Goal: Task Accomplishment & Management: Complete application form

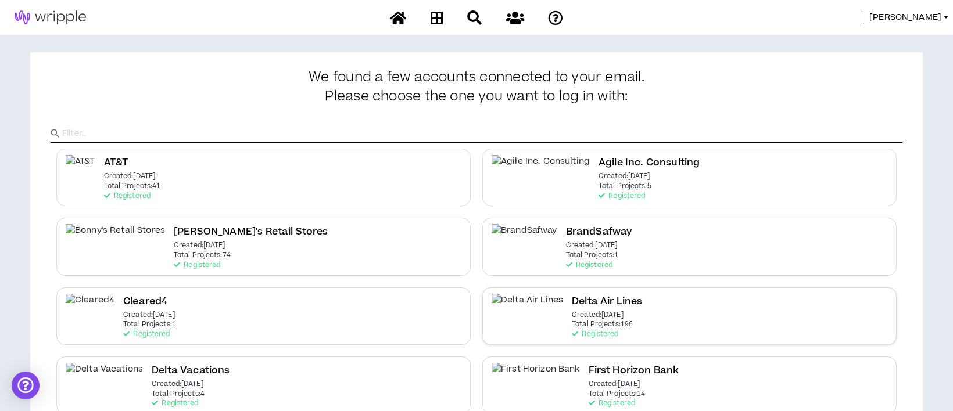
click at [577, 307] on h2 "Delta Air Lines" at bounding box center [607, 302] width 70 height 16
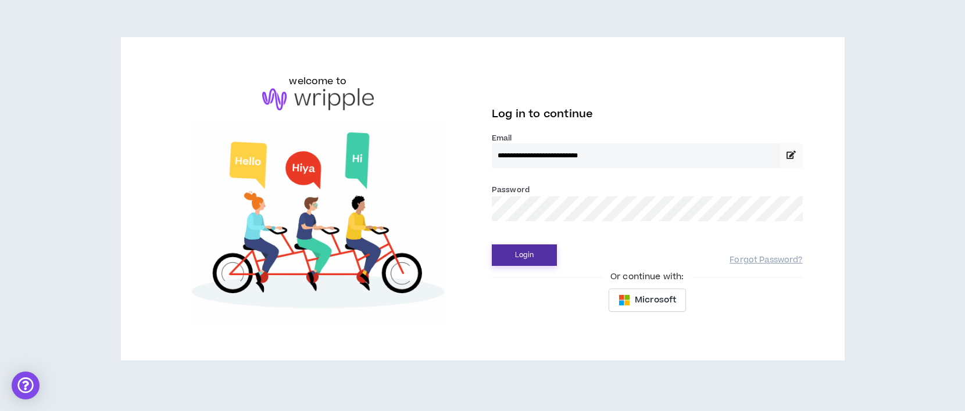
click at [537, 253] on button "Login" at bounding box center [524, 256] width 65 height 22
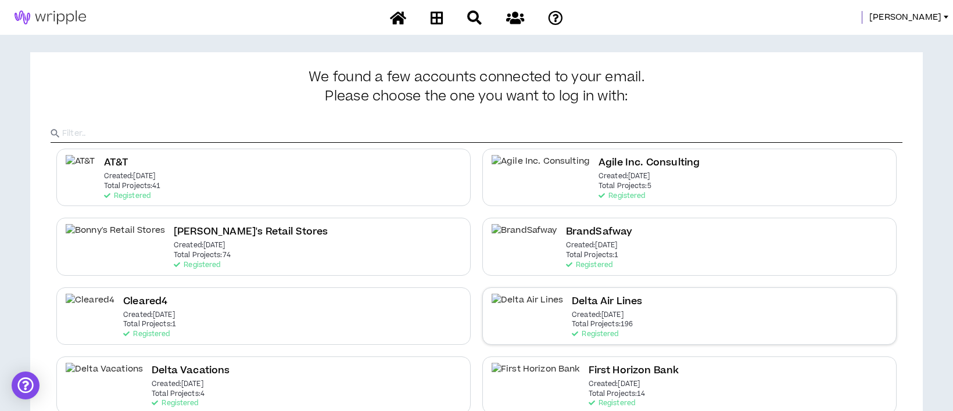
click at [572, 300] on h2 "Delta Air Lines" at bounding box center [607, 302] width 70 height 16
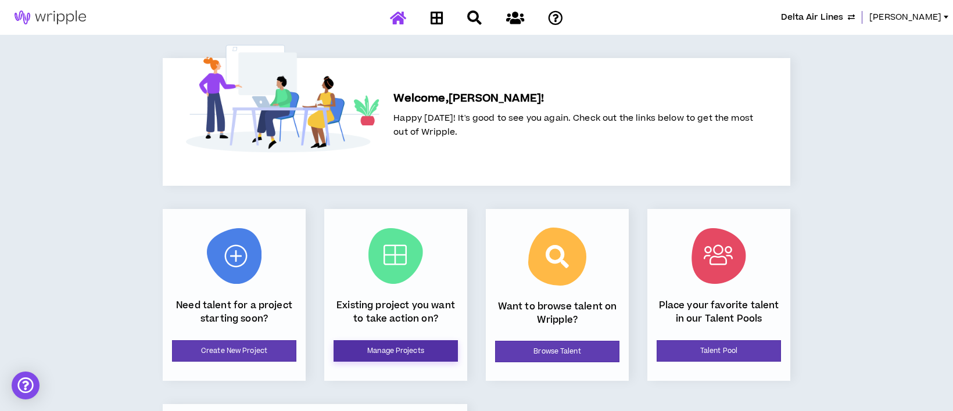
click at [417, 355] on link "Manage Projects" at bounding box center [396, 352] width 124 height 22
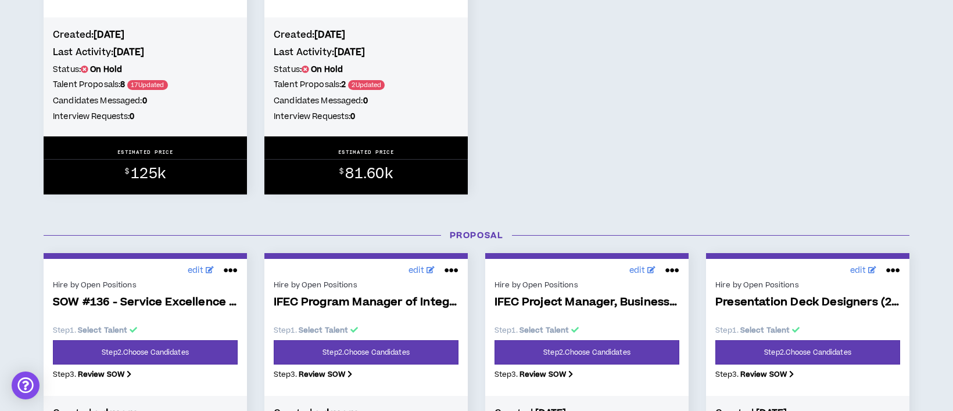
scroll to position [775, 0]
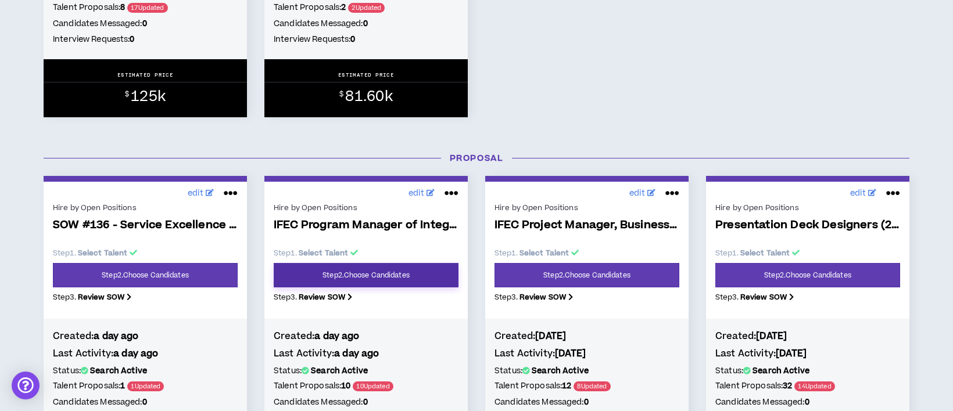
click at [414, 277] on link "Step 2 . Choose Candidates" at bounding box center [366, 275] width 185 height 24
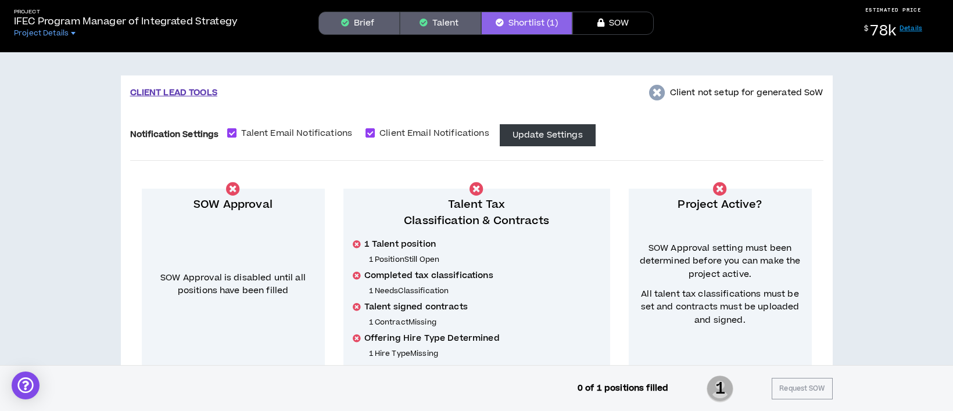
scroll to position [40, 0]
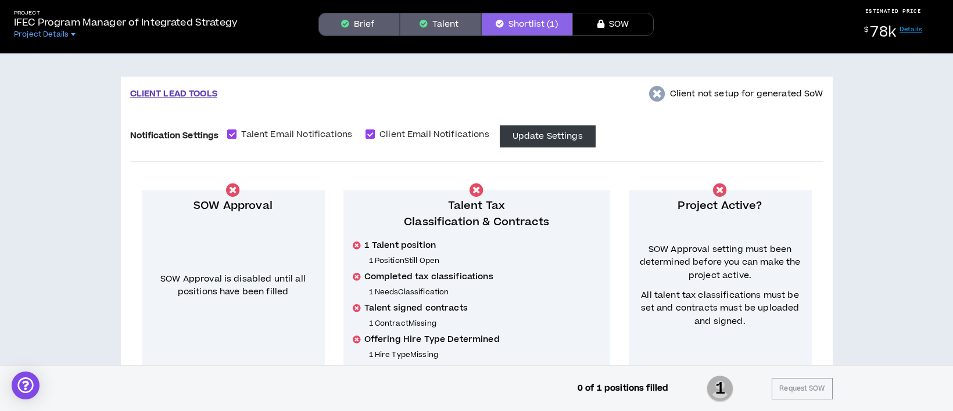
click at [439, 27] on button "Talent" at bounding box center [440, 24] width 81 height 23
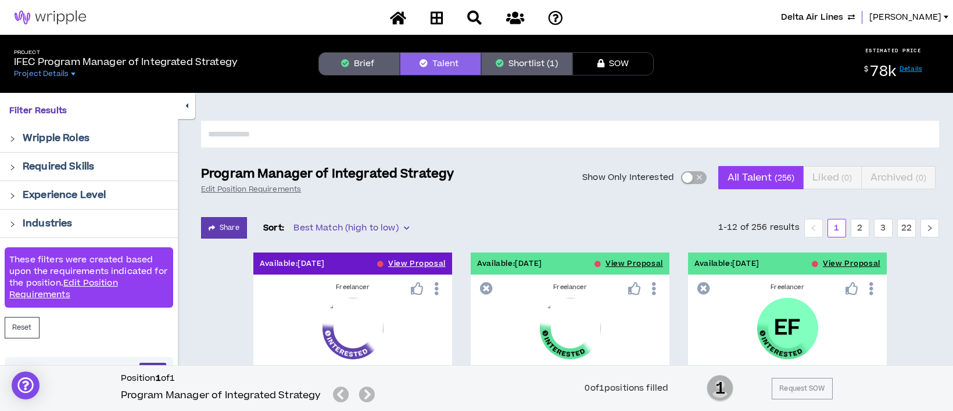
click at [686, 177] on div "button" at bounding box center [687, 178] width 10 height 10
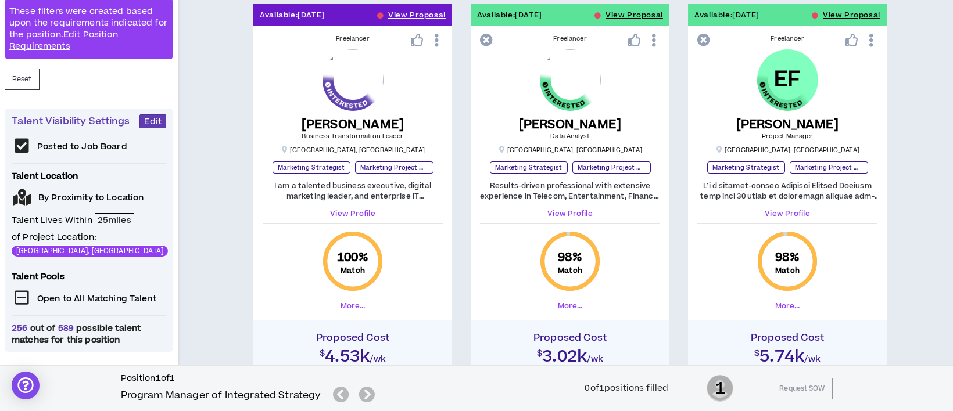
scroll to position [232, 0]
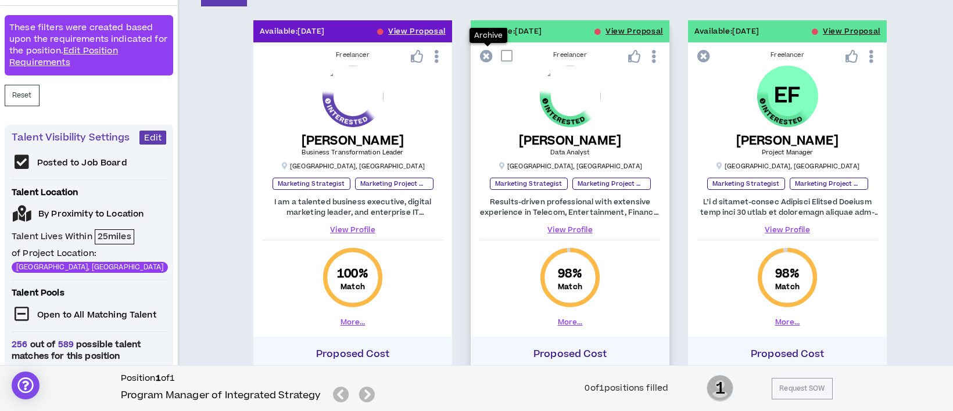
click at [487, 55] on icon at bounding box center [486, 56] width 13 height 13
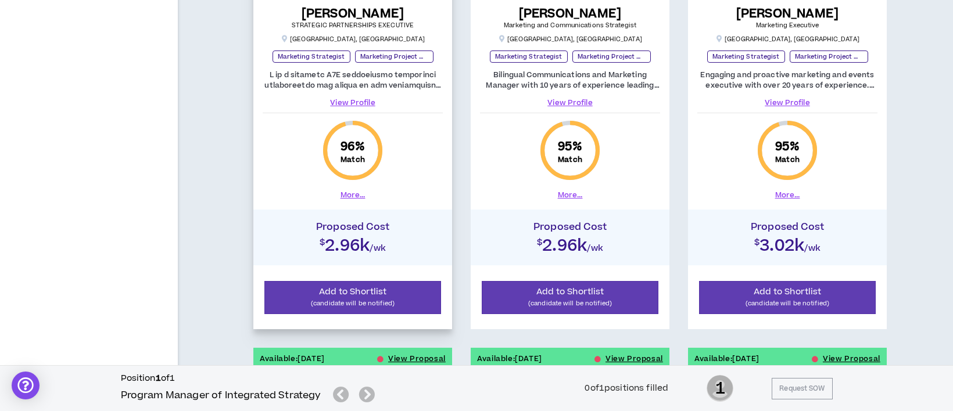
scroll to position [852, 0]
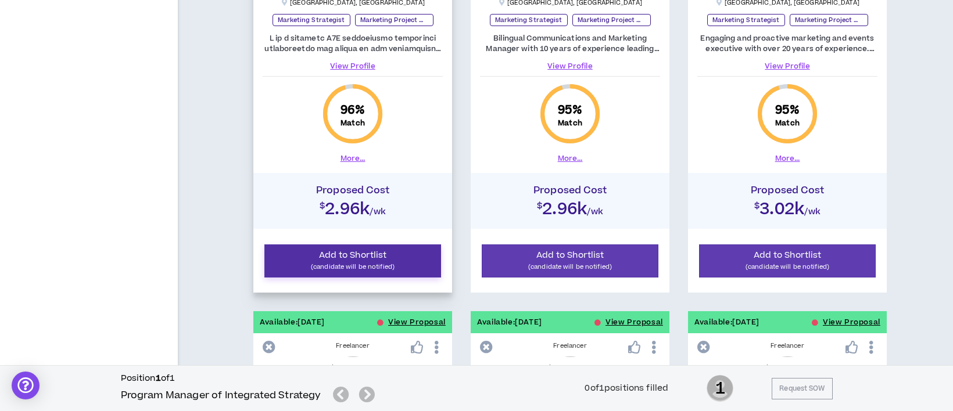
click at [367, 262] on p "(candidate will be notified)" at bounding box center [353, 267] width 162 height 11
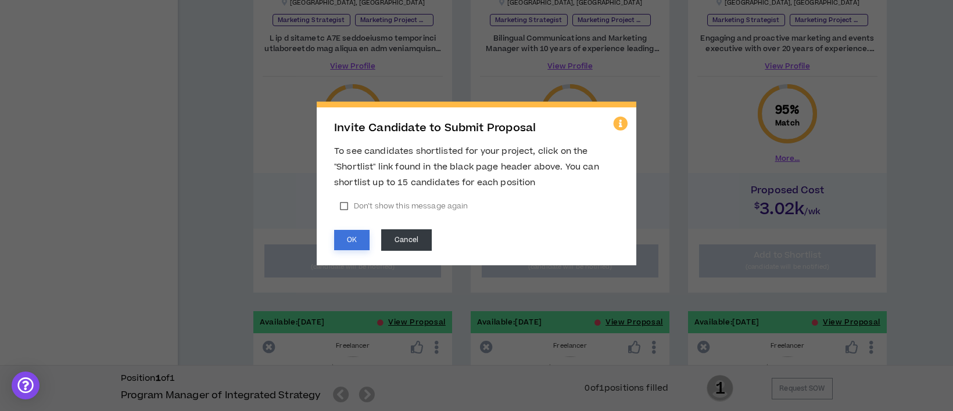
click at [346, 230] on button "OK" at bounding box center [351, 240] width 35 height 20
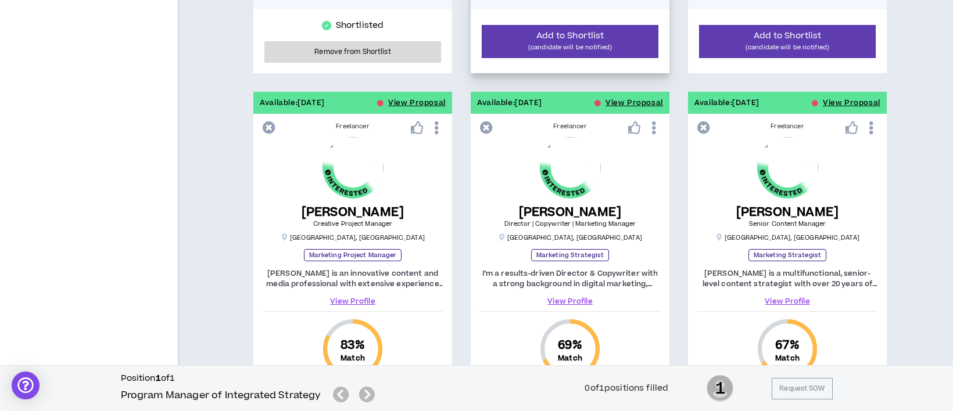
scroll to position [1060, 0]
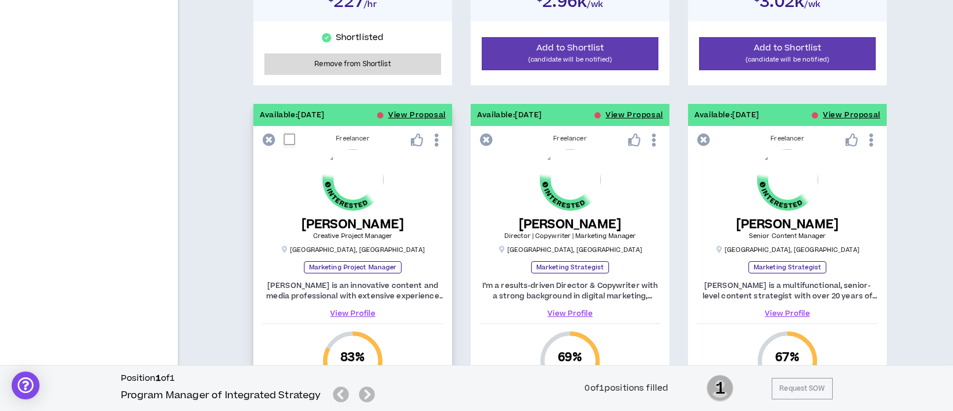
click at [366, 309] on link "View Profile" at bounding box center [353, 314] width 180 height 10
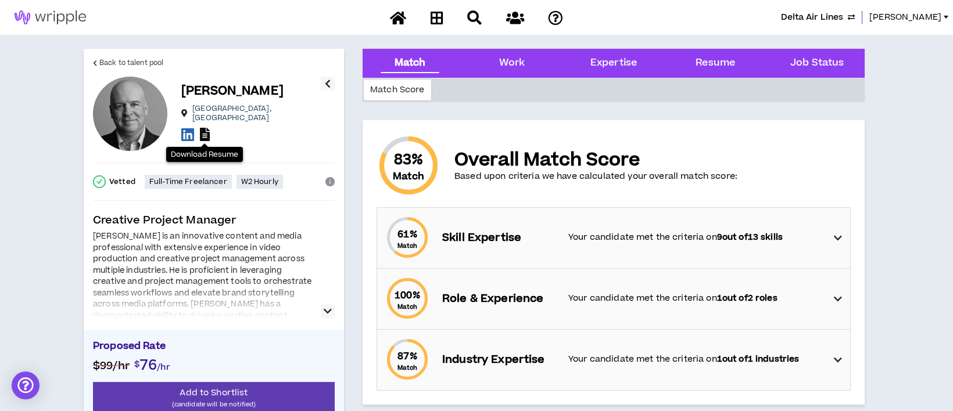
click at [202, 130] on icon at bounding box center [205, 134] width 10 height 13
click at [154, 65] on span "Back to talent pool" at bounding box center [131, 63] width 64 height 11
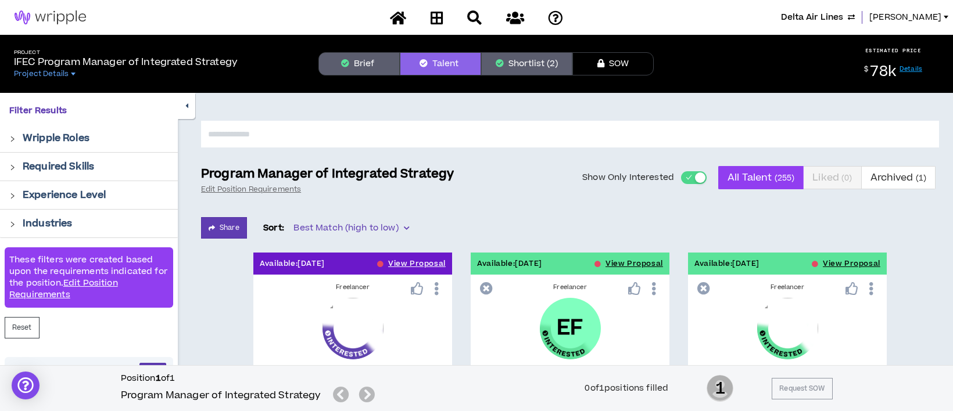
click at [350, 62] on button "Brief" at bounding box center [358, 63] width 81 height 23
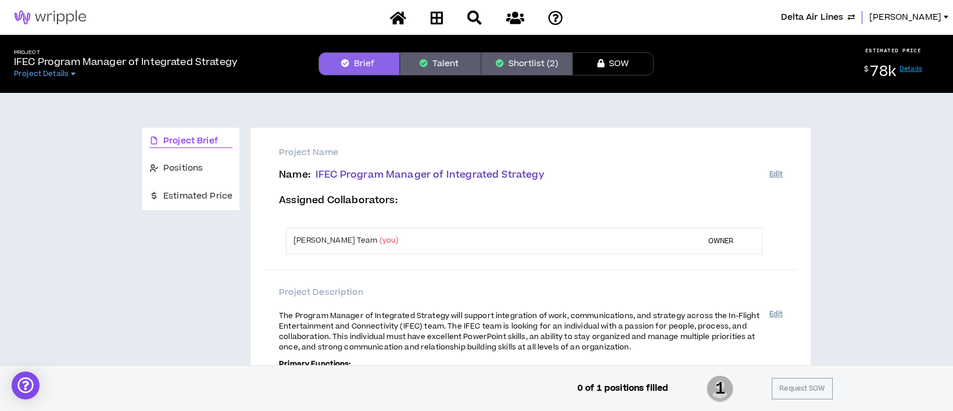
click at [439, 69] on button "Talent" at bounding box center [440, 63] width 81 height 23
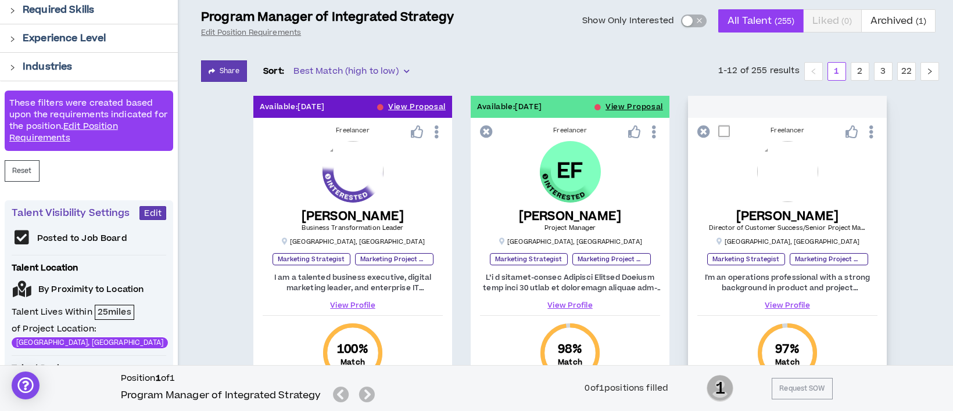
scroll to position [155, 0]
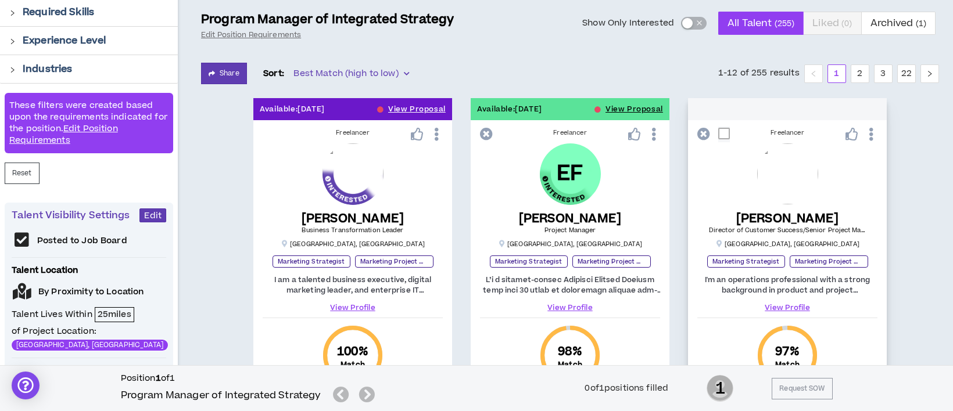
click at [783, 303] on link "View Profile" at bounding box center [787, 308] width 180 height 10
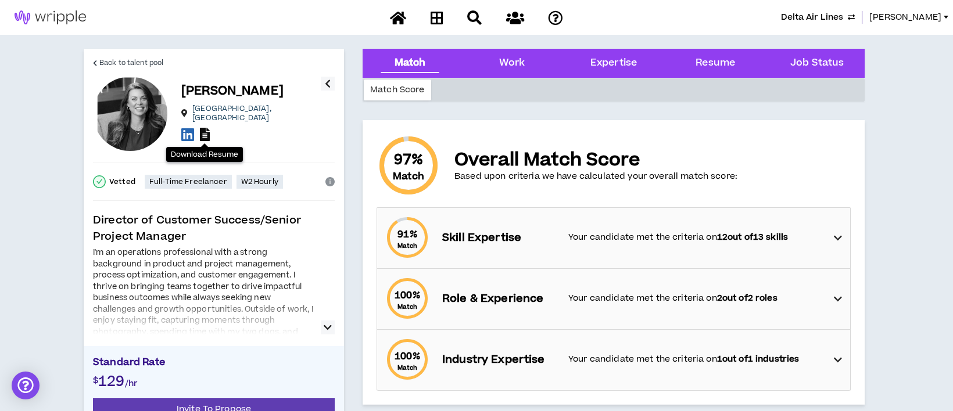
click at [203, 131] on icon at bounding box center [205, 134] width 10 height 13
click at [187, 133] on icon at bounding box center [187, 134] width 13 height 15
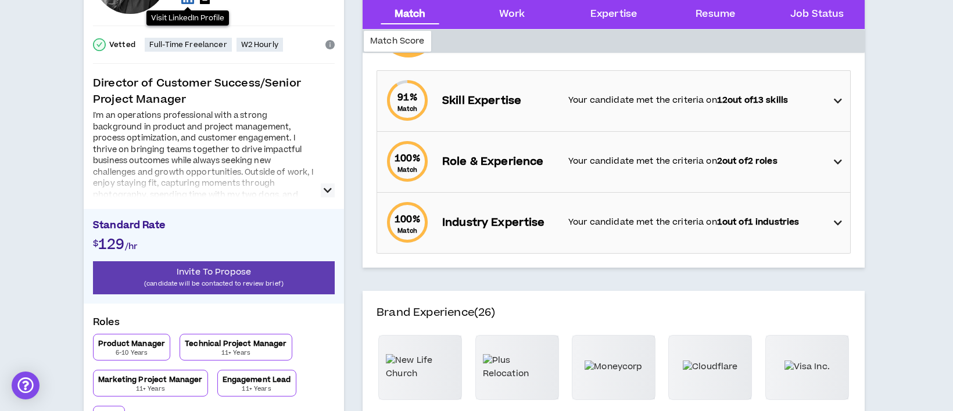
scroll to position [155, 0]
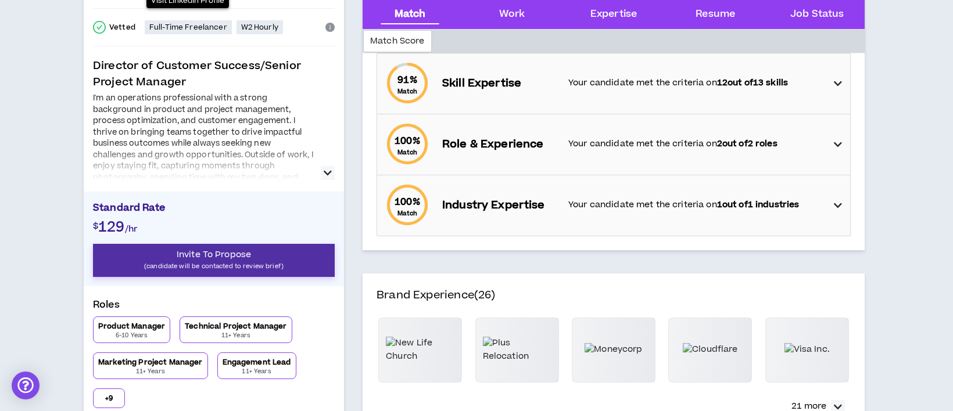
click at [239, 255] on span "Invite To Propose" at bounding box center [214, 255] width 74 height 12
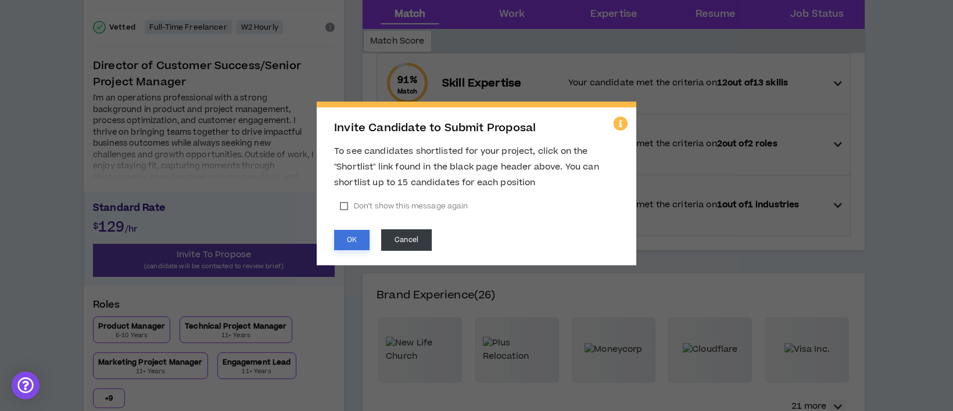
click at [362, 244] on button "OK" at bounding box center [351, 240] width 35 height 20
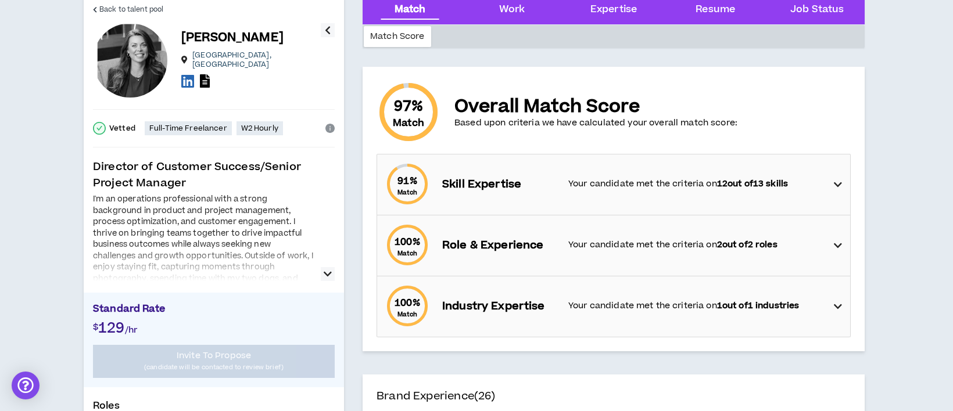
scroll to position [0, 0]
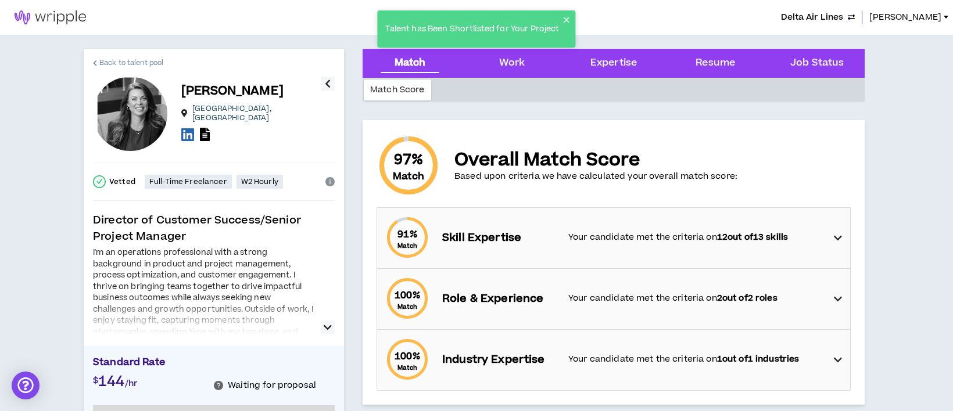
click at [141, 61] on span "Back to talent pool" at bounding box center [131, 63] width 64 height 11
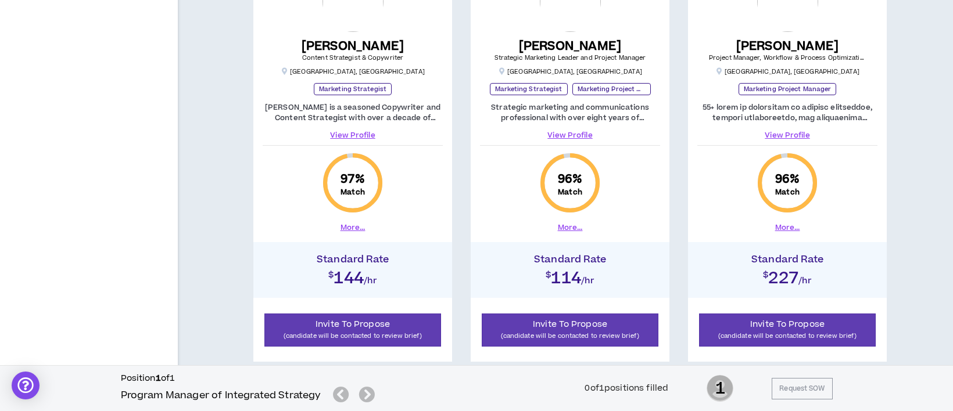
scroll to position [852, 0]
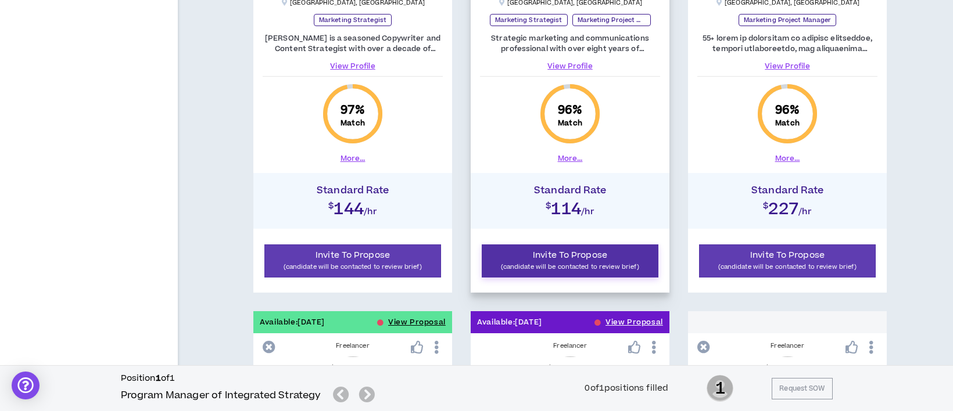
click at [616, 266] on p "(candidate will be contacted to review brief)" at bounding box center [570, 267] width 162 height 11
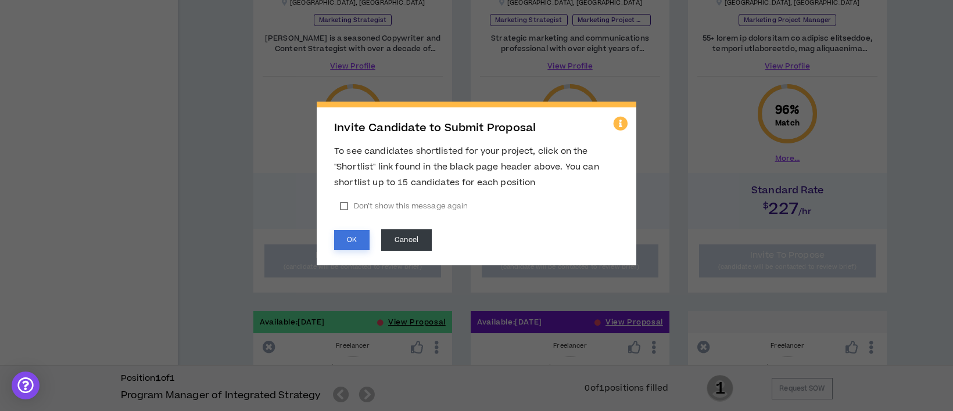
click at [357, 236] on button "OK" at bounding box center [351, 240] width 35 height 20
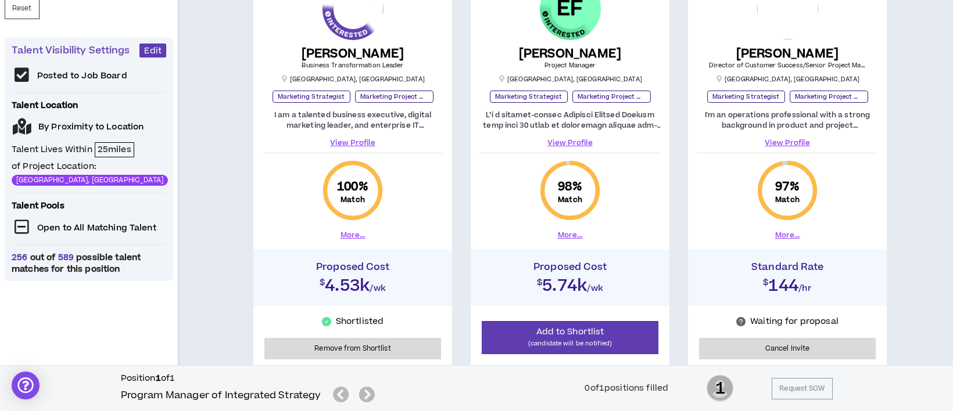
scroll to position [0, 0]
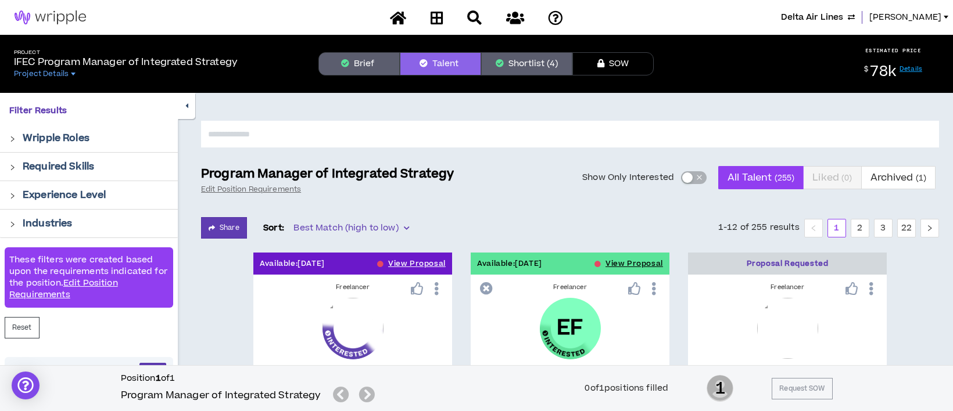
click at [348, 142] on input "text" at bounding box center [570, 134] width 738 height 27
type input "***"
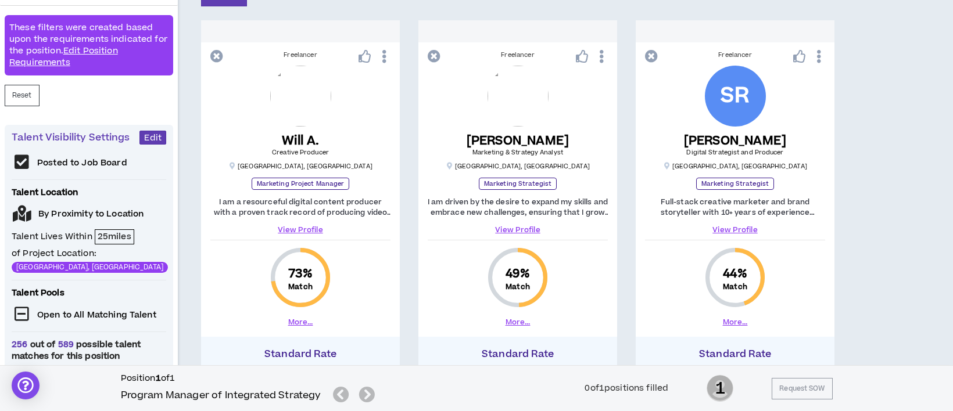
scroll to position [155, 0]
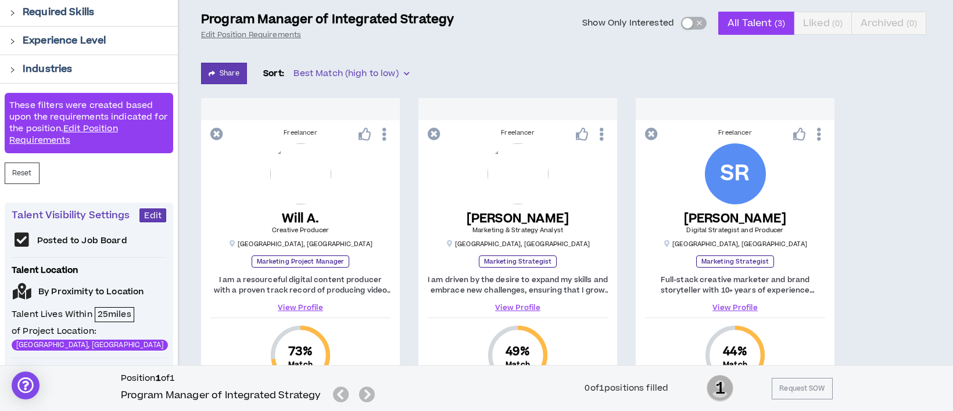
click at [278, 15] on p "Program Manager of Integrated Strategy" at bounding box center [327, 20] width 253 height 16
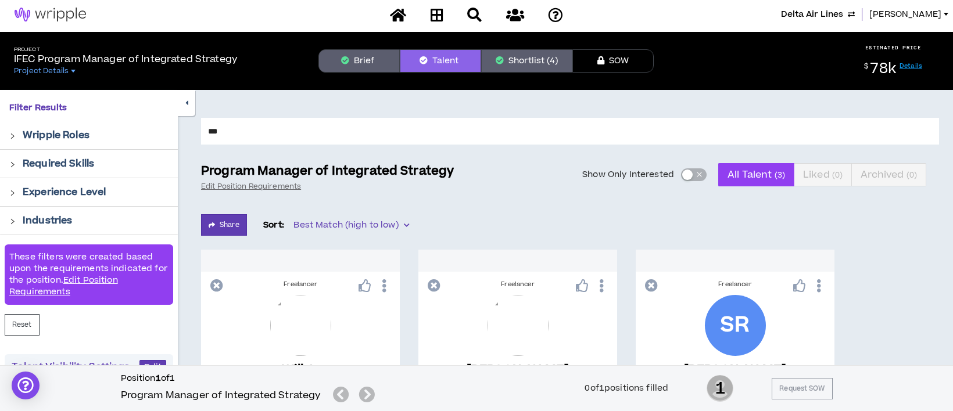
scroll to position [0, 0]
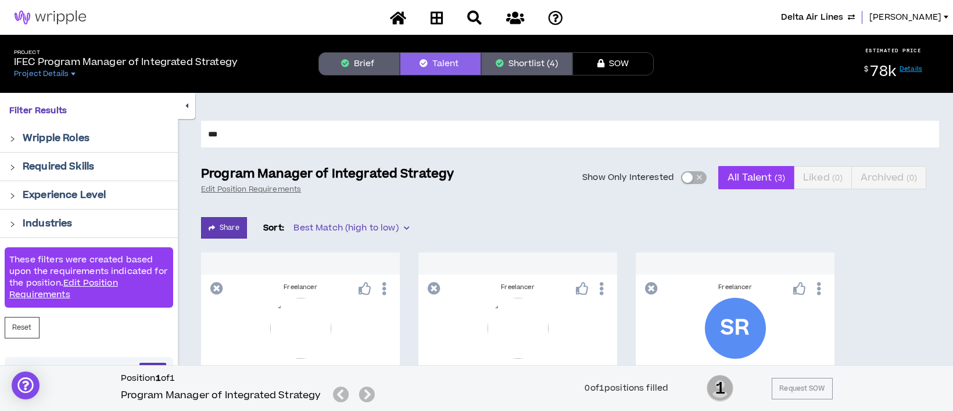
drag, startPoint x: 234, startPoint y: 137, endPoint x: 178, endPoint y: 137, distance: 56.4
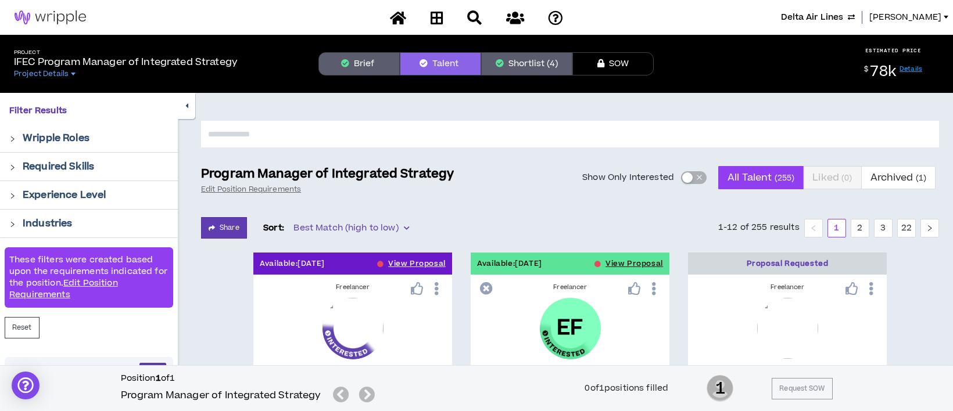
click at [357, 178] on p "Program Manager of Integrated Strategy" at bounding box center [327, 174] width 253 height 16
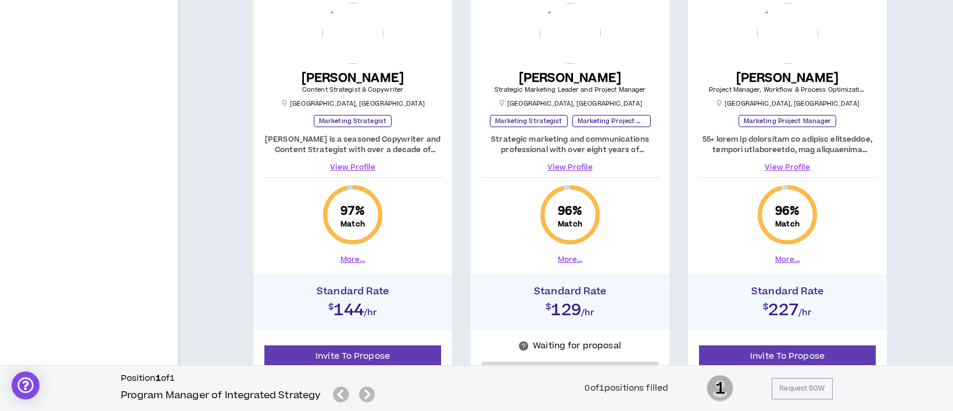
scroll to position [775, 0]
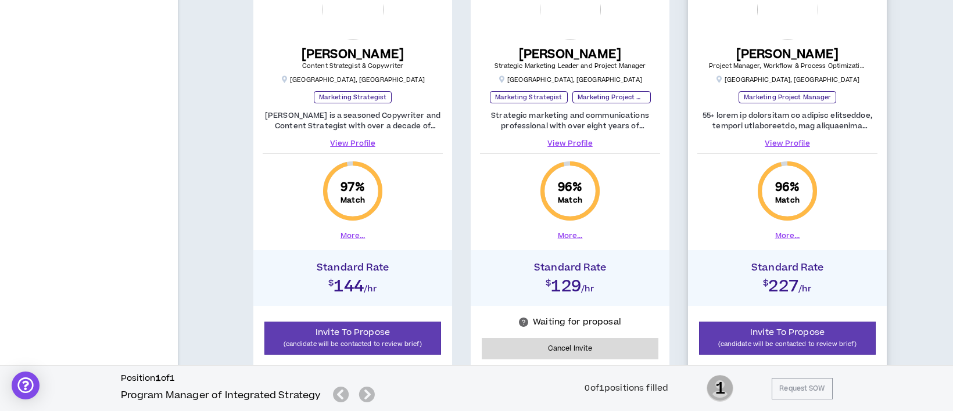
click at [783, 141] on link "View Profile" at bounding box center [787, 143] width 180 height 10
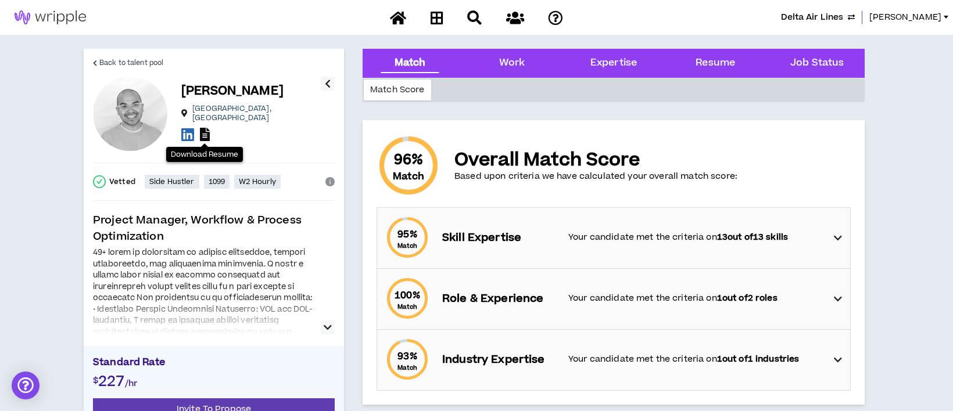
click at [206, 128] on icon at bounding box center [205, 134] width 10 height 13
click at [140, 63] on span "Back to talent pool" at bounding box center [131, 63] width 64 height 11
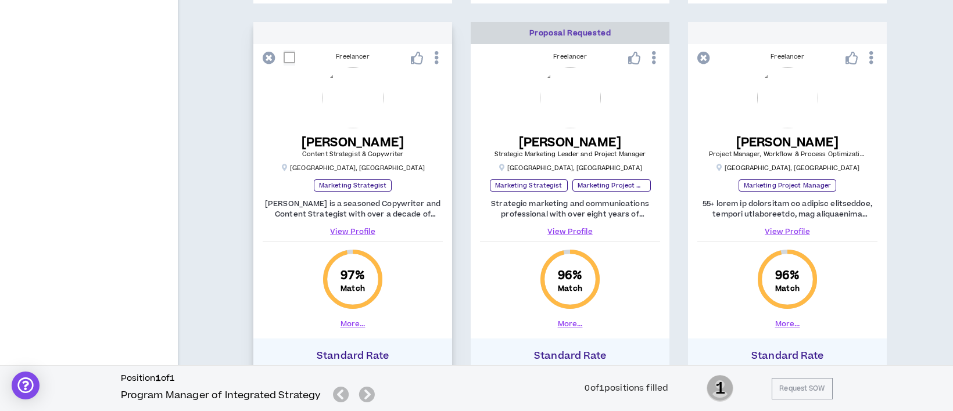
scroll to position [675, 0]
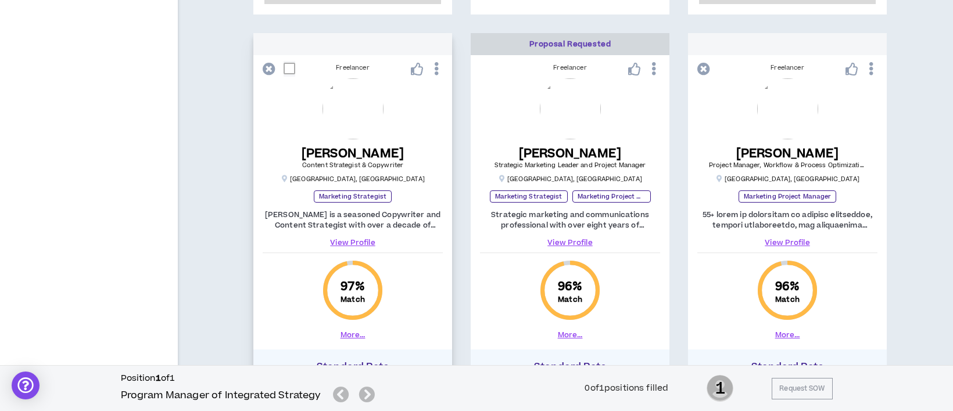
click at [365, 241] on link "View Profile" at bounding box center [353, 243] width 180 height 10
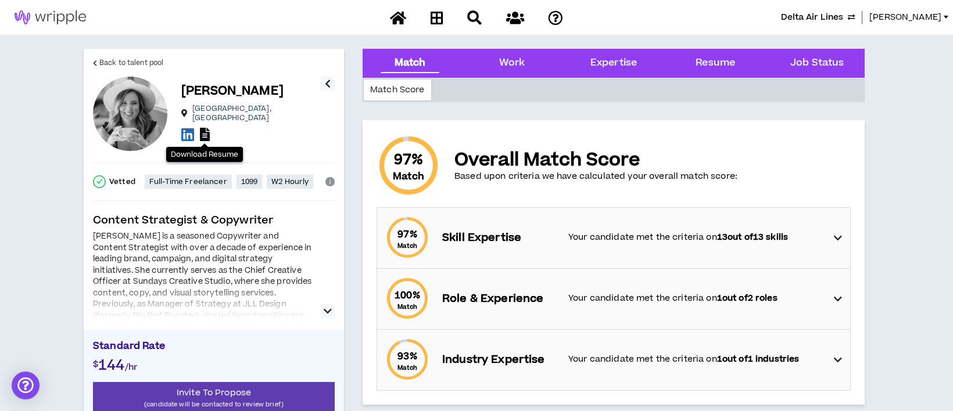
click at [201, 133] on icon at bounding box center [205, 134] width 10 height 13
click at [107, 64] on span "Back to talent pool" at bounding box center [131, 63] width 64 height 11
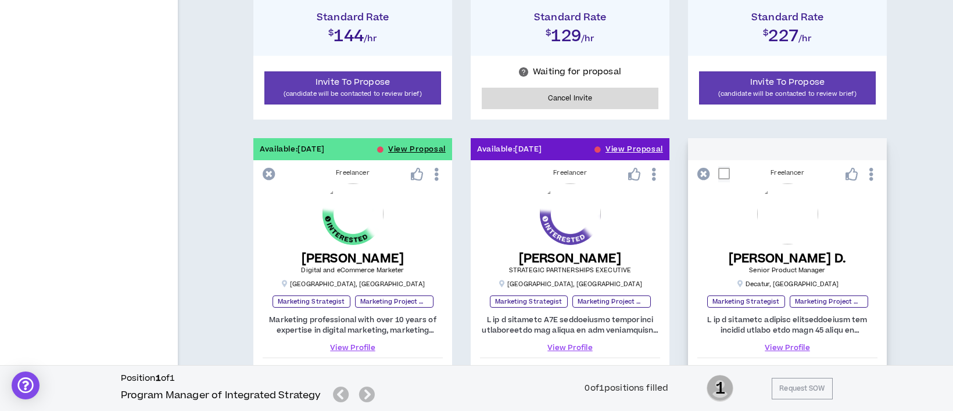
scroll to position [1103, 0]
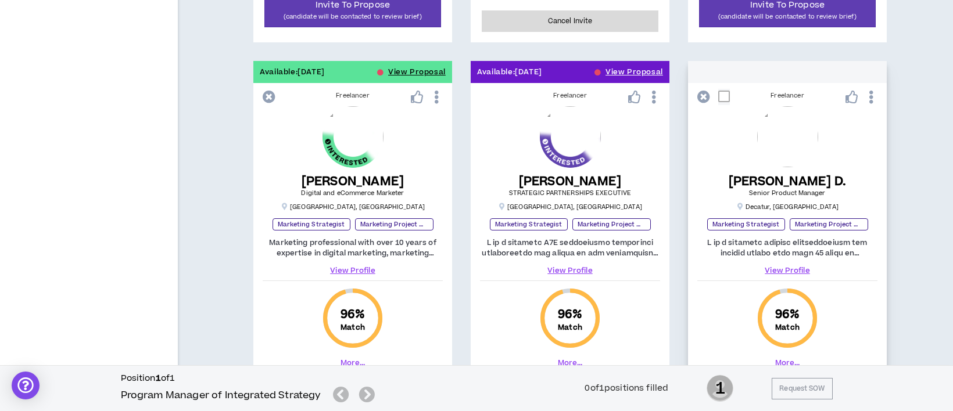
click at [804, 270] on link "View Profile" at bounding box center [787, 271] width 180 height 10
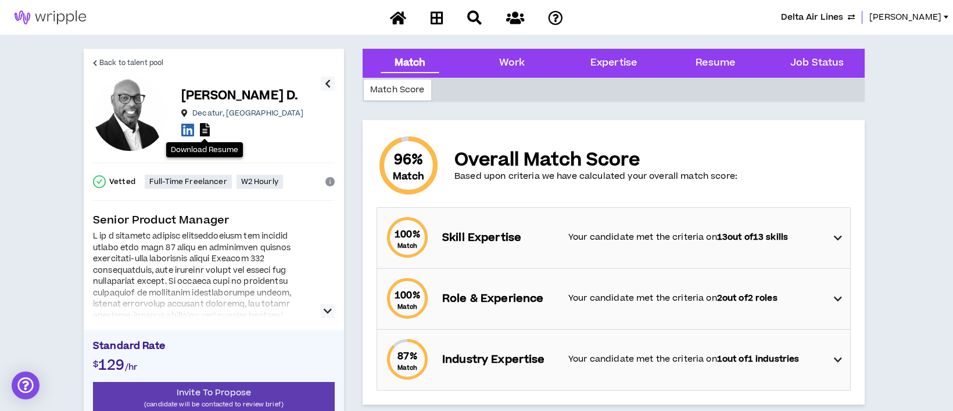
click at [205, 127] on icon at bounding box center [205, 129] width 10 height 13
click at [141, 63] on span "Back to talent pool" at bounding box center [131, 63] width 64 height 11
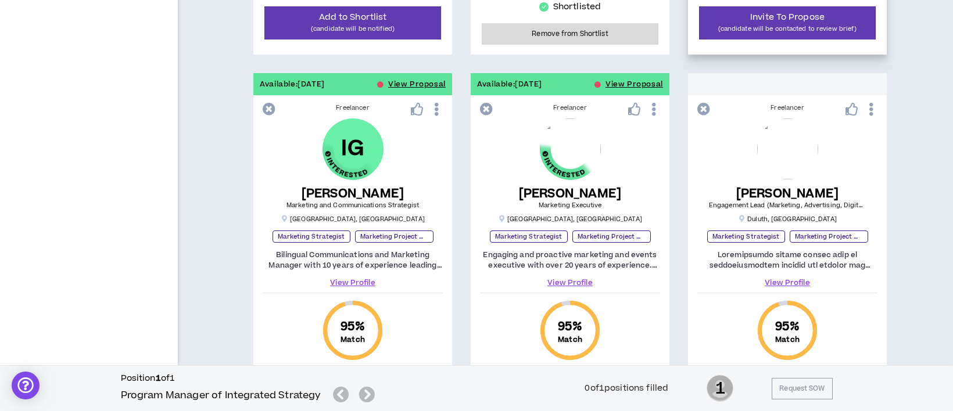
scroll to position [1523, 0]
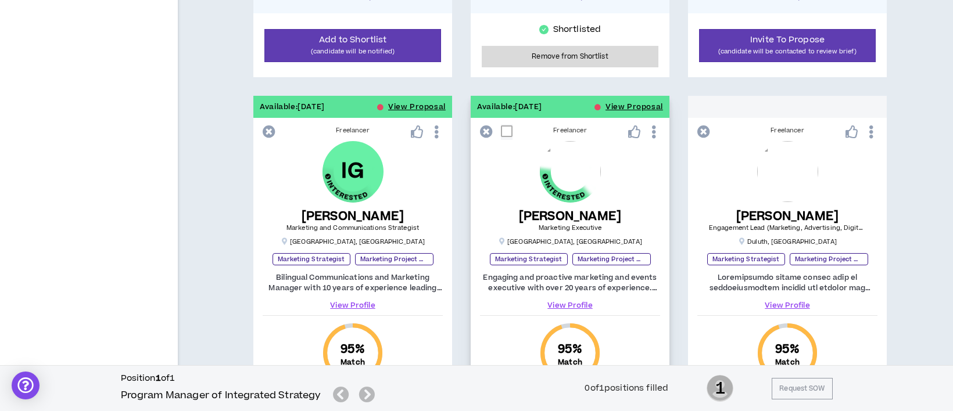
click at [584, 303] on link "View Profile" at bounding box center [570, 305] width 180 height 10
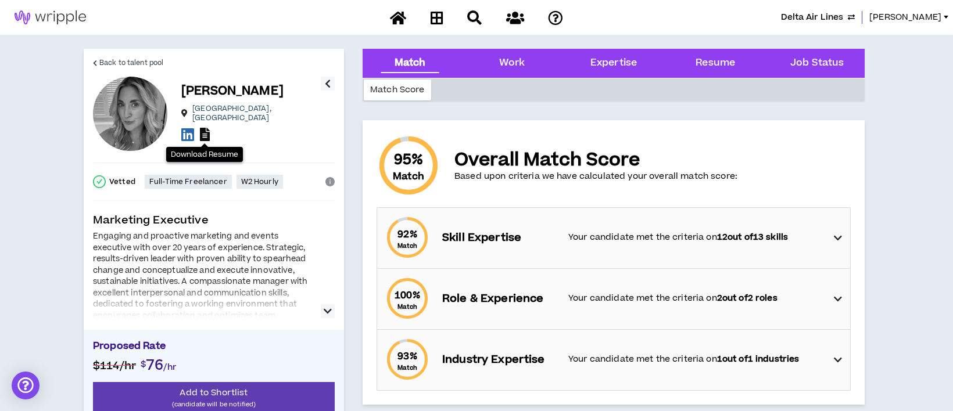
click at [204, 133] on icon at bounding box center [205, 134] width 10 height 13
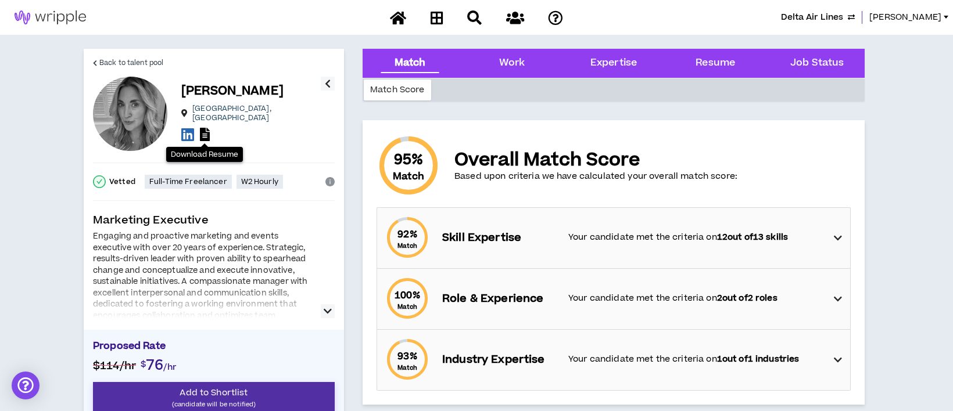
click at [204, 395] on span "Add to Shortlist" at bounding box center [214, 393] width 68 height 12
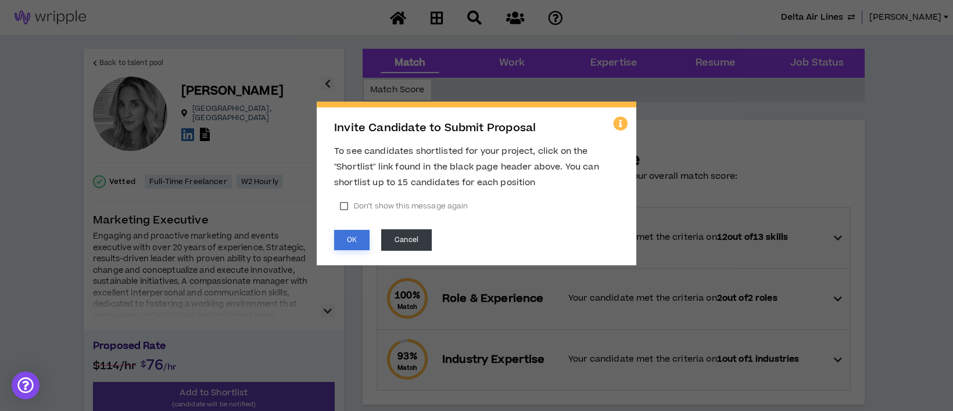
click at [350, 240] on button "OK" at bounding box center [351, 240] width 35 height 20
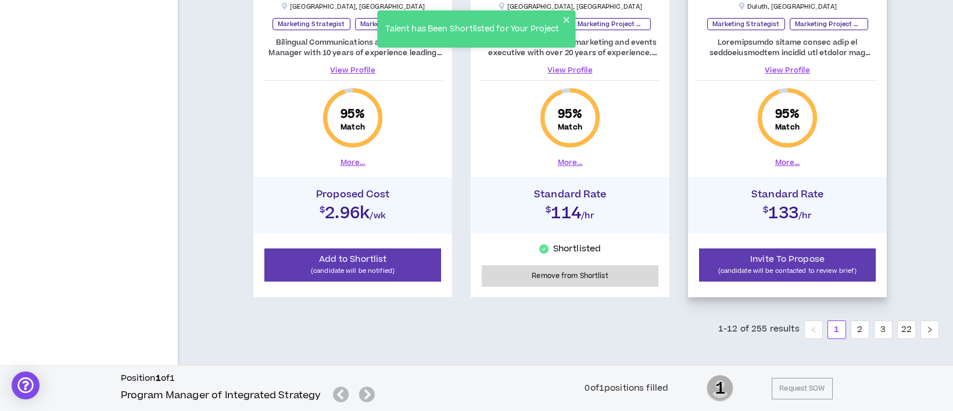
scroll to position [1766, 0]
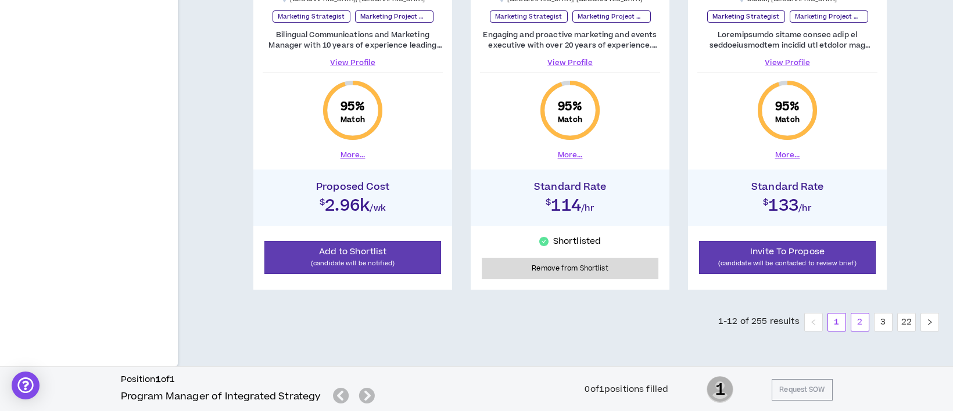
click at [861, 321] on link "2" at bounding box center [859, 322] width 17 height 17
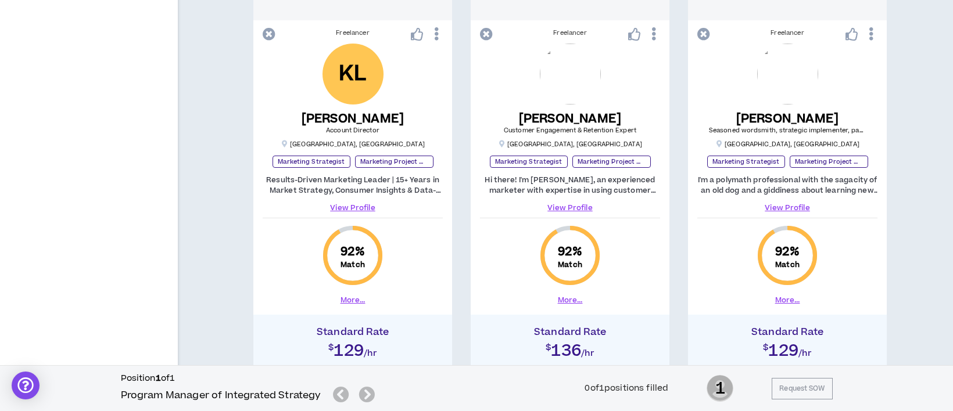
scroll to position [681, 0]
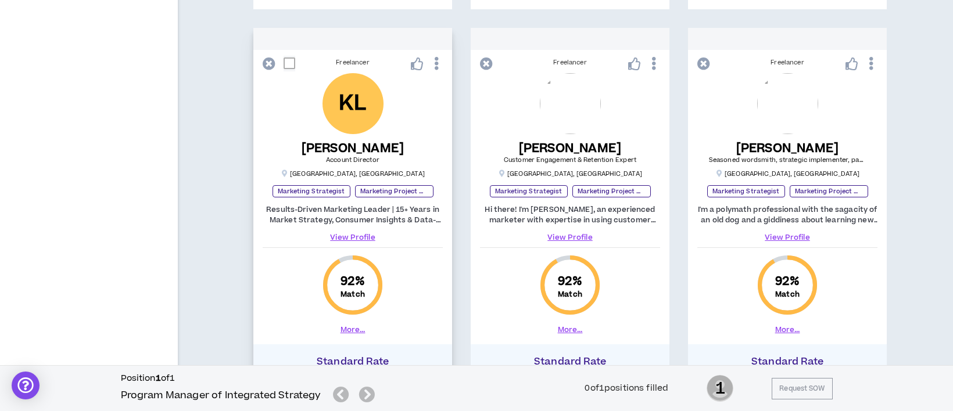
click at [346, 235] on link "View Profile" at bounding box center [353, 237] width 180 height 10
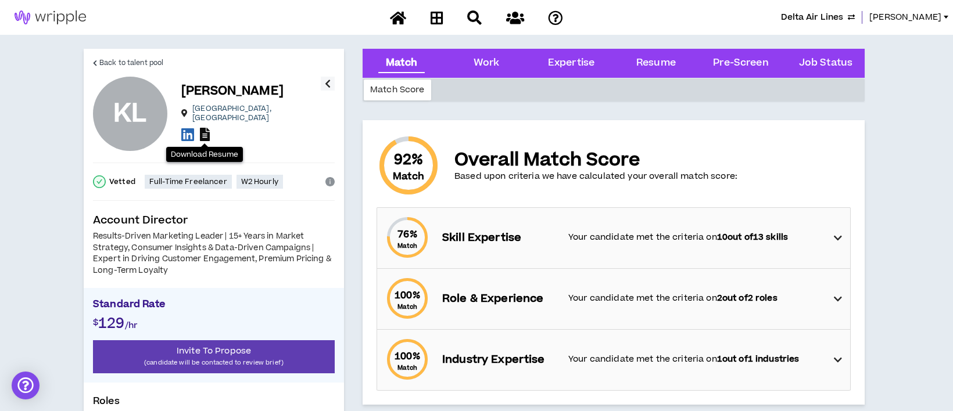
click at [207, 130] on icon at bounding box center [205, 134] width 10 height 13
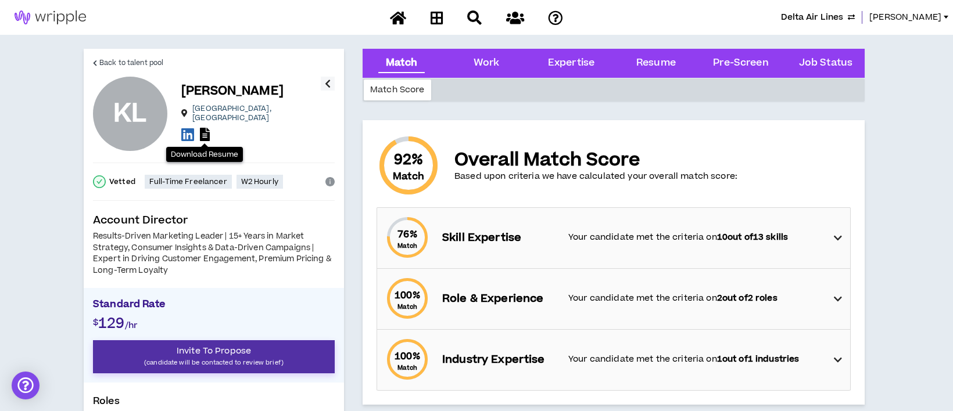
click at [234, 348] on span "Invite To Propose" at bounding box center [214, 351] width 74 height 12
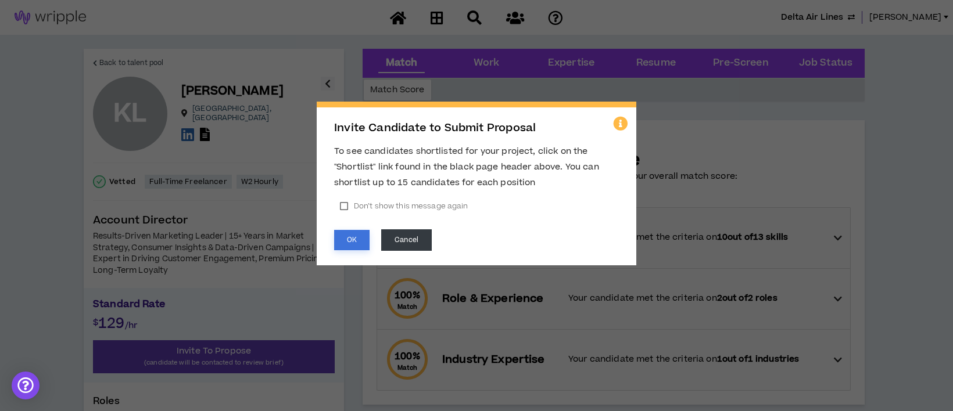
click at [353, 240] on button "OK" at bounding box center [351, 240] width 35 height 20
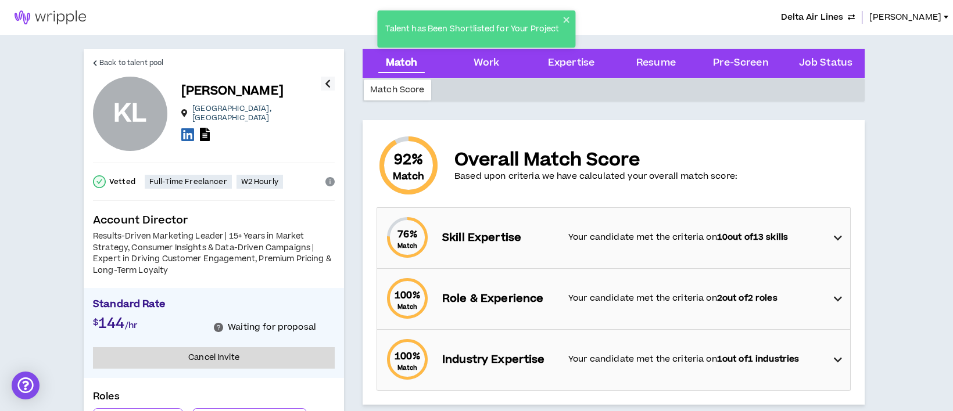
click at [836, 235] on icon at bounding box center [838, 238] width 8 height 14
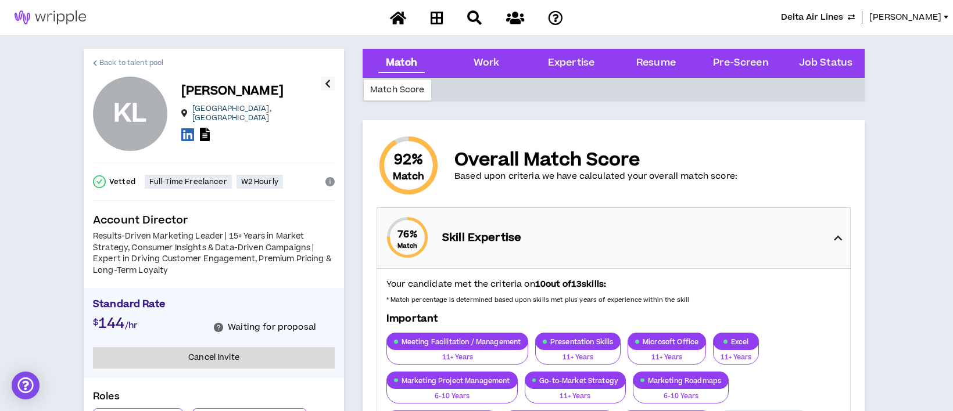
click at [144, 63] on span "Back to talent pool" at bounding box center [131, 63] width 64 height 11
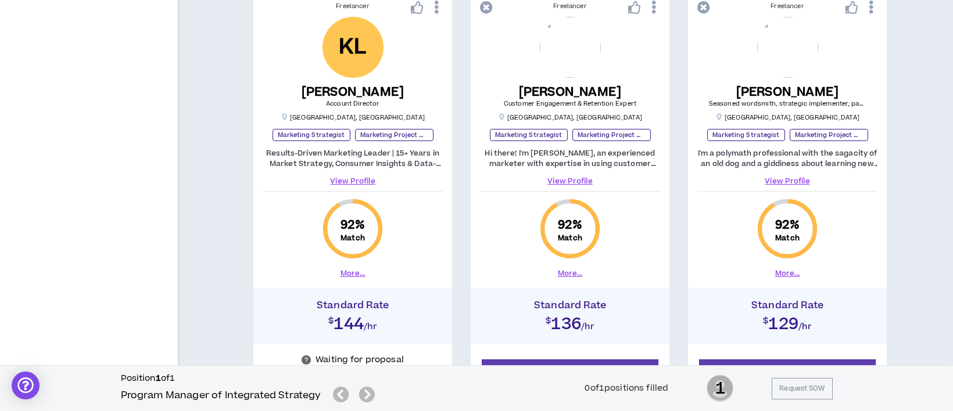
scroll to position [730, 0]
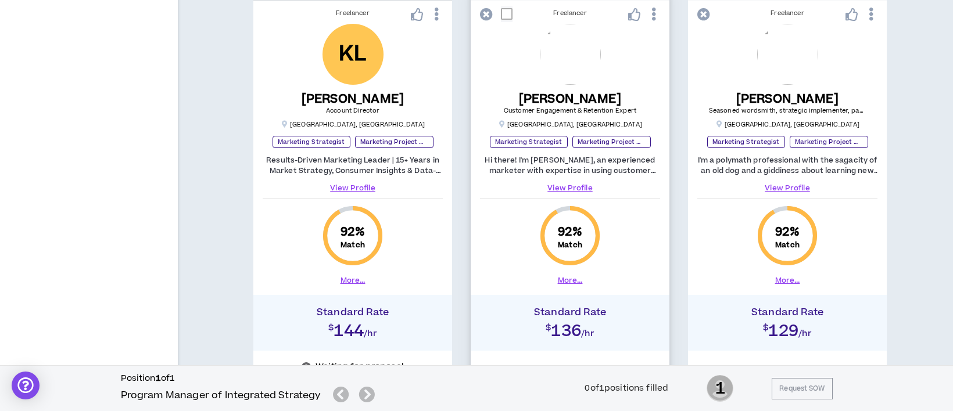
click at [582, 188] on link "View Profile" at bounding box center [570, 188] width 180 height 10
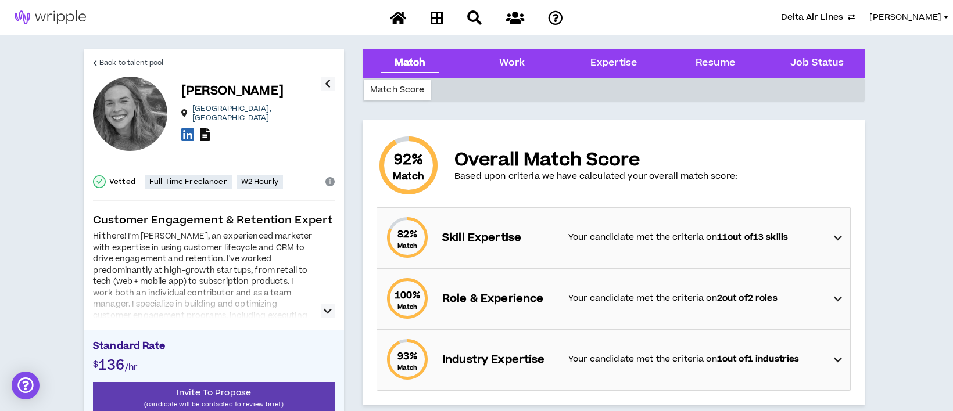
click at [208, 131] on icon at bounding box center [205, 134] width 10 height 13
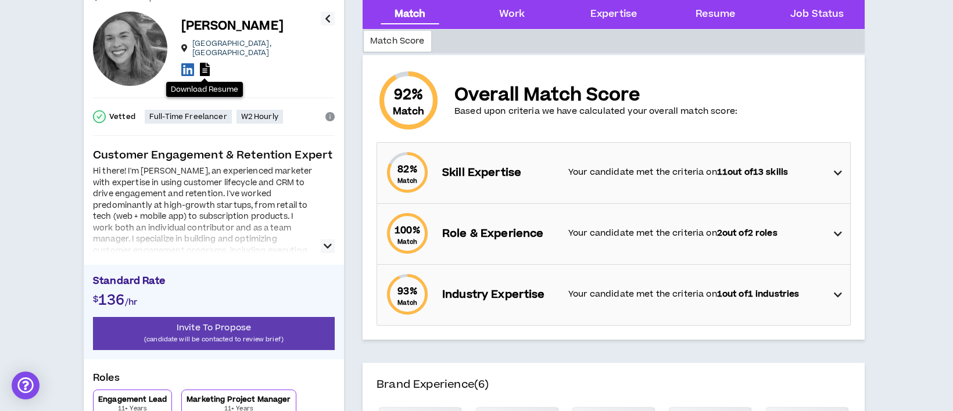
scroll to position [77, 0]
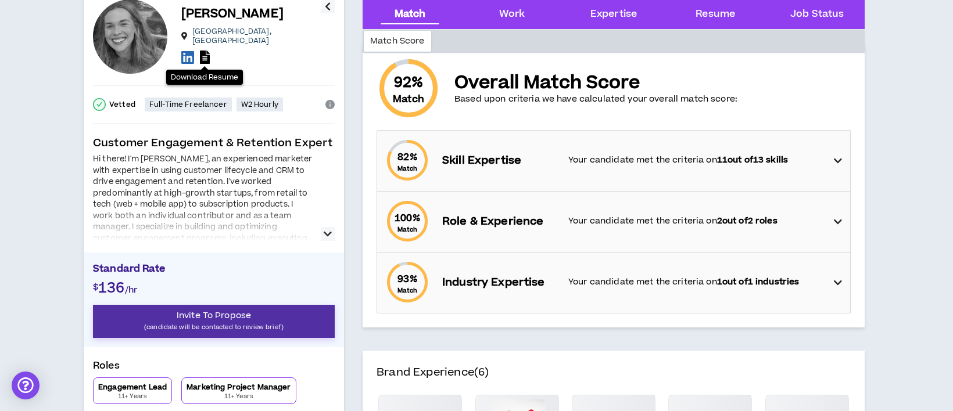
click at [260, 314] on button "Invite To Propose (candidate will be contacted to review brief)" at bounding box center [214, 321] width 242 height 33
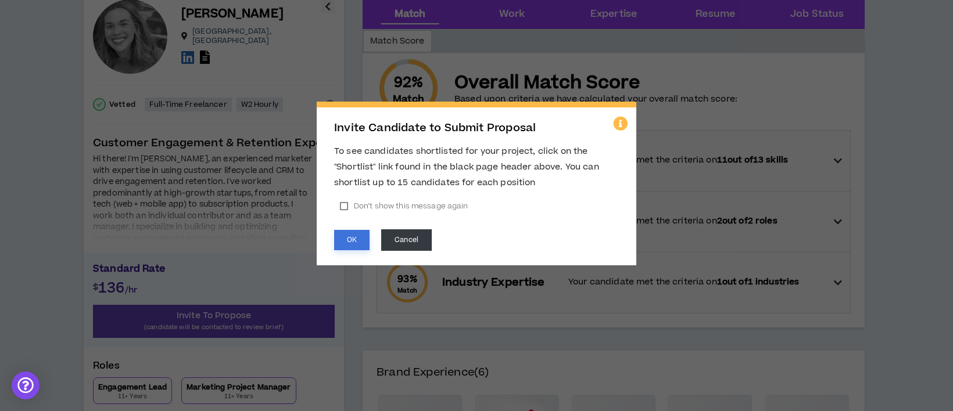
click at [349, 237] on button "OK" at bounding box center [351, 240] width 35 height 20
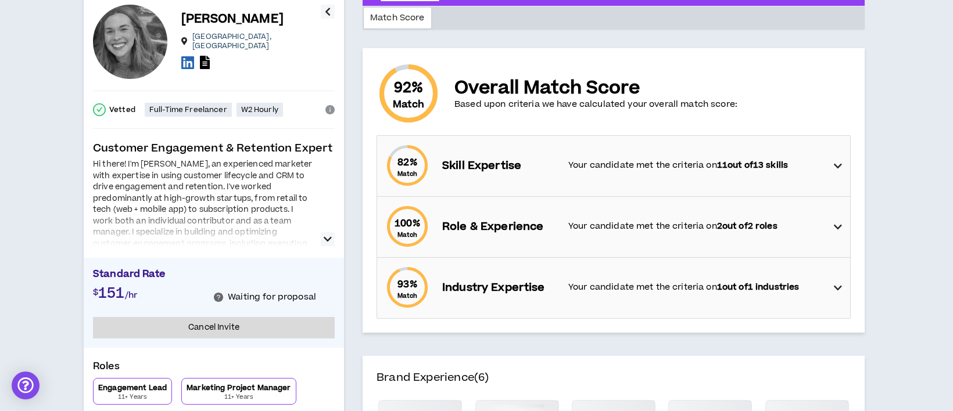
scroll to position [0, 0]
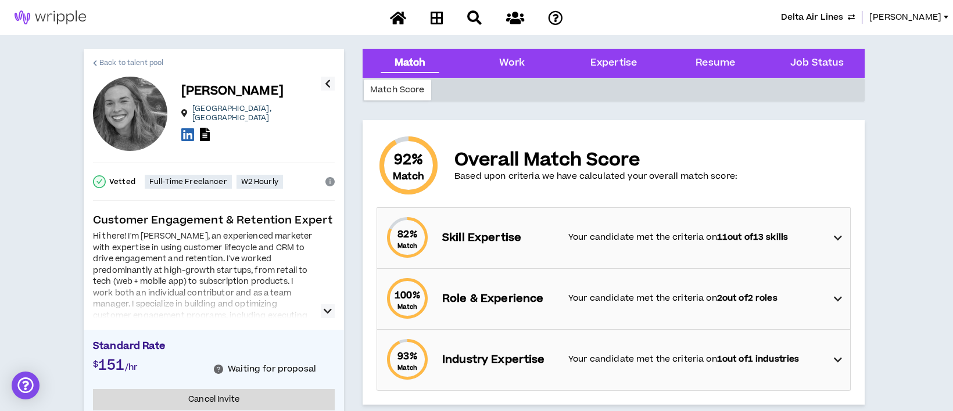
click at [123, 65] on span "Back to talent pool" at bounding box center [131, 63] width 64 height 11
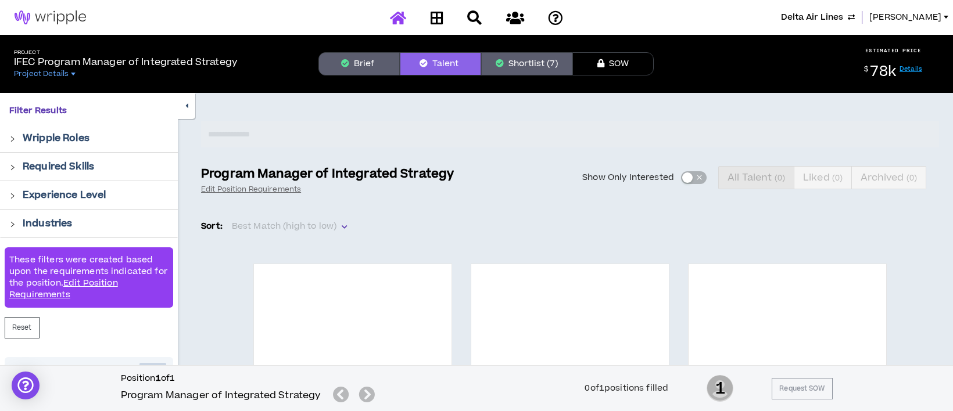
click at [402, 14] on icon at bounding box center [398, 17] width 16 height 15
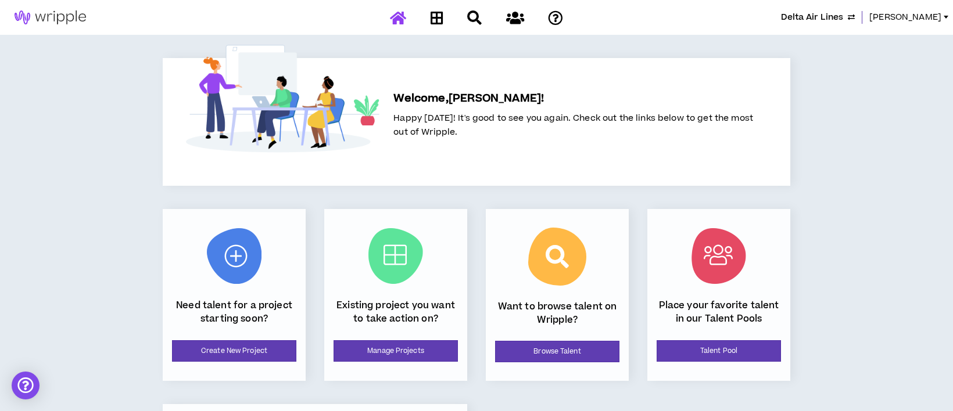
click at [826, 13] on span "Delta Air Lines" at bounding box center [812, 17] width 62 height 13
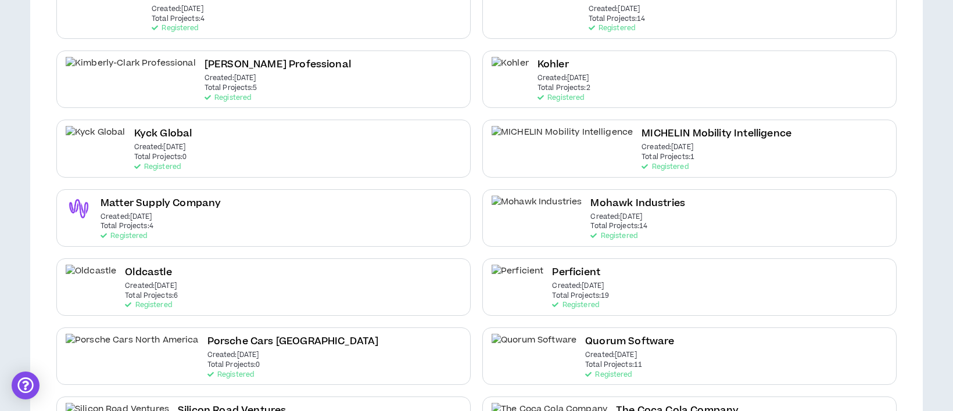
scroll to position [387, 0]
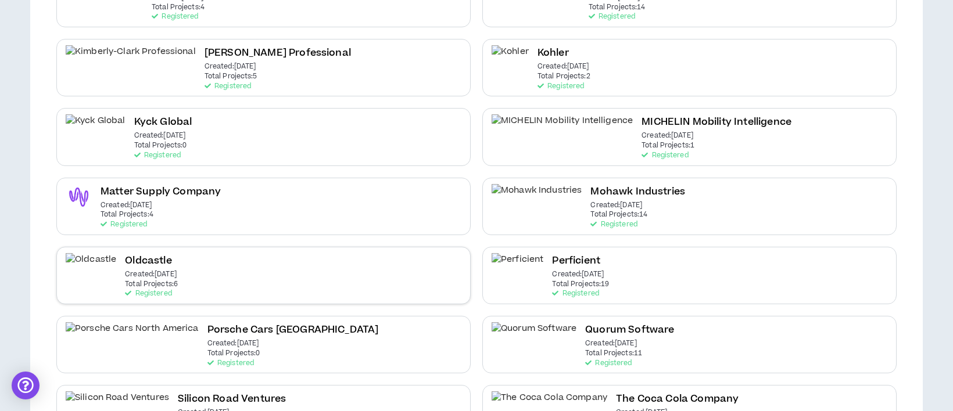
click at [125, 271] on p "Created: [DATE]" at bounding box center [151, 275] width 52 height 8
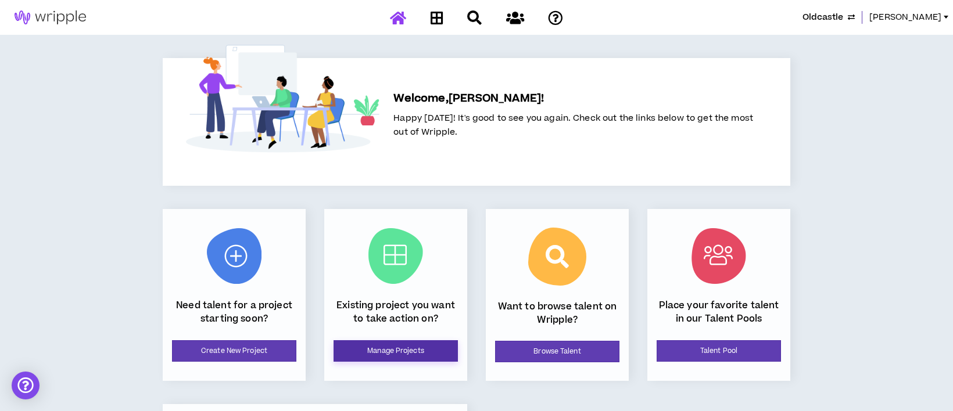
click at [408, 352] on link "Manage Projects" at bounding box center [396, 352] width 124 height 22
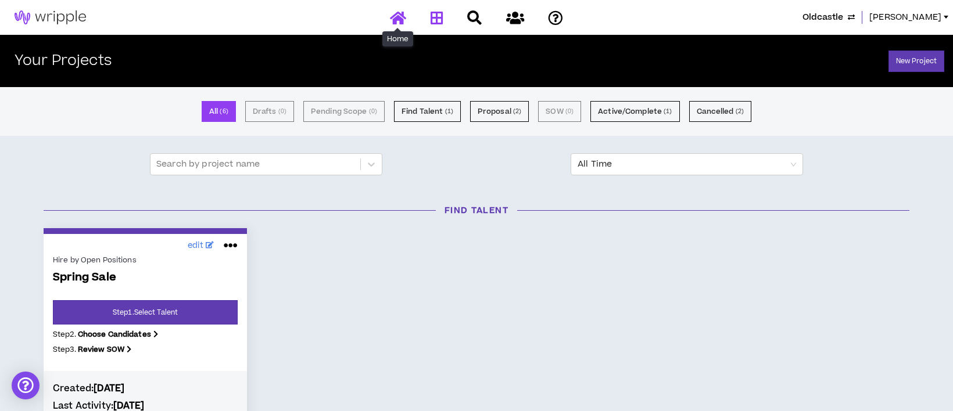
click at [400, 17] on icon at bounding box center [398, 17] width 16 height 15
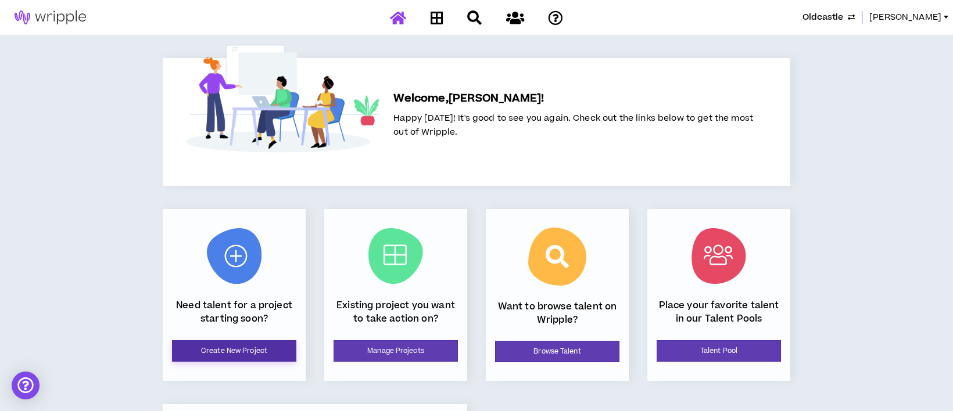
click at [270, 351] on link "Create New Project" at bounding box center [234, 352] width 124 height 22
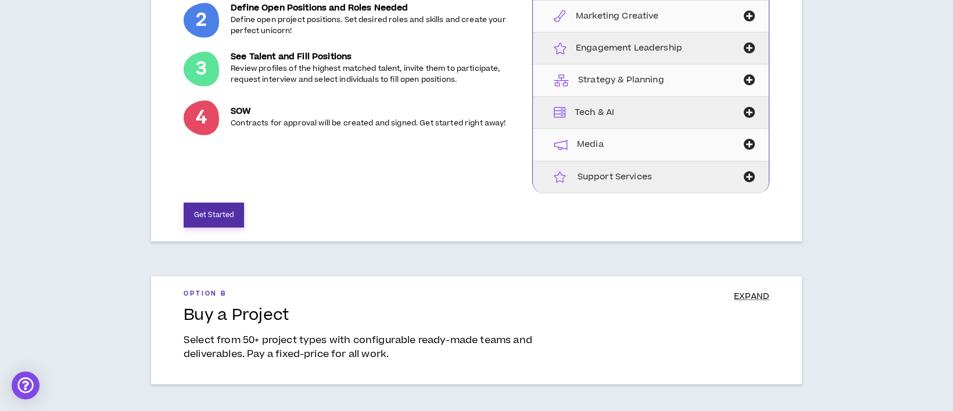
click at [221, 213] on button "Get Started" at bounding box center [214, 215] width 60 height 25
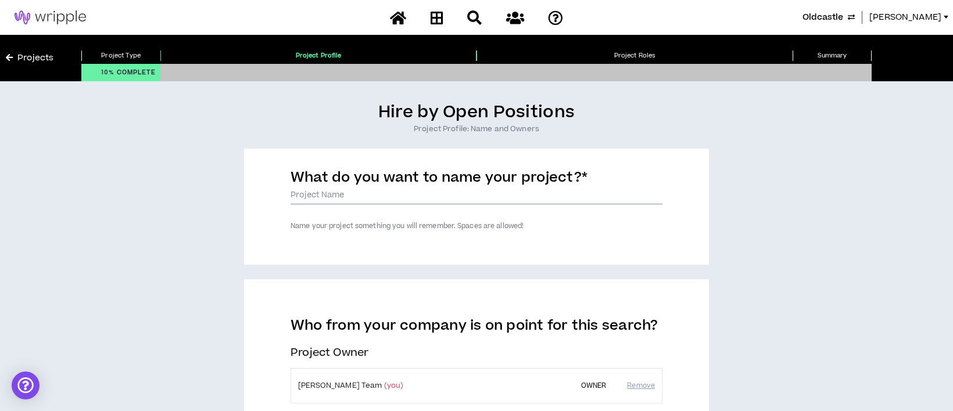
click at [347, 194] on input "What do you want to name your project? *" at bounding box center [477, 195] width 372 height 17
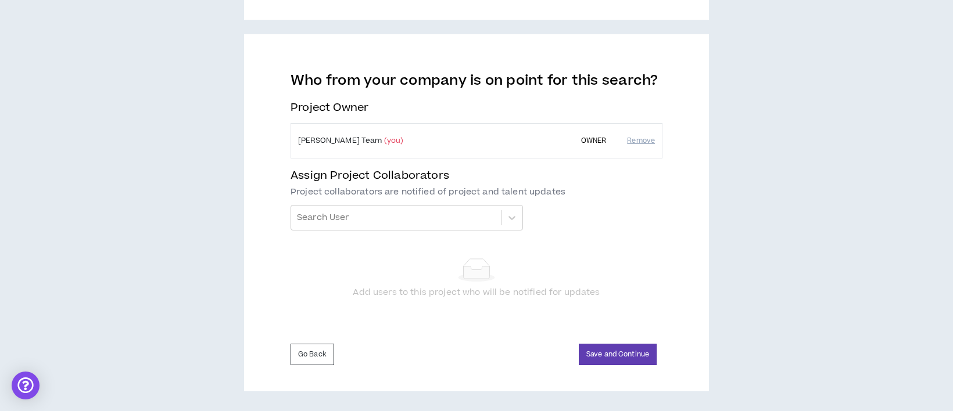
scroll to position [245, 0]
type input "Package Designer"
click at [606, 352] on button "Save and Continue" at bounding box center [618, 355] width 78 height 22
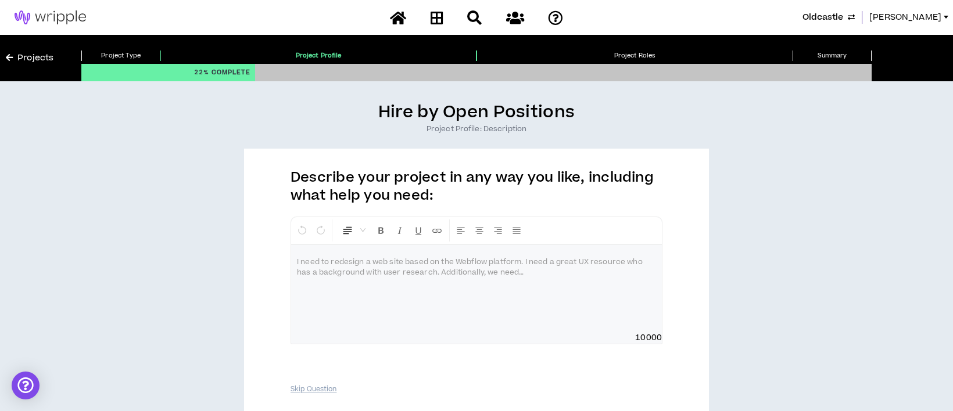
click at [298, 262] on p at bounding box center [476, 263] width 359 height 12
click at [285, 238] on div "**********" at bounding box center [476, 311] width 465 height 325
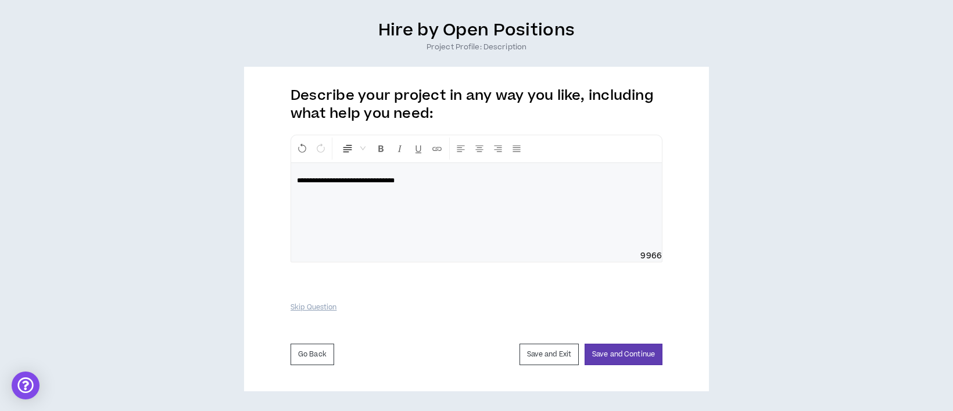
click at [427, 179] on p "**********" at bounding box center [476, 181] width 359 height 12
click at [422, 181] on span "**********" at bounding box center [407, 180] width 220 height 7
click at [575, 180] on p "**********" at bounding box center [476, 181] width 359 height 12
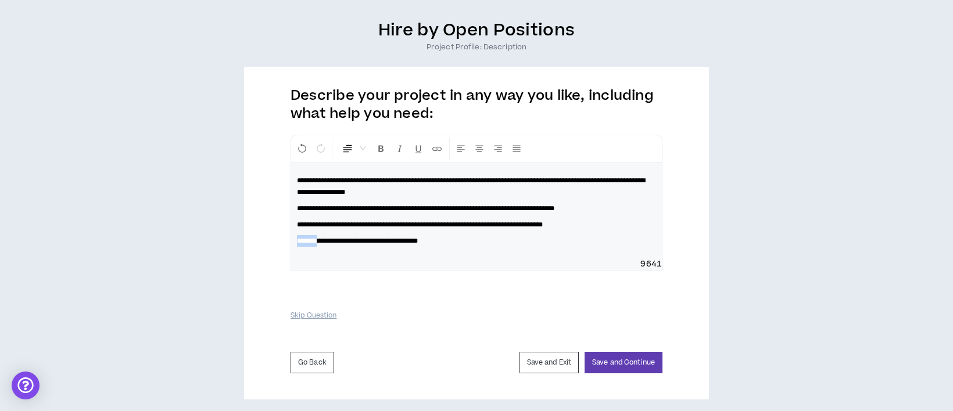
drag, startPoint x: 323, startPoint y: 239, endPoint x: 292, endPoint y: 236, distance: 31.6
click at [292, 236] on div "**********" at bounding box center [476, 210] width 371 height 95
drag, startPoint x: 481, startPoint y: 244, endPoint x: 317, endPoint y: 241, distance: 163.9
click at [317, 241] on p "**********" at bounding box center [476, 241] width 359 height 12
drag, startPoint x: 635, startPoint y: 182, endPoint x: 656, endPoint y: 183, distance: 21.0
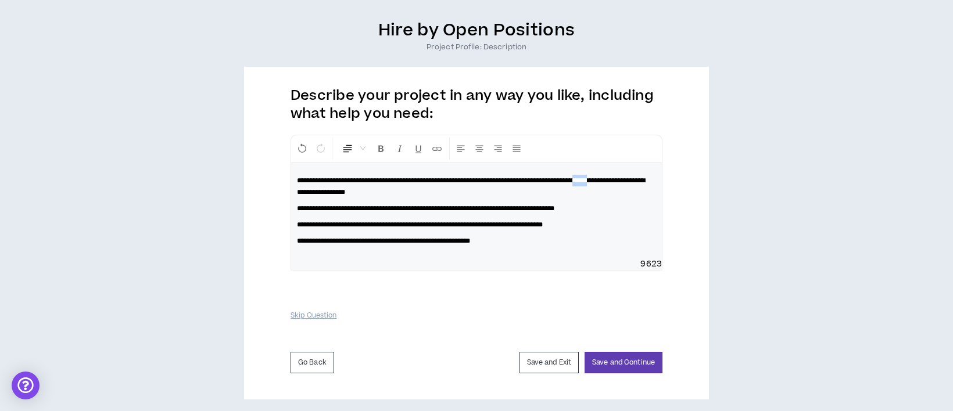
click at [645, 183] on span "**********" at bounding box center [471, 186] width 348 height 19
click at [362, 194] on span "**********" at bounding box center [471, 186] width 348 height 19
click at [609, 358] on button "Save and Continue" at bounding box center [624, 363] width 78 height 22
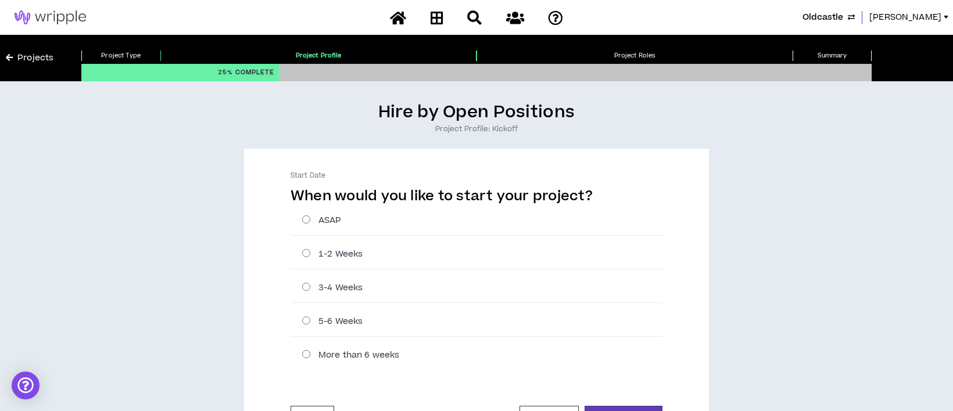
click at [305, 217] on label "ASAP" at bounding box center [482, 220] width 360 height 12
radio input "****"
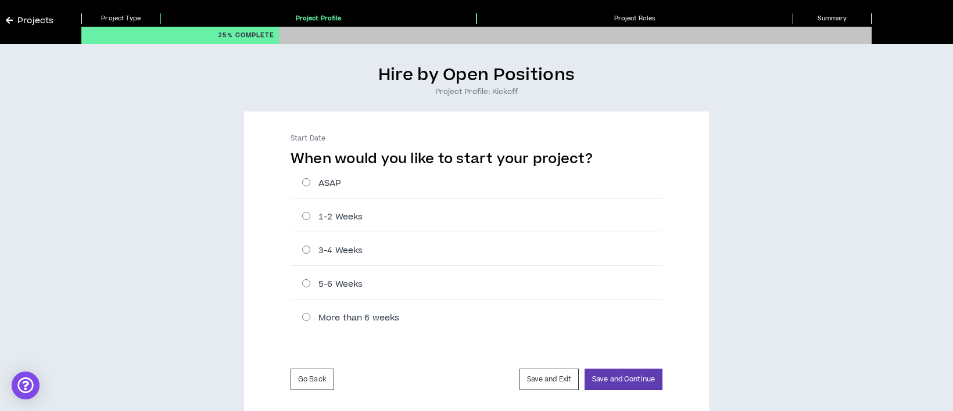
scroll to position [62, 0]
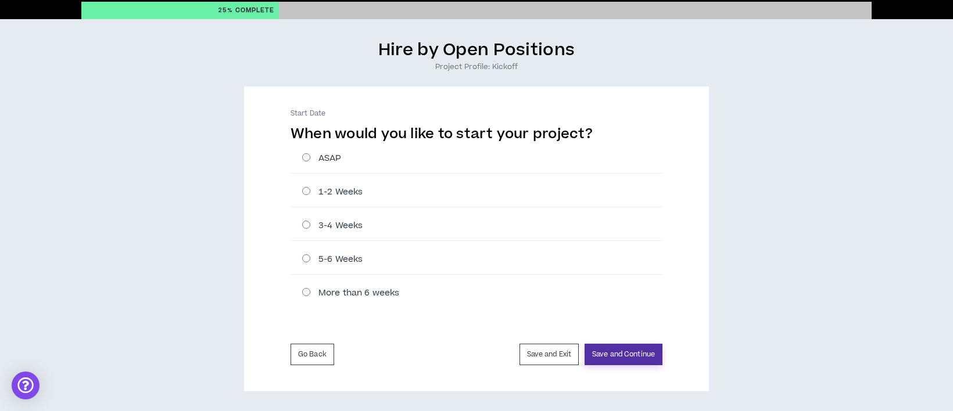
click at [620, 348] on button "Save and Continue" at bounding box center [624, 355] width 78 height 22
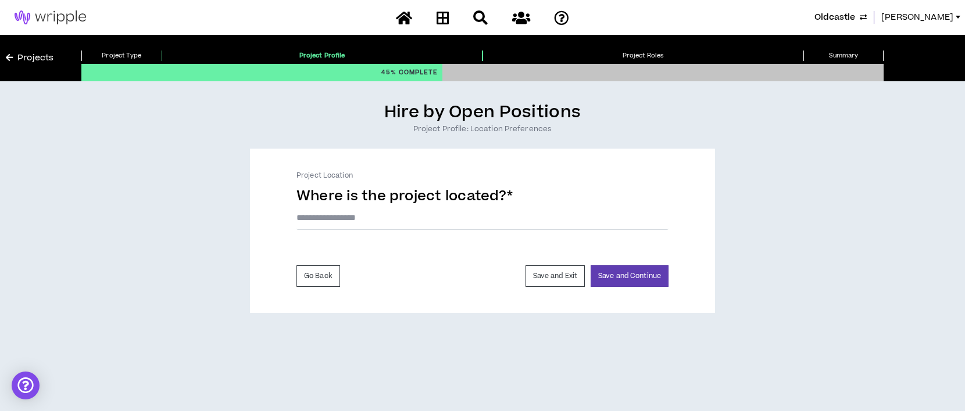
click at [392, 213] on input "text" at bounding box center [482, 218] width 372 height 24
click at [630, 279] on button "Save and Continue" at bounding box center [629, 277] width 78 height 22
click at [378, 219] on input "text" at bounding box center [482, 218] width 372 height 24
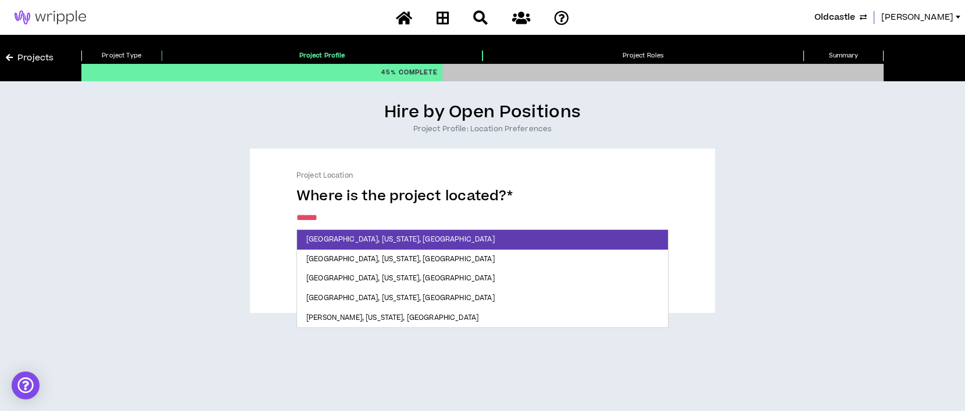
type input "******"
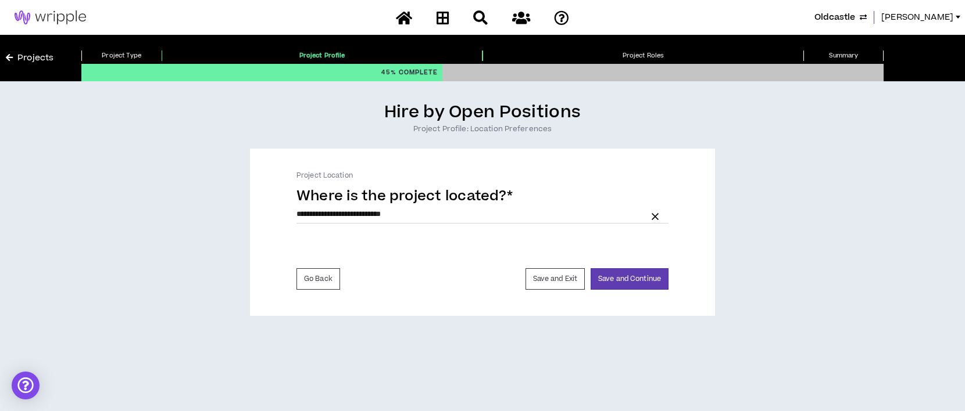
drag, startPoint x: 425, startPoint y: 212, endPoint x: 274, endPoint y: 213, distance: 151.1
click at [274, 213] on div "**********" at bounding box center [482, 232] width 465 height 167
drag, startPoint x: 274, startPoint y: 213, endPoint x: 376, endPoint y: 256, distance: 111.0
click at [374, 256] on div "Go Back Save and Exit Save and Continue" at bounding box center [482, 269] width 372 height 42
click at [655, 217] on icon "button" at bounding box center [655, 216] width 7 height 7
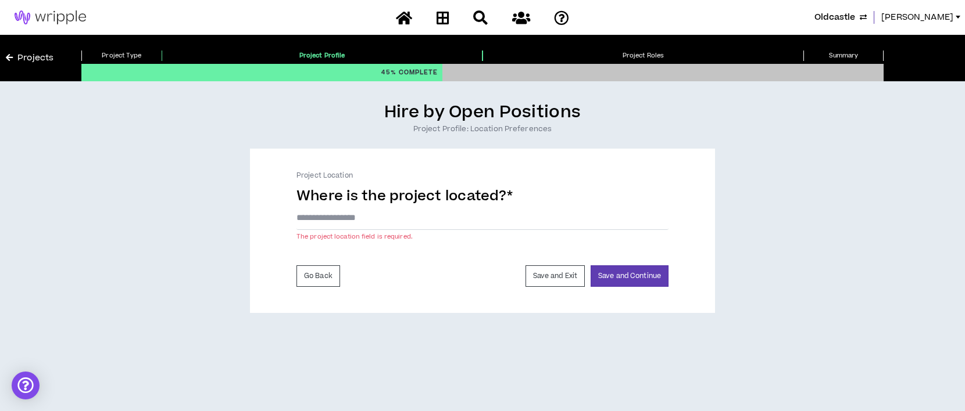
click at [414, 221] on input "text" at bounding box center [482, 218] width 372 height 24
click at [320, 223] on input "text" at bounding box center [482, 218] width 372 height 24
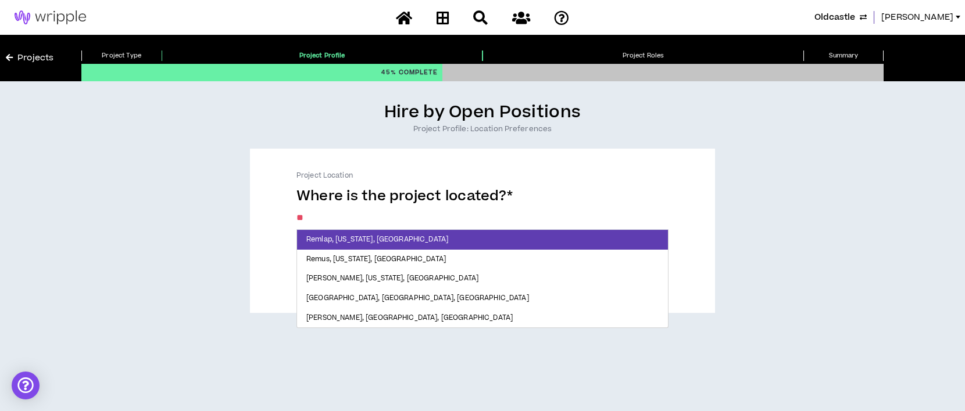
type input "*"
drag, startPoint x: 339, startPoint y: 221, endPoint x: 273, endPoint y: 214, distance: 67.2
click at [273, 214] on div "Project Location Where is the project located? * ******* [GEOGRAPHIC_DATA], [US…" at bounding box center [482, 231] width 465 height 164
click at [160, 163] on div "Hire by Open Positions Project Profile: Location Preferences Project Location W…" at bounding box center [482, 208] width 953 height 212
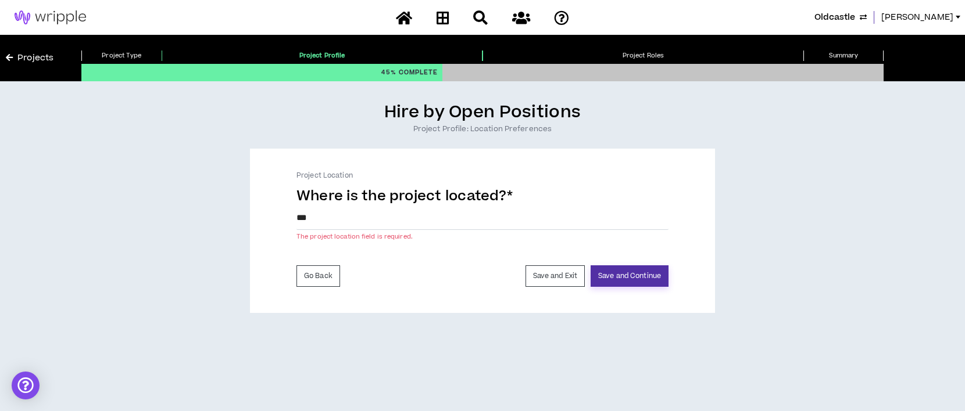
click at [636, 274] on button "Save and Continue" at bounding box center [629, 277] width 78 height 22
click at [632, 276] on button "Save and Continue" at bounding box center [629, 277] width 78 height 22
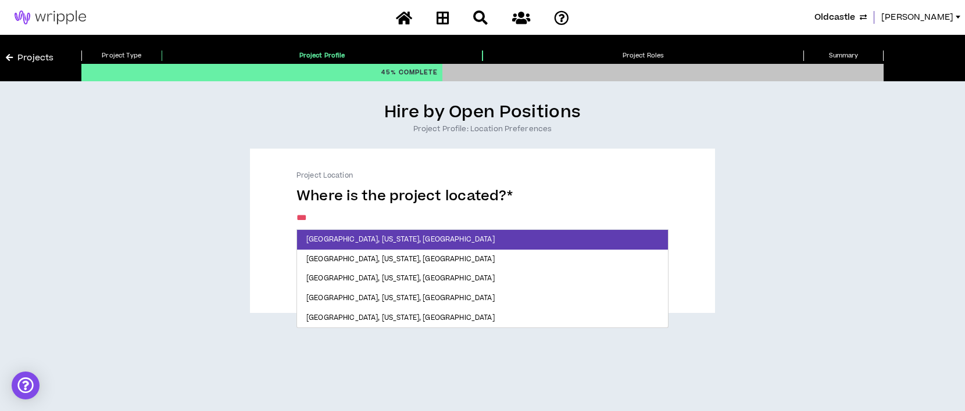
drag, startPoint x: 330, startPoint y: 220, endPoint x: 221, endPoint y: 217, distance: 108.7
click at [221, 217] on div "Hire by Open Positions Project Profile: Location Preferences Project Location W…" at bounding box center [482, 208] width 953 height 212
type input "*******"
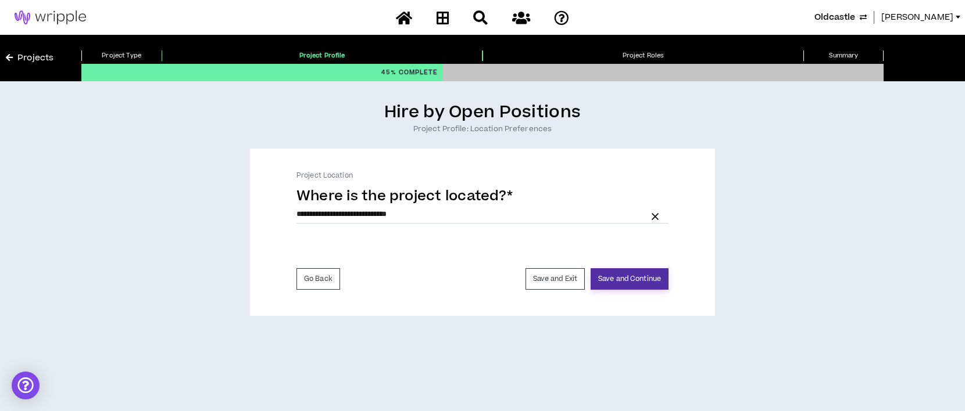
click at [637, 281] on button "Save and Continue" at bounding box center [629, 280] width 78 height 22
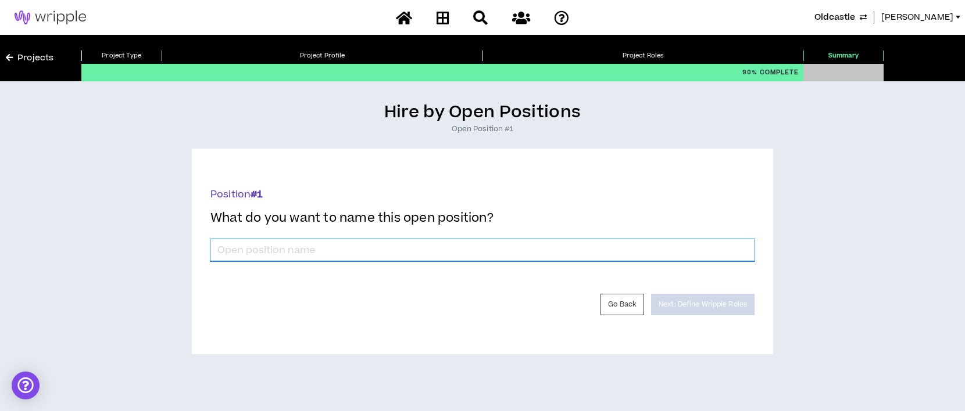
click at [320, 248] on input "*" at bounding box center [482, 250] width 544 height 22
type input "O"
type input "Packaging Designer"
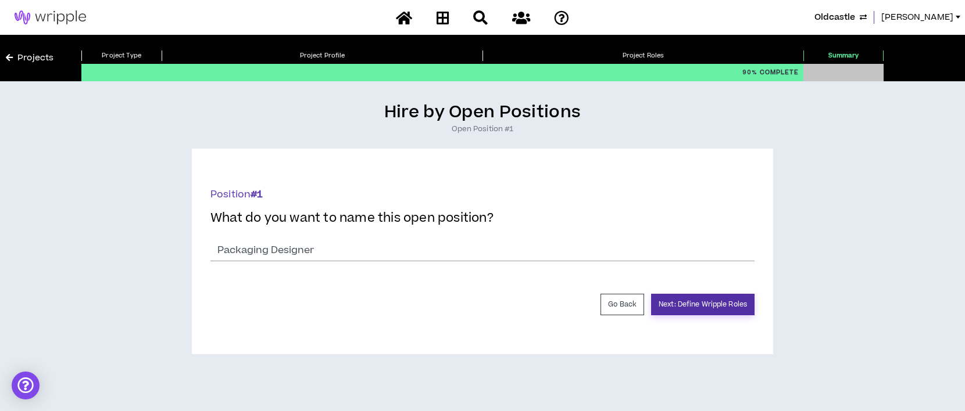
click at [720, 306] on button "Next: Define Wripple Roles" at bounding box center [702, 305] width 103 height 22
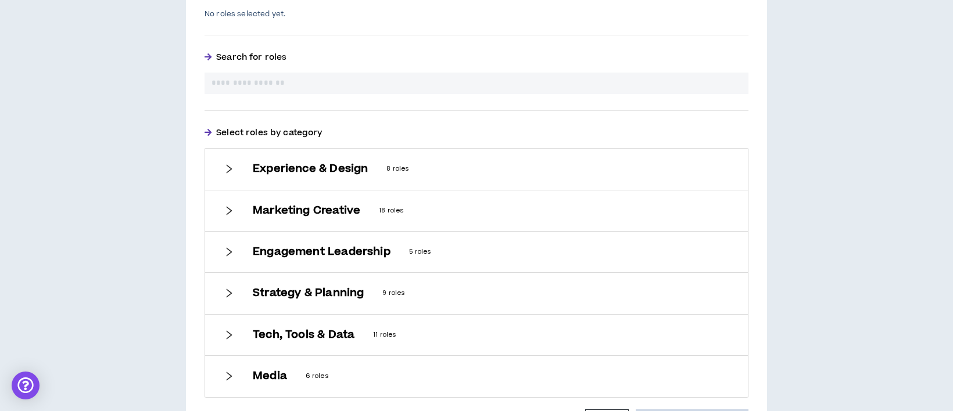
scroll to position [378, 0]
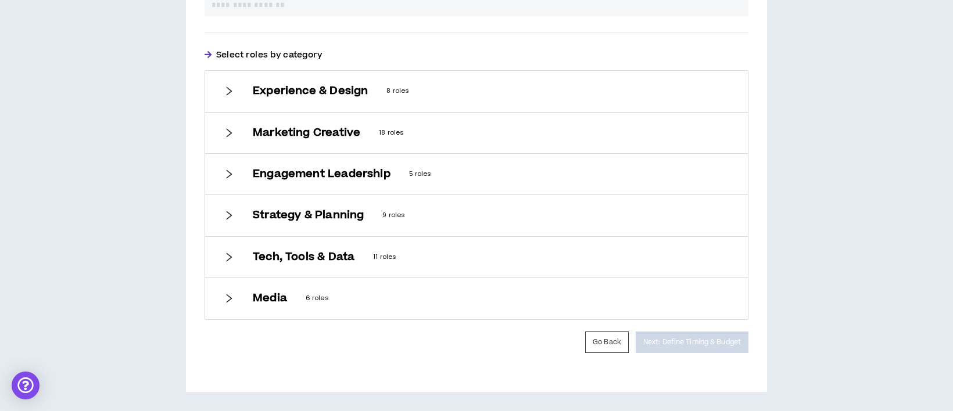
click at [232, 91] on icon "right" at bounding box center [229, 91] width 10 height 10
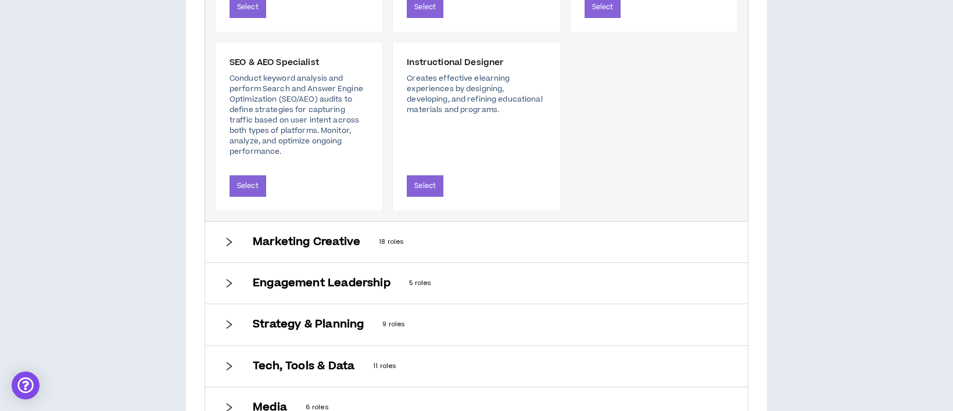
scroll to position [765, 0]
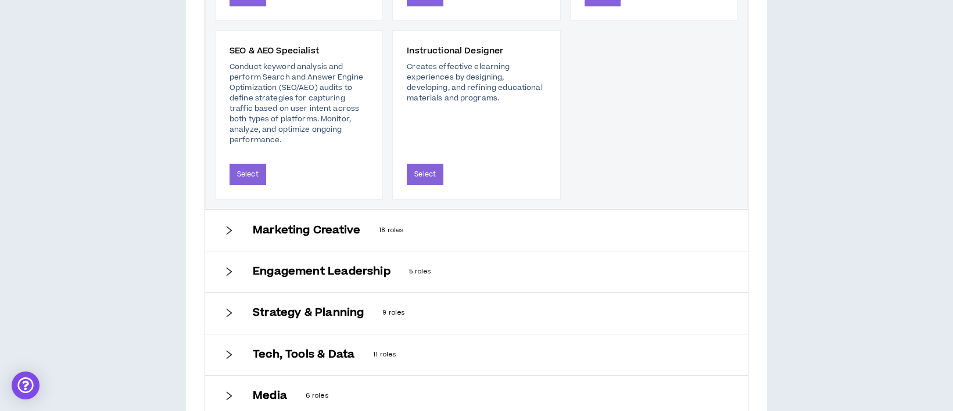
click at [226, 226] on icon "right" at bounding box center [229, 231] width 10 height 10
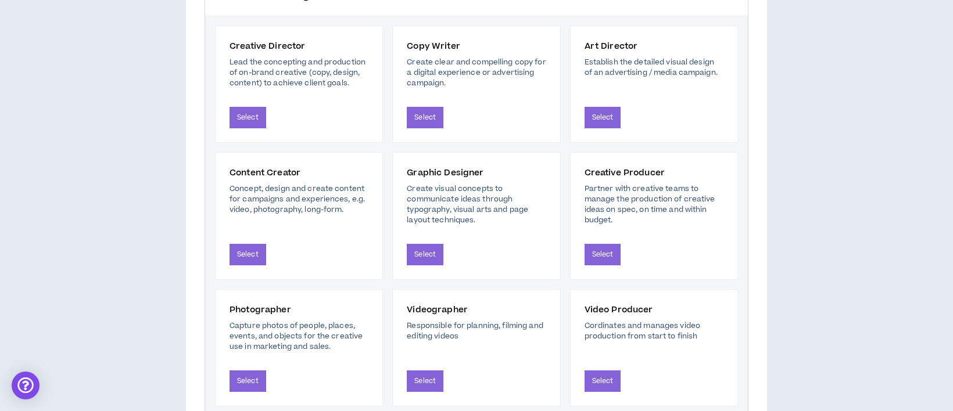
scroll to position [532, 0]
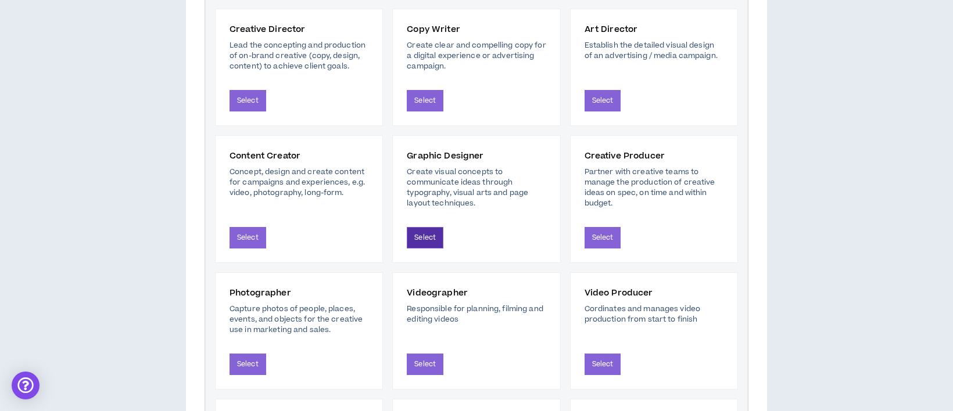
click at [421, 237] on button "Select" at bounding box center [425, 238] width 37 height 22
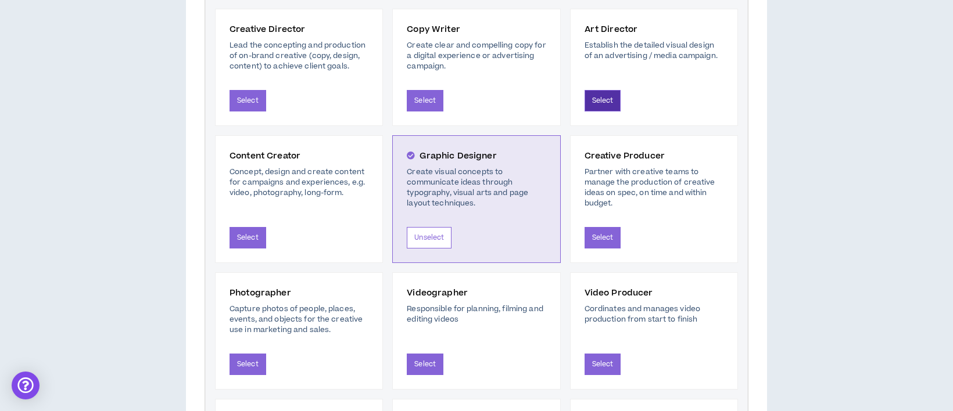
click at [605, 97] on button "Select" at bounding box center [603, 101] width 37 height 22
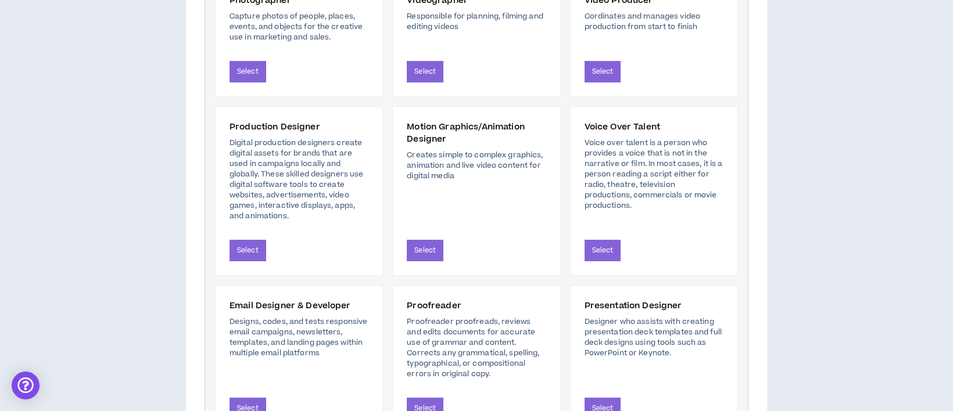
scroll to position [871, 0]
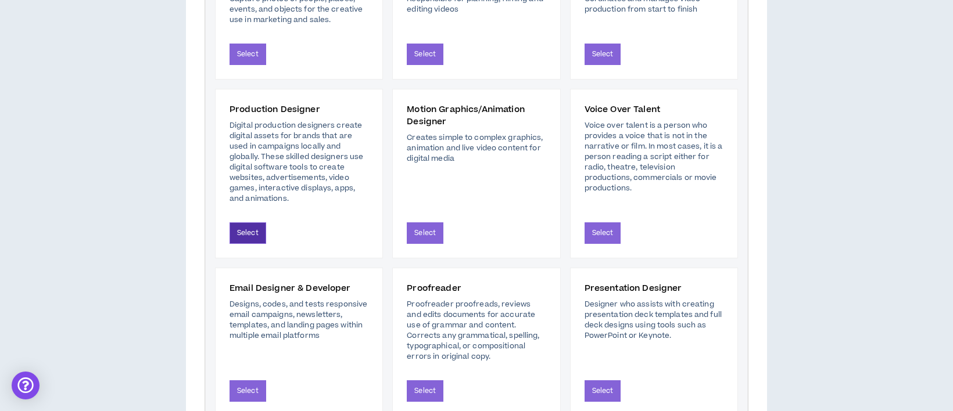
click at [256, 229] on button "Select" at bounding box center [248, 234] width 37 height 22
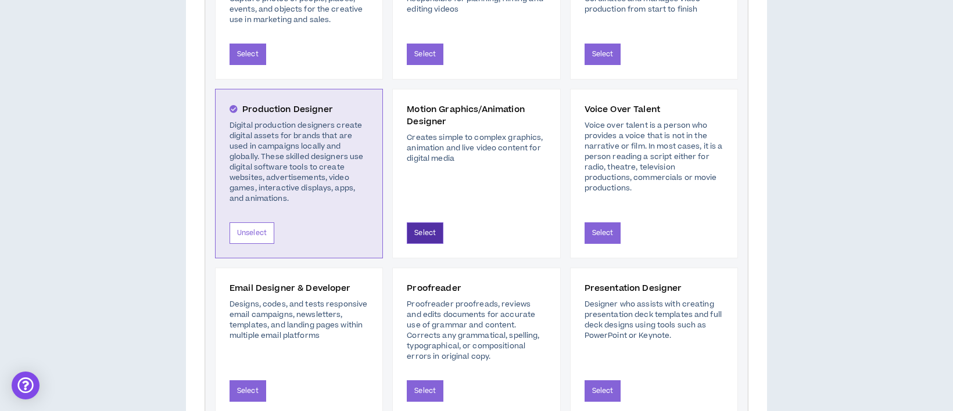
click at [427, 232] on button "Select" at bounding box center [425, 234] width 37 height 22
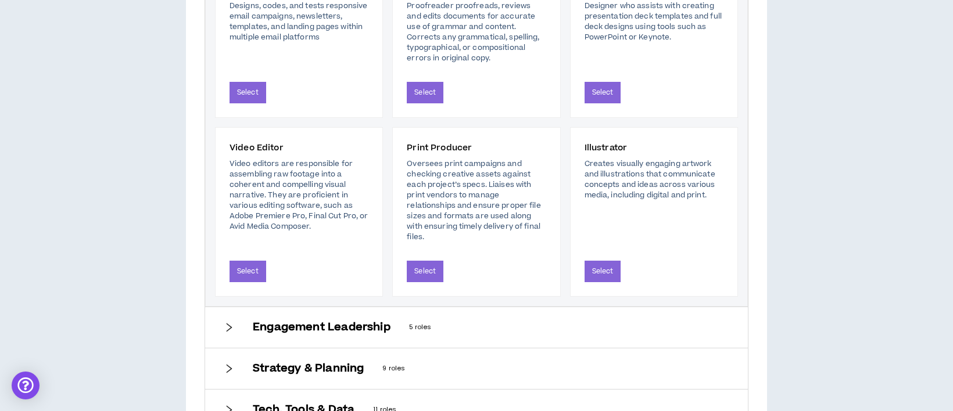
scroll to position [1180, 0]
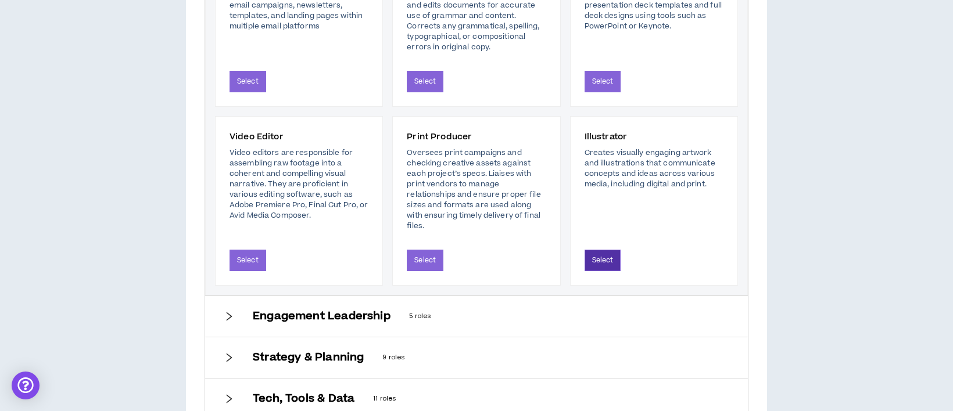
click at [610, 260] on button "Select" at bounding box center [603, 261] width 37 height 22
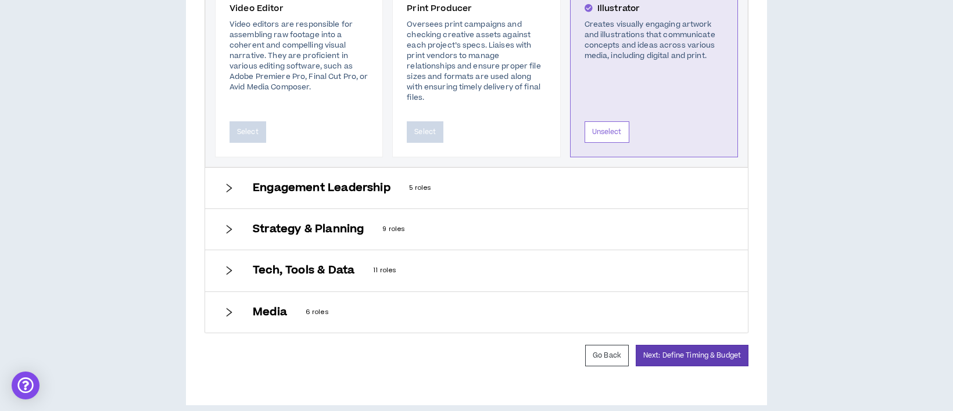
scroll to position [1320, 0]
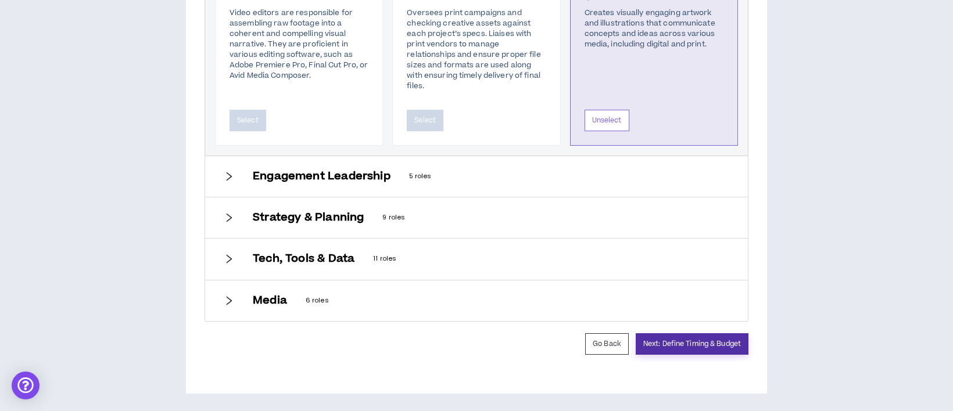
click at [684, 343] on button "Next: Define Timing & Budget" at bounding box center [692, 345] width 113 height 22
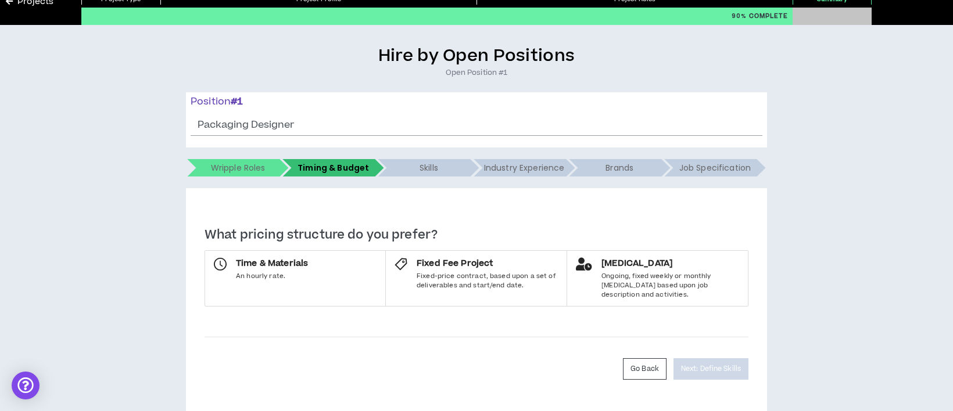
scroll to position [74, 0]
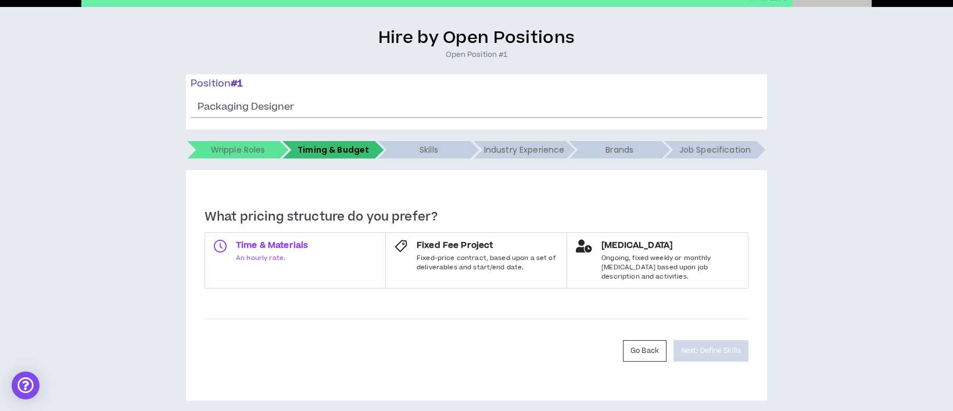
click at [281, 254] on span "An hourly rate." at bounding box center [272, 258] width 72 height 9
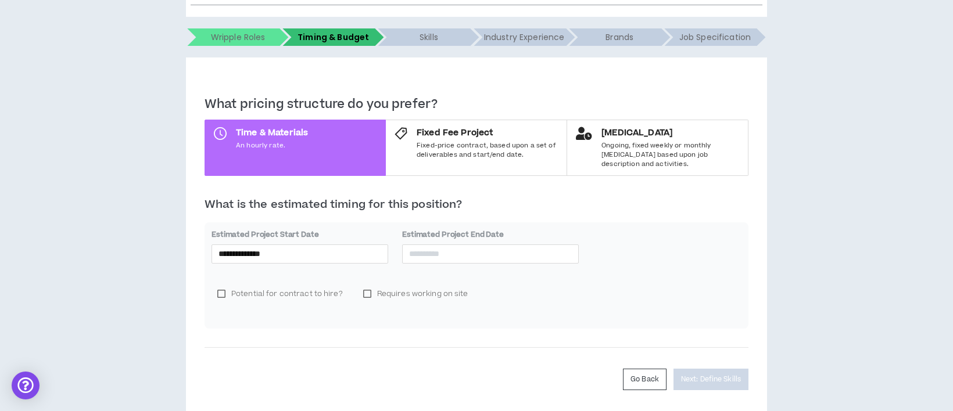
scroll to position [216, 0]
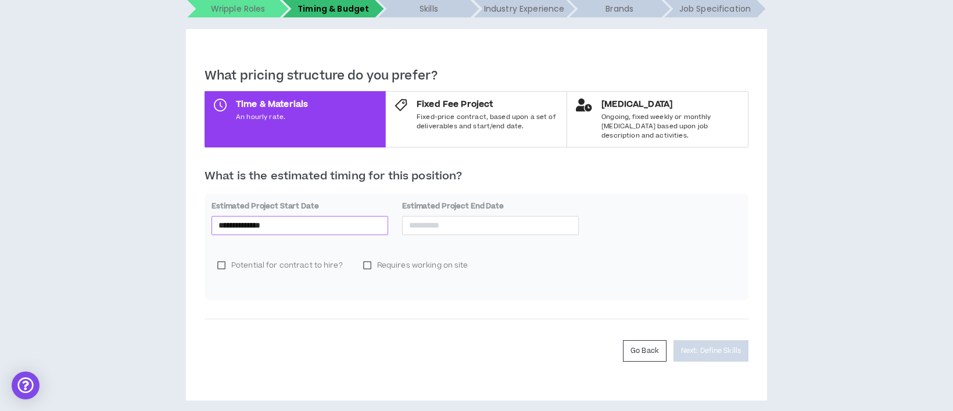
click at [279, 219] on input "**********" at bounding box center [300, 225] width 163 height 13
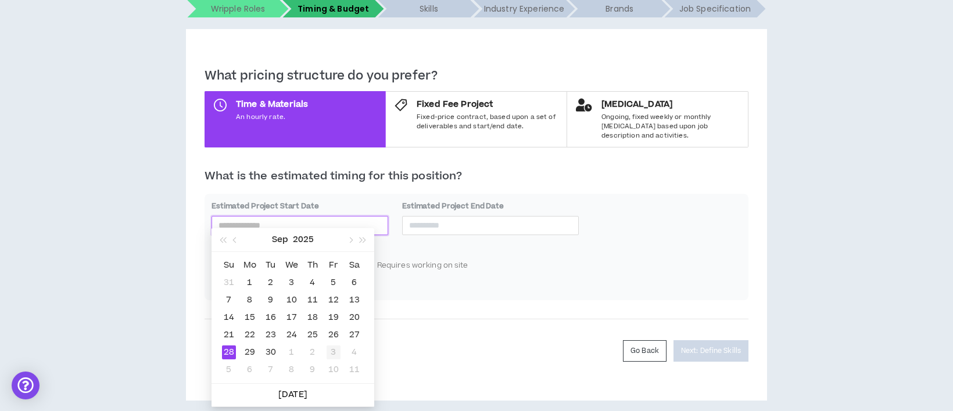
type input "**********"
click at [337, 355] on div "3" at bounding box center [334, 353] width 14 height 14
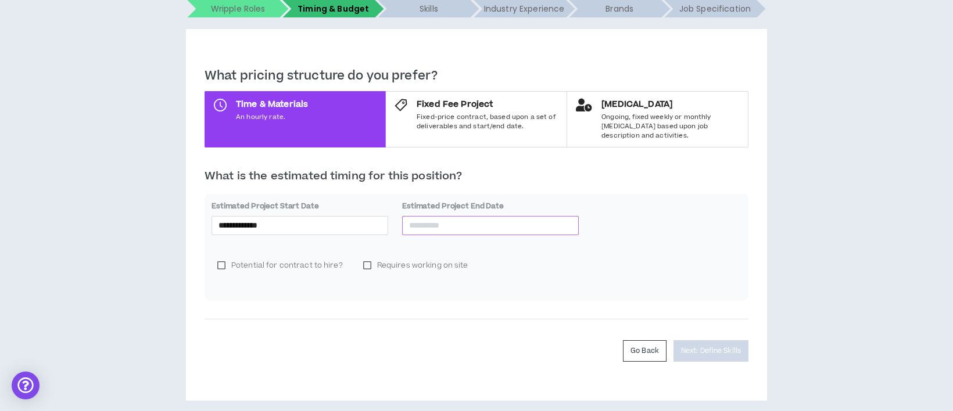
click at [454, 216] on div at bounding box center [490, 225] width 177 height 19
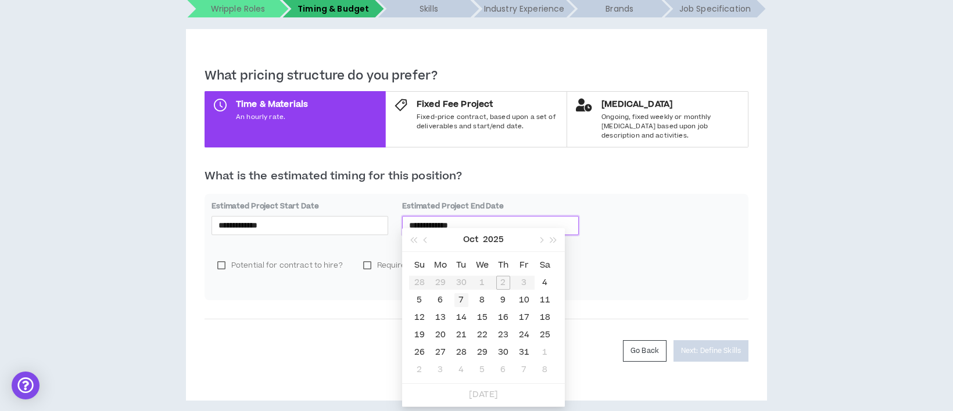
type input "**********"
click at [463, 298] on div "7" at bounding box center [461, 301] width 14 height 14
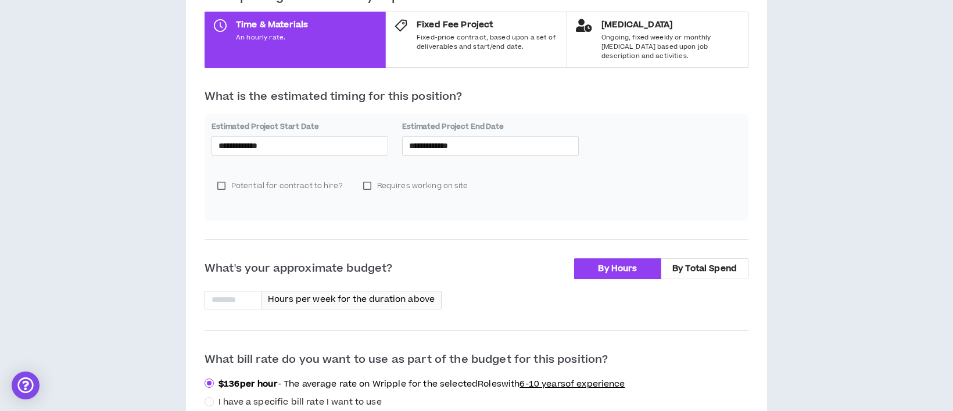
scroll to position [293, 0]
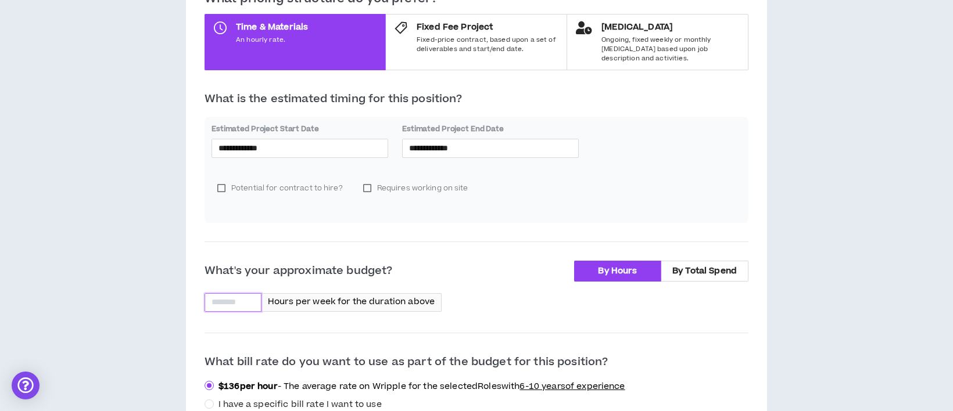
click at [230, 294] on input at bounding box center [233, 302] width 56 height 17
type input "**"
click at [585, 299] on div "** Hours per week for the duration above ~ 20 total hours" at bounding box center [477, 304] width 544 height 21
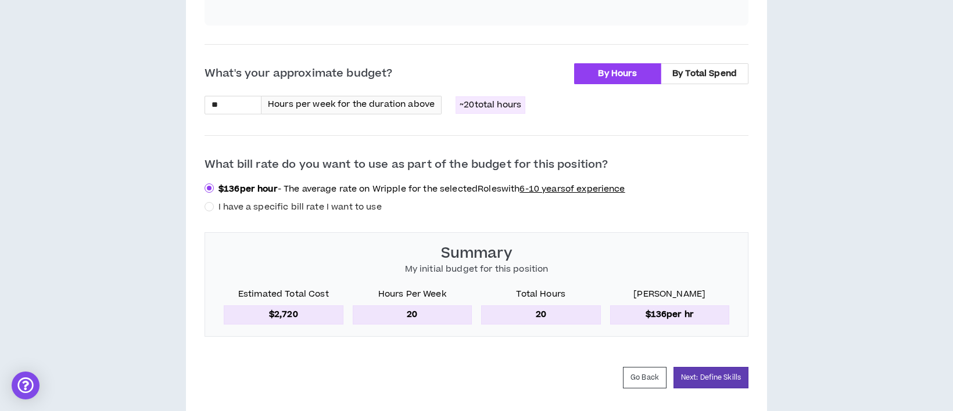
scroll to position [516, 0]
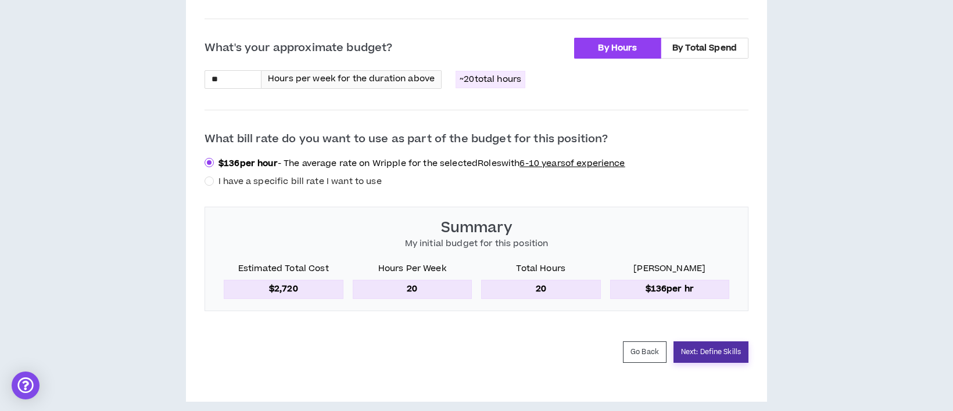
click at [722, 343] on button "Next: Define Skills" at bounding box center [711, 353] width 75 height 22
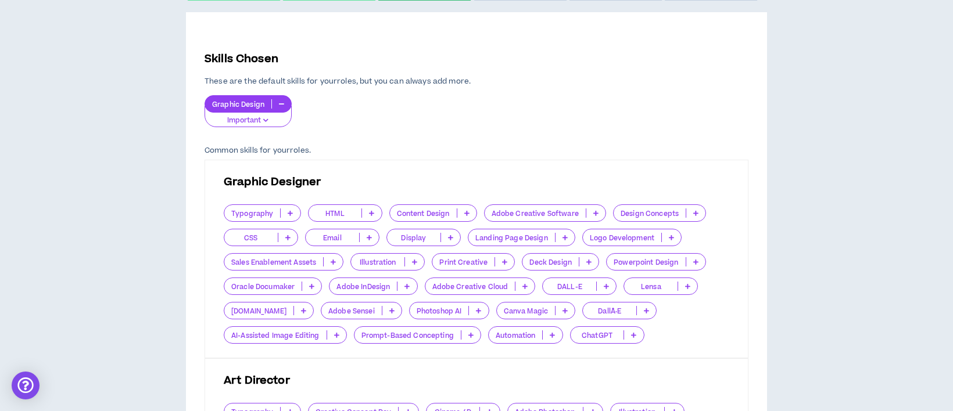
scroll to position [310, 0]
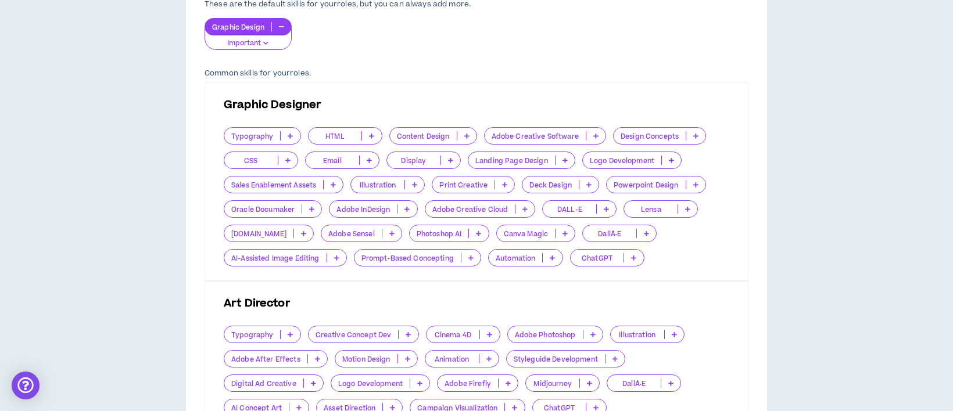
click at [476, 234] on icon at bounding box center [478, 234] width 5 height 6
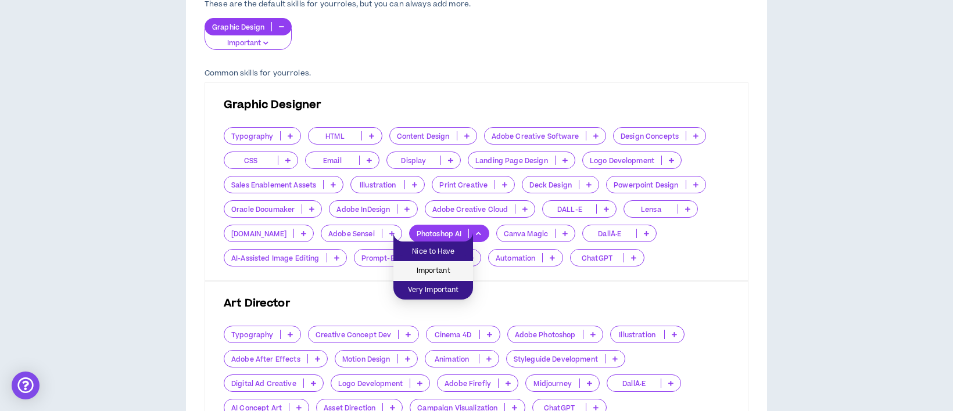
click at [444, 265] on span "Important" at bounding box center [433, 271] width 66 height 13
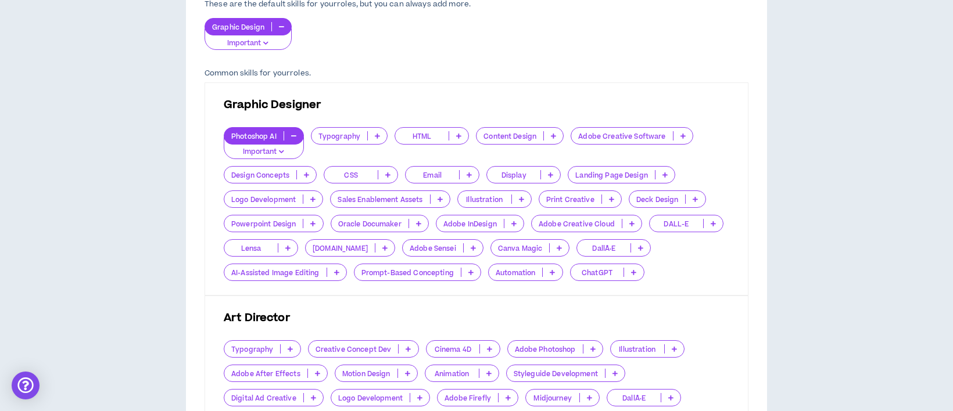
click at [678, 135] on p at bounding box center [683, 135] width 19 height 9
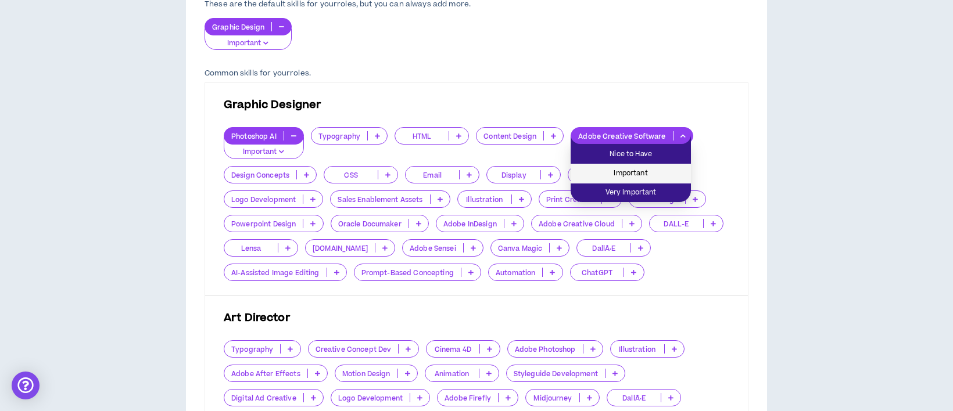
click at [650, 167] on span "Important" at bounding box center [631, 173] width 106 height 13
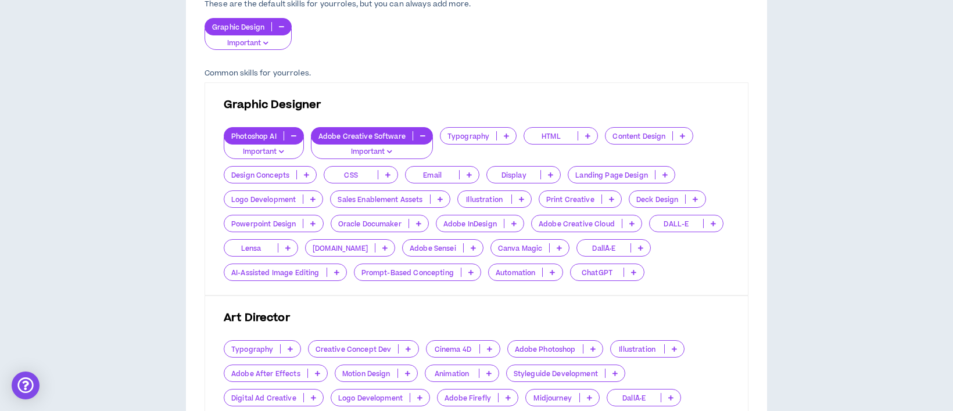
click at [524, 198] on icon at bounding box center [521, 199] width 5 height 6
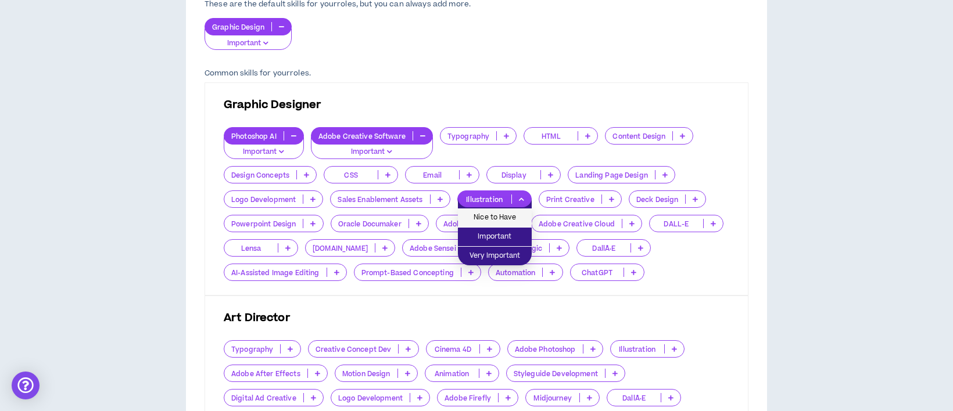
click at [509, 214] on span "Nice to Have" at bounding box center [495, 218] width 60 height 13
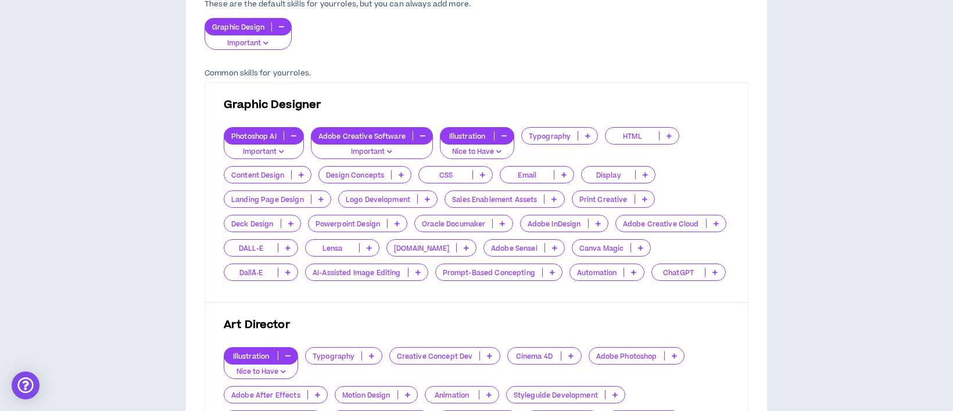
click at [593, 217] on div "Adobe InDesign" at bounding box center [564, 223] width 88 height 17
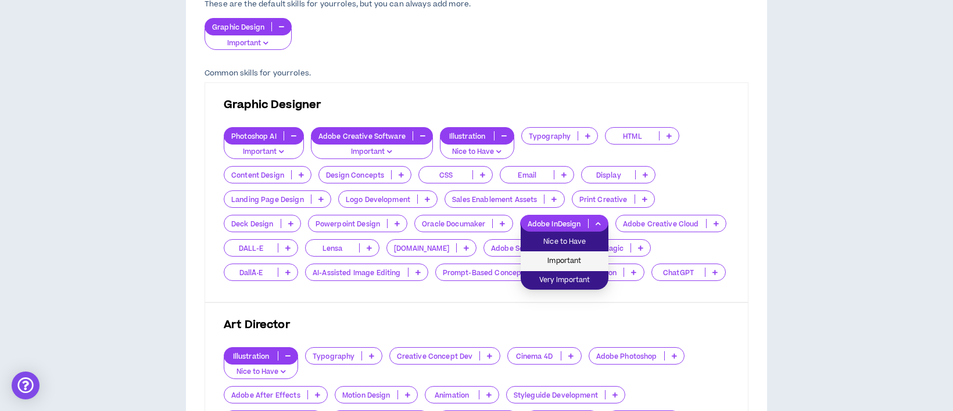
click at [571, 257] on span "Important" at bounding box center [565, 261] width 74 height 13
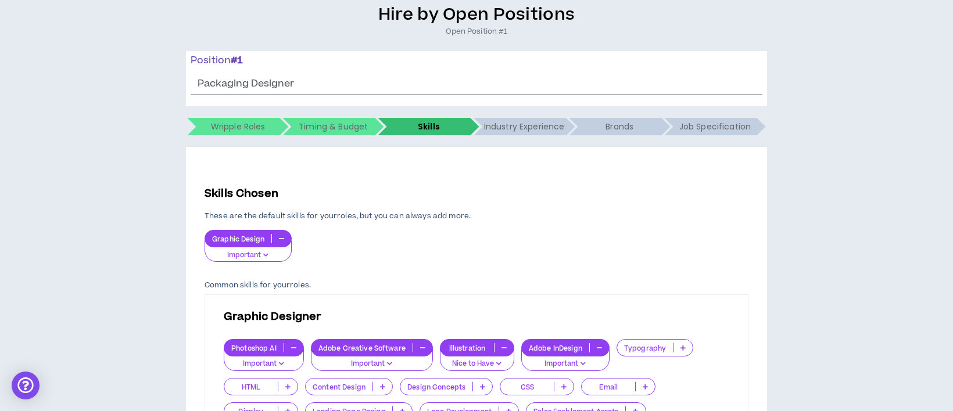
scroll to position [0, 0]
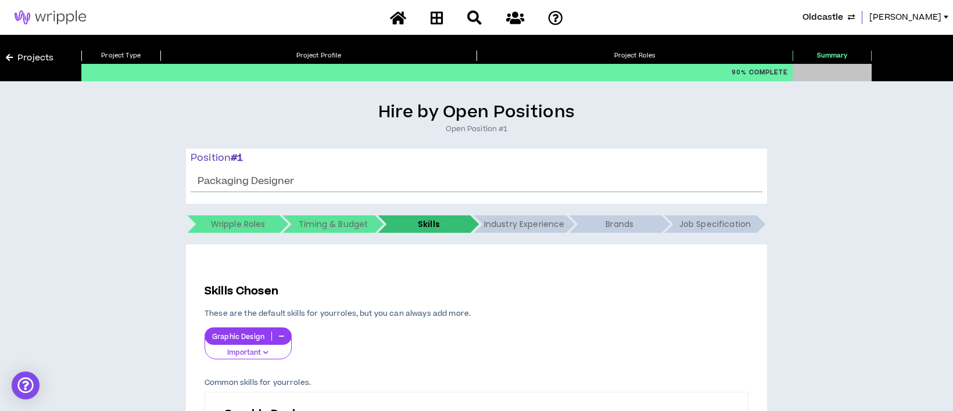
click at [363, 223] on h5 "Timing & Budget" at bounding box center [333, 224] width 69 height 17
click at [30, 52] on link "Projects" at bounding box center [30, 58] width 48 height 13
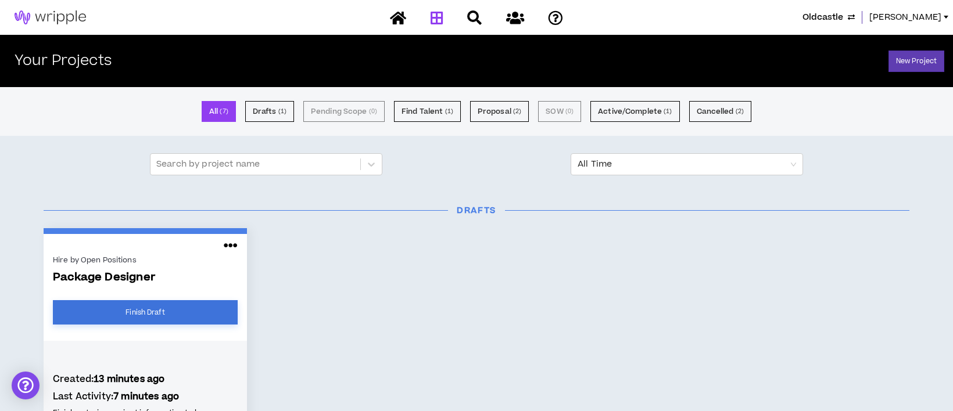
click at [170, 312] on link "Finish Draft" at bounding box center [145, 312] width 185 height 24
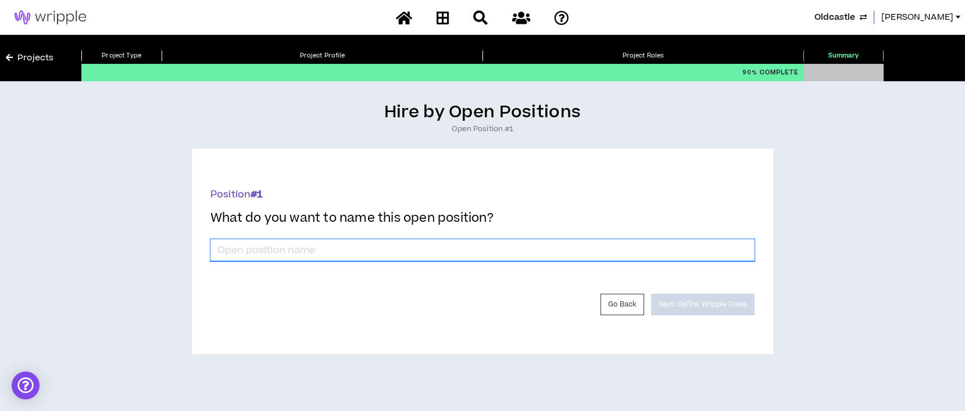
click at [445, 252] on input "*" at bounding box center [482, 250] width 544 height 22
type input "Packaging Designer"
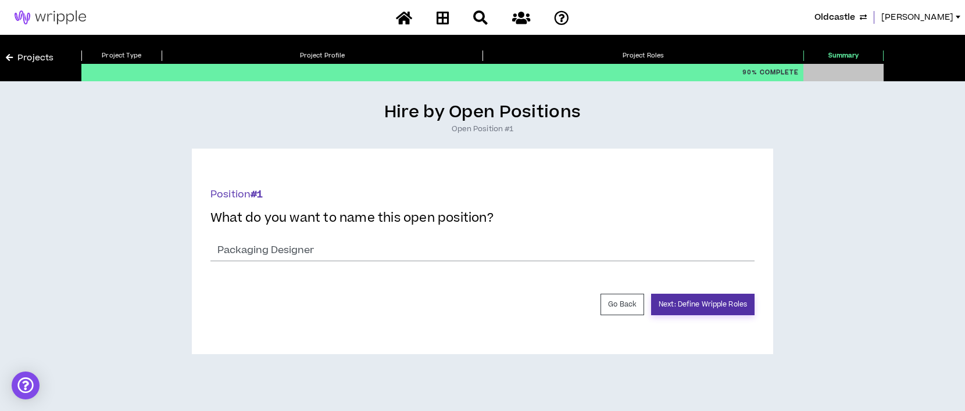
click at [674, 300] on button "Next: Define Wripple Roles" at bounding box center [702, 305] width 103 height 22
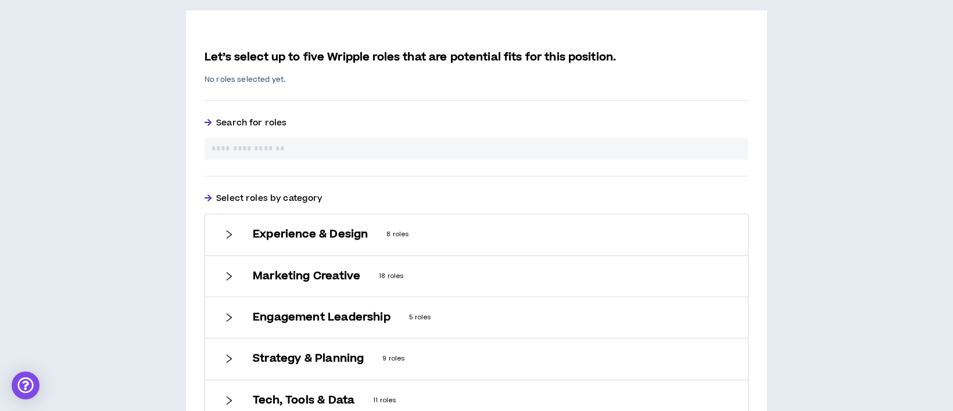
scroll to position [310, 0]
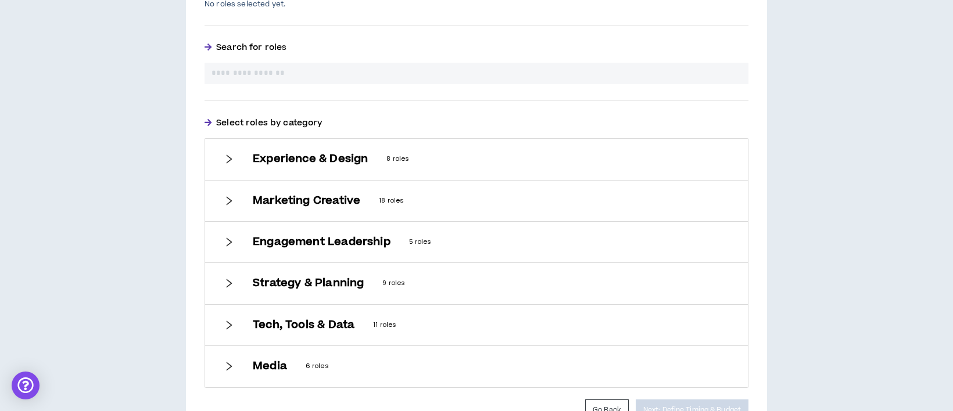
click at [234, 195] on div at bounding box center [229, 201] width 10 height 13
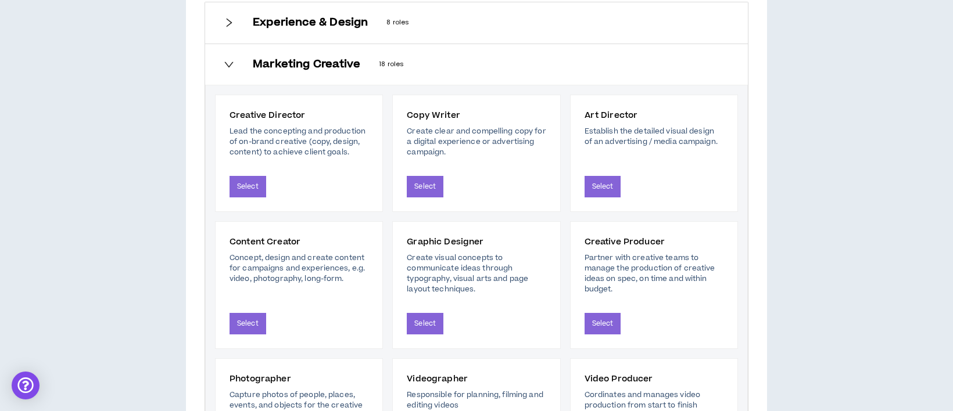
scroll to position [465, 0]
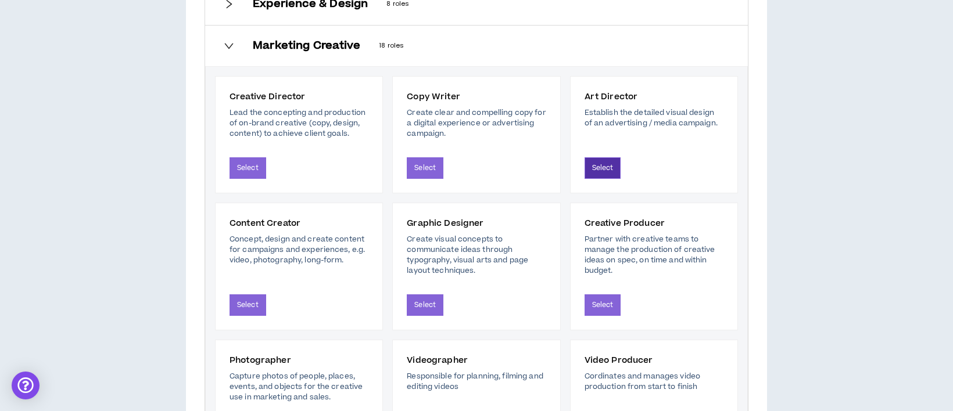
click at [602, 165] on button "Select" at bounding box center [603, 169] width 37 height 22
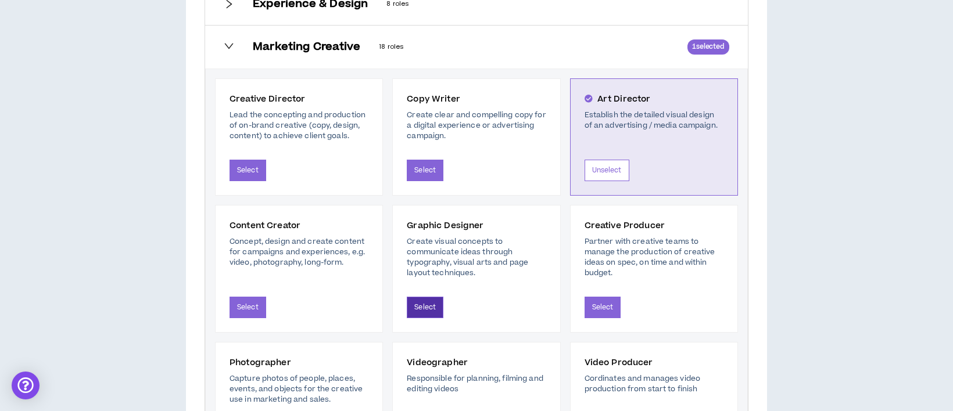
click at [418, 308] on button "Select" at bounding box center [425, 308] width 37 height 22
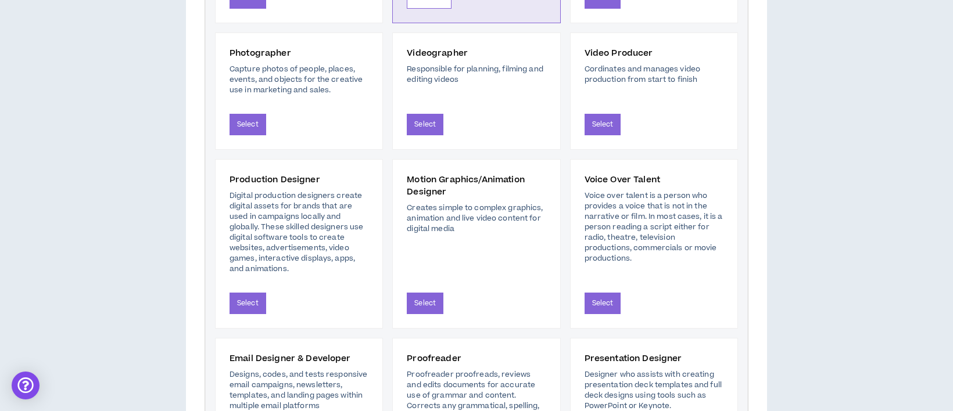
scroll to position [878, 0]
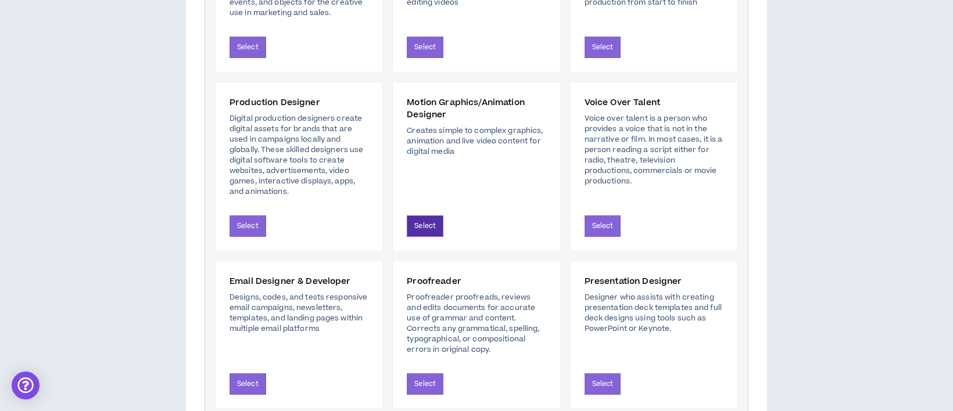
click at [430, 223] on button "Select" at bounding box center [425, 227] width 37 height 22
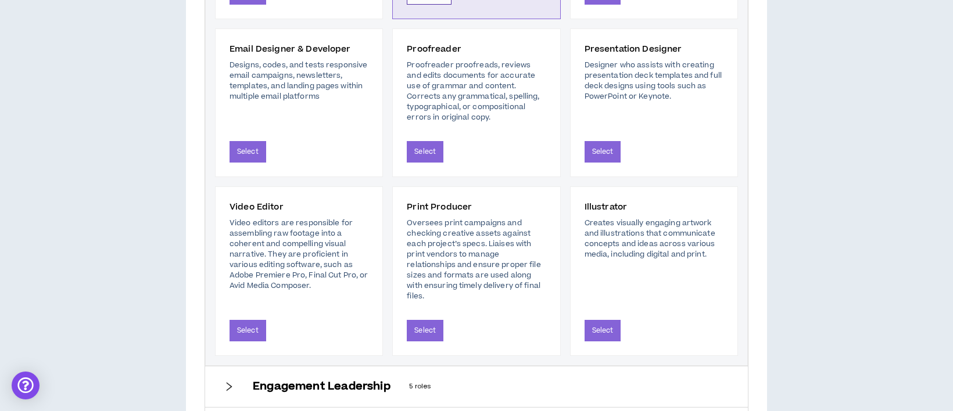
scroll to position [1188, 0]
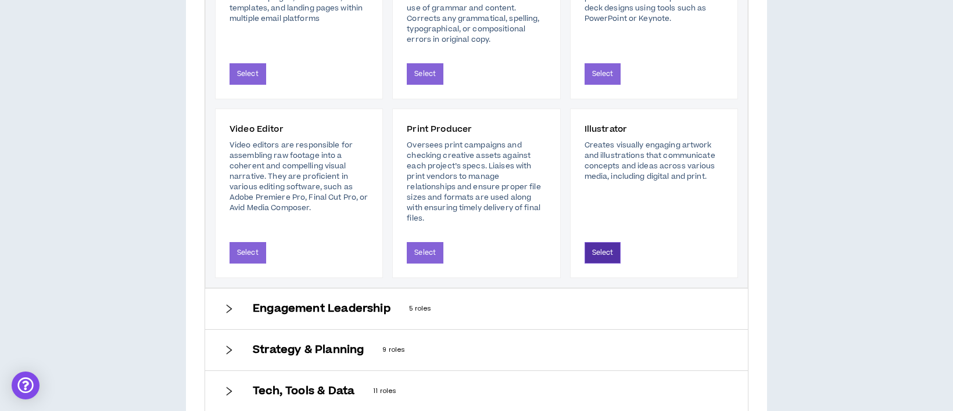
click at [607, 255] on button "Select" at bounding box center [603, 253] width 37 height 22
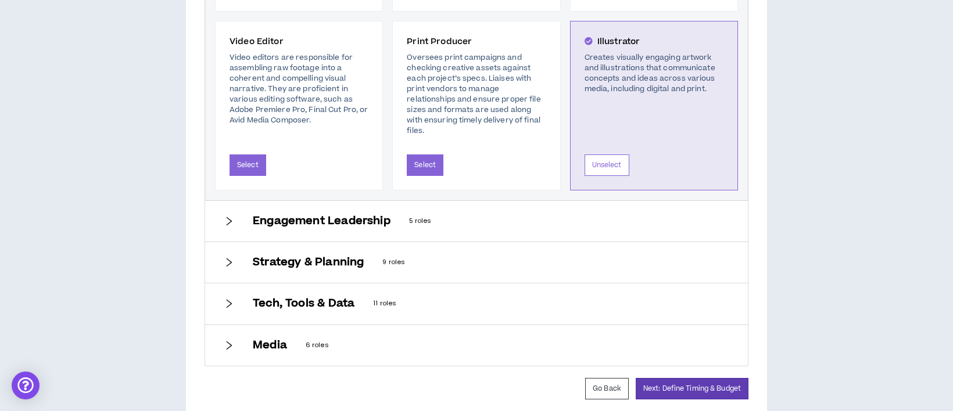
scroll to position [1320, 0]
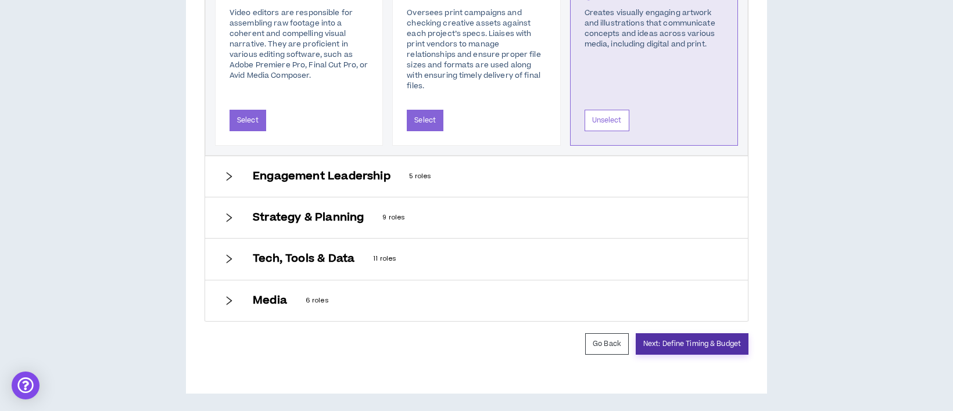
click at [695, 335] on button "Next: Define Timing & Budget" at bounding box center [692, 345] width 113 height 22
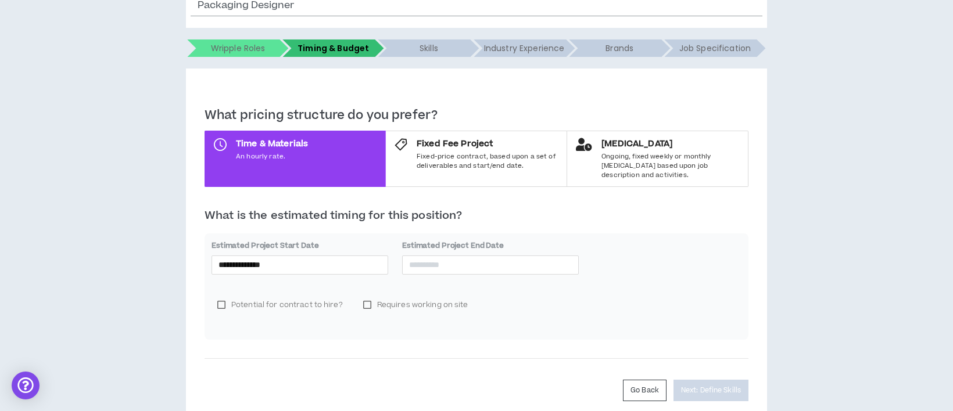
scroll to position [216, 0]
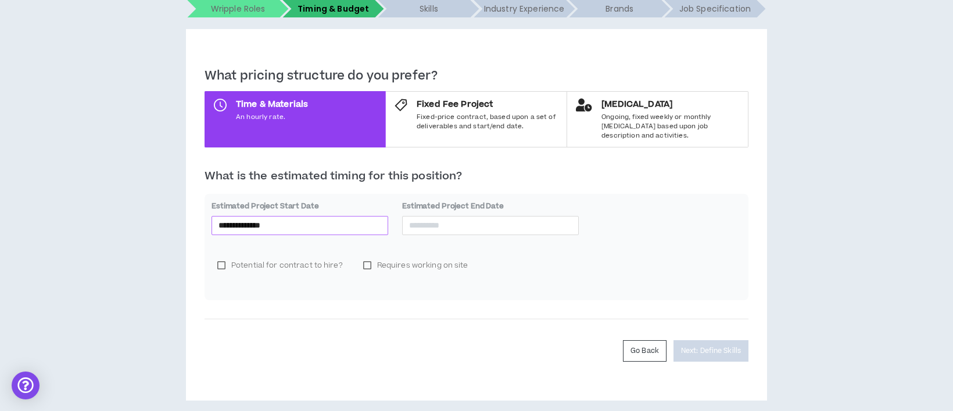
click at [343, 219] on input "**********" at bounding box center [300, 225] width 163 height 13
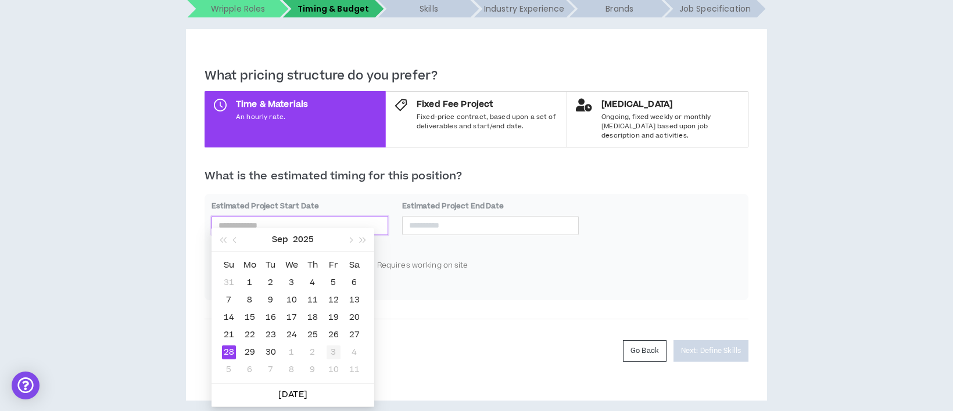
type input "**********"
click at [330, 351] on div "3" at bounding box center [334, 353] width 14 height 14
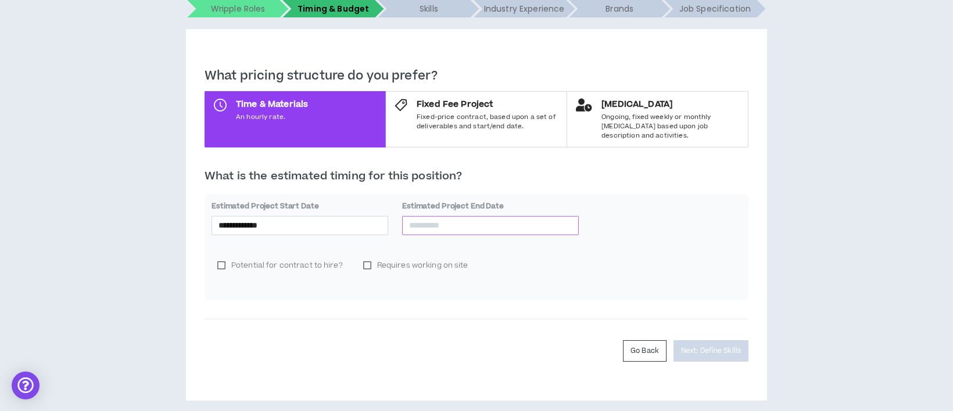
click at [449, 219] on input at bounding box center [490, 225] width 163 height 13
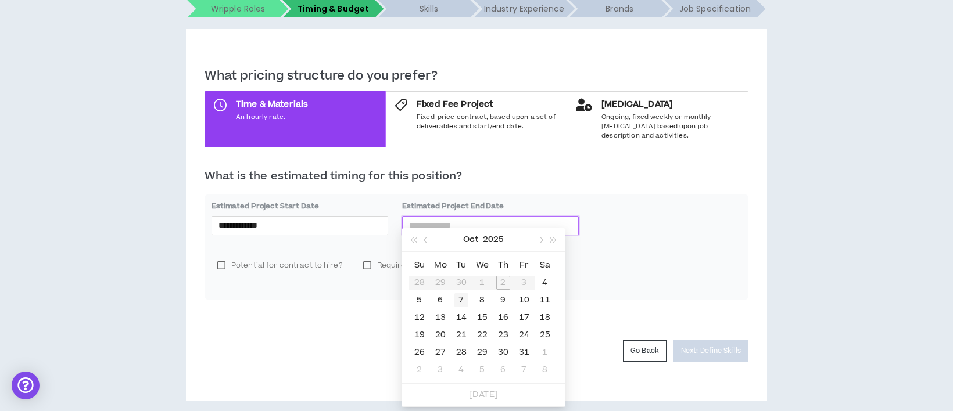
type input "**********"
click at [462, 299] on div "7" at bounding box center [461, 301] width 14 height 14
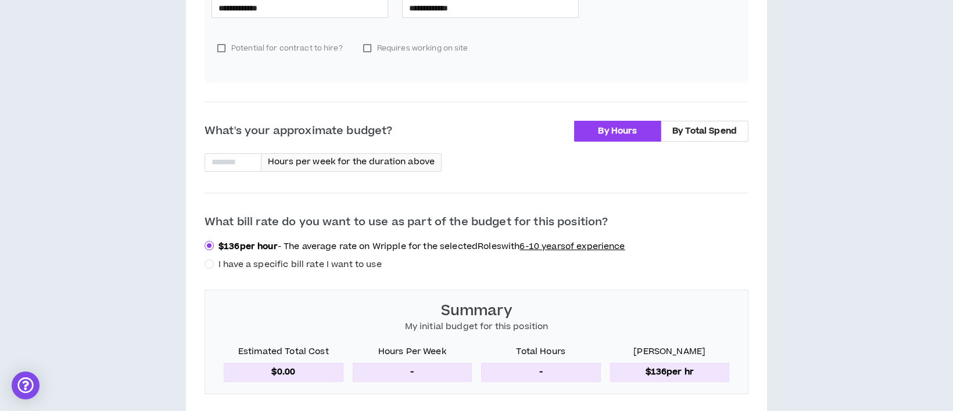
scroll to position [448, 0]
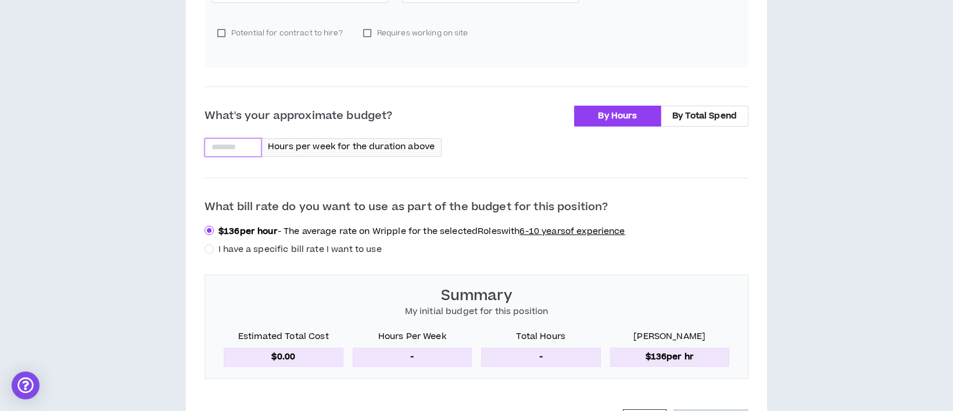
click at [232, 139] on input at bounding box center [233, 147] width 56 height 17
type input "**"
click at [579, 182] on div "What's your approximate budget? By Hours By Total Spend ** Hours per week for t…" at bounding box center [477, 243] width 544 height 274
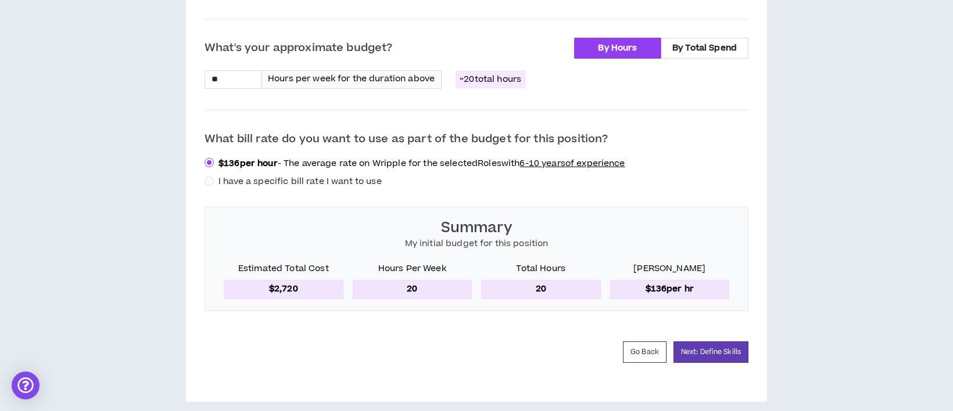
click at [214, 176] on span "I have a specific bill rate I want to use" at bounding box center [300, 182] width 173 height 13
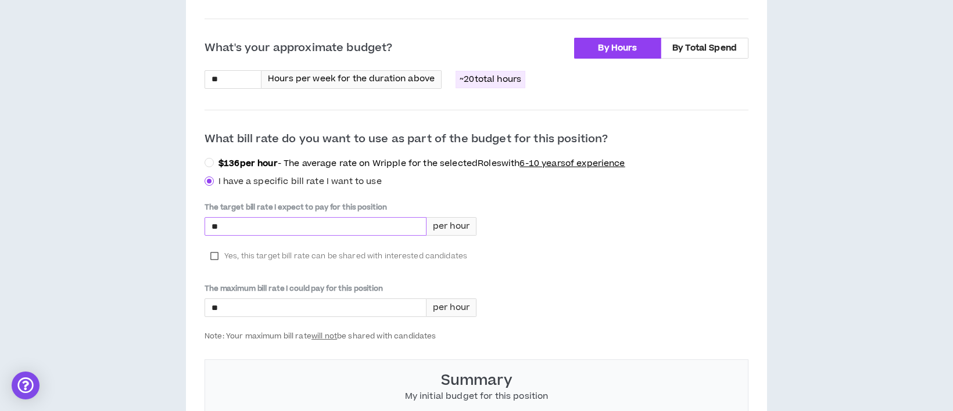
click at [284, 218] on input "*" at bounding box center [315, 226] width 221 height 17
type input "****"
click at [555, 253] on div "The target bill rate I expect to pay for this position **** per hour Yes, this …" at bounding box center [477, 271] width 544 height 139
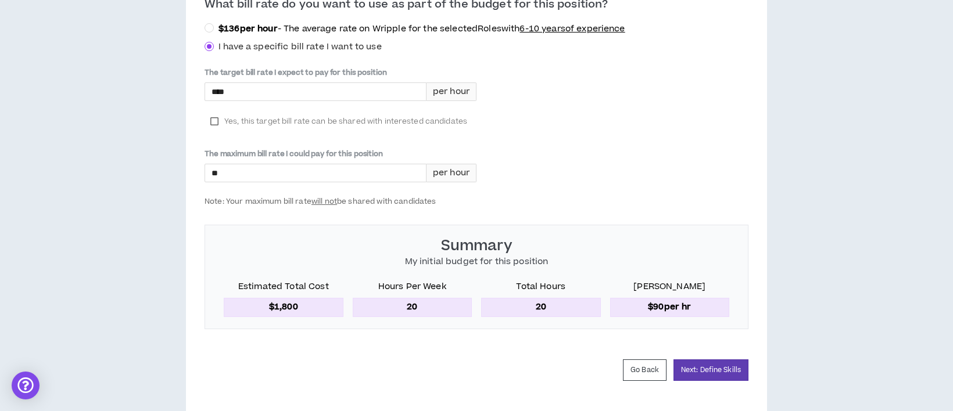
scroll to position [668, 0]
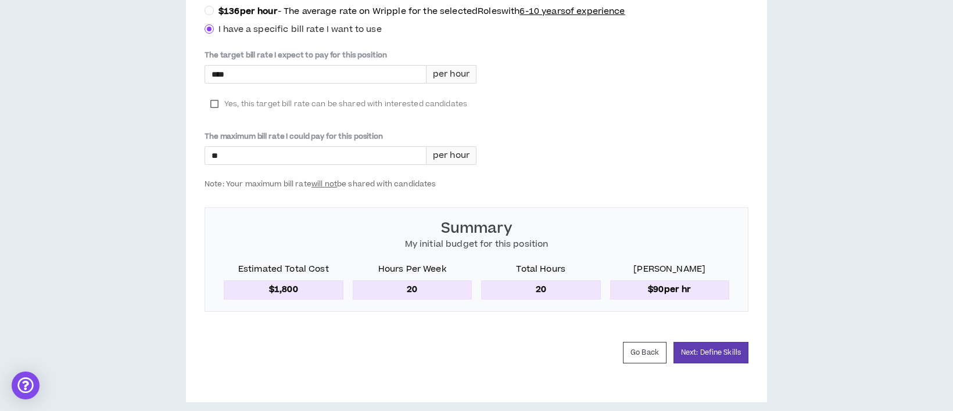
click at [214, 95] on label "Yes, this target bill rate can be shared with interested candidates" at bounding box center [339, 103] width 269 height 17
click at [715, 342] on button "Next: Define Skills" at bounding box center [711, 353] width 75 height 22
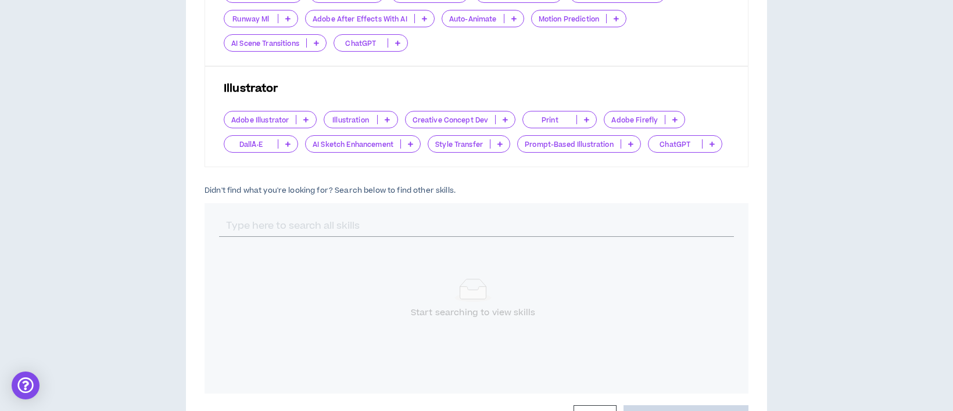
scroll to position [852, 0]
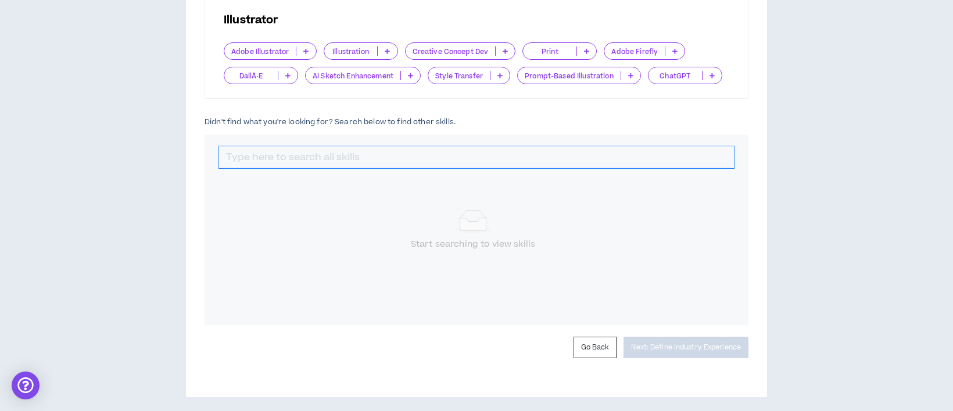
click at [321, 165] on input "text" at bounding box center [476, 157] width 515 height 22
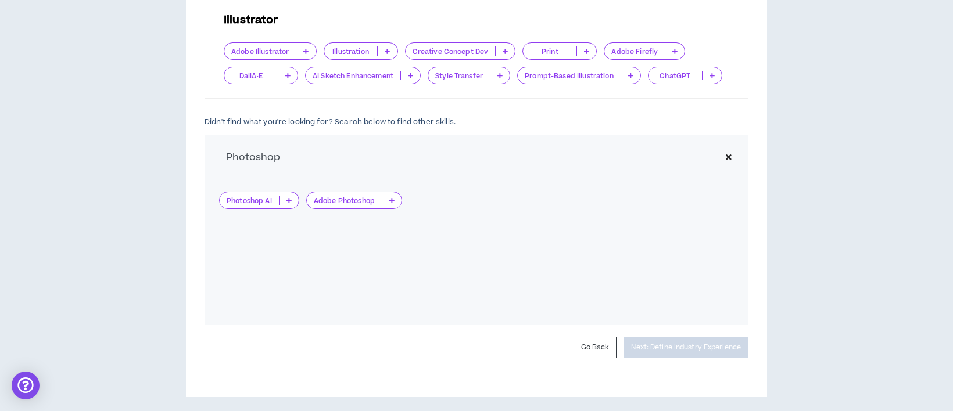
click at [396, 205] on p at bounding box center [391, 200] width 19 height 9
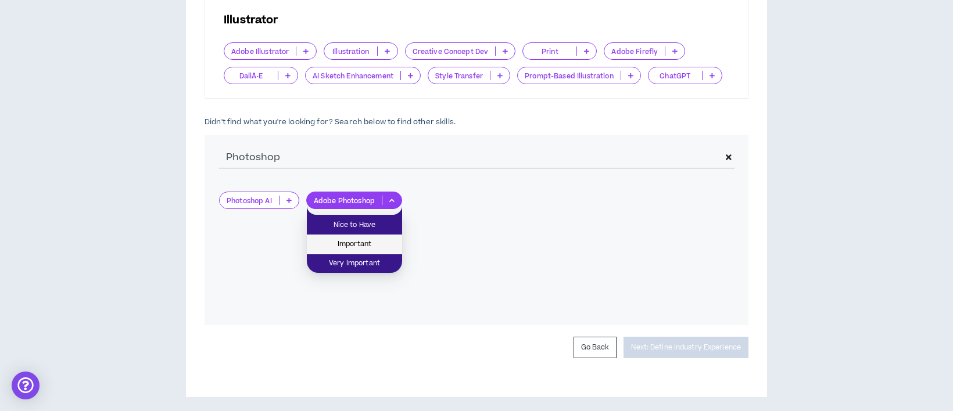
click at [382, 241] on span "Important" at bounding box center [354, 244] width 81 height 13
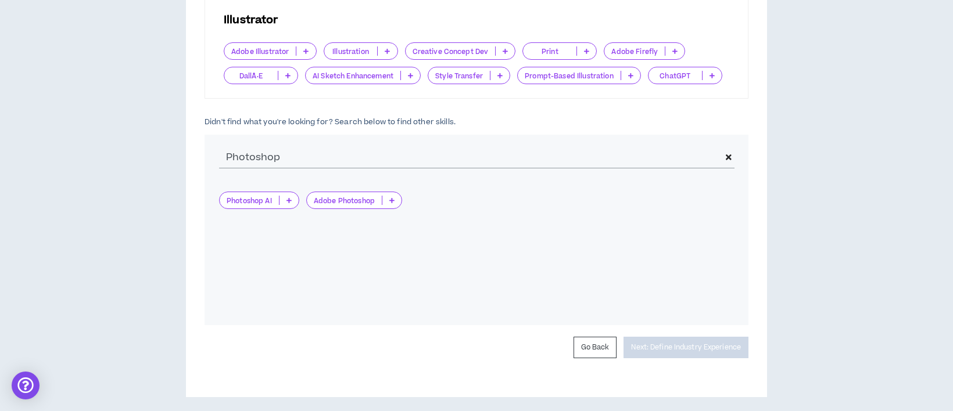
scroll to position [881, 0]
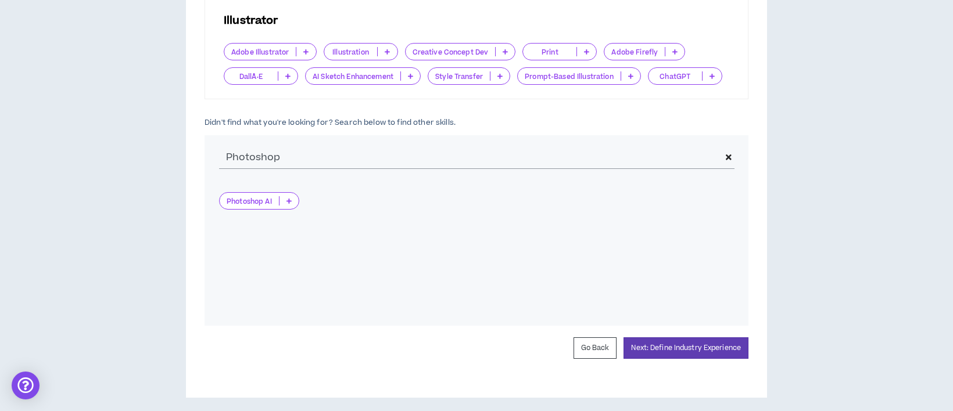
click at [290, 204] on icon at bounding box center [289, 201] width 5 height 6
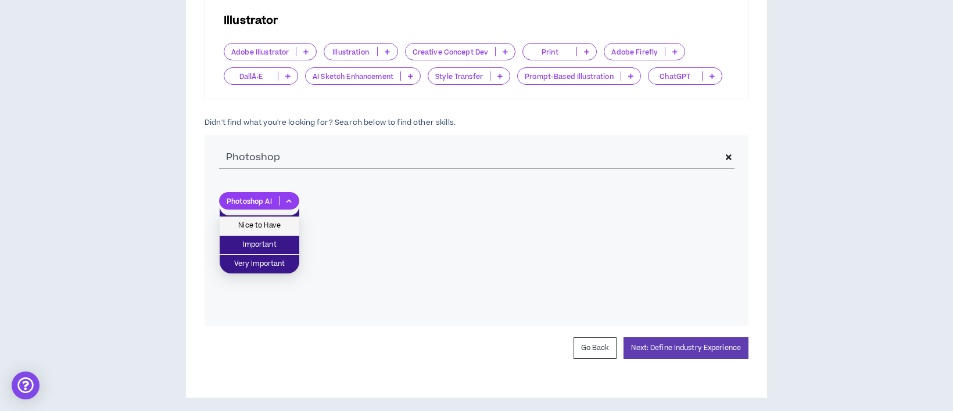
click at [274, 226] on span "Nice to Have" at bounding box center [260, 226] width 66 height 13
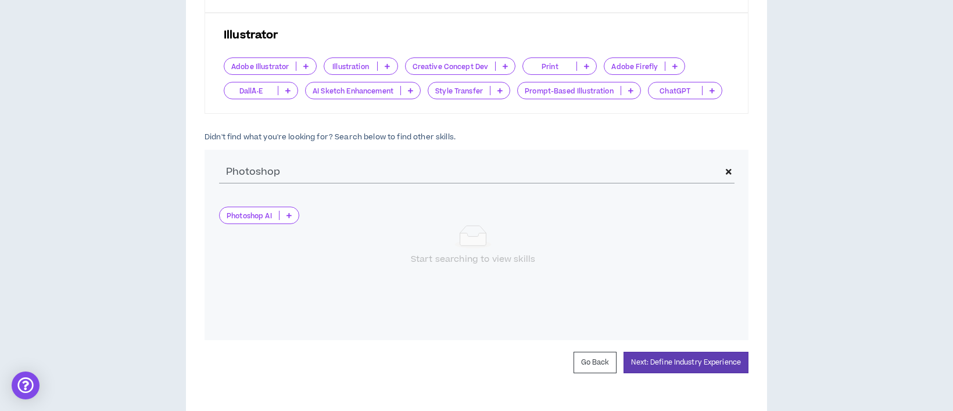
scroll to position [895, 0]
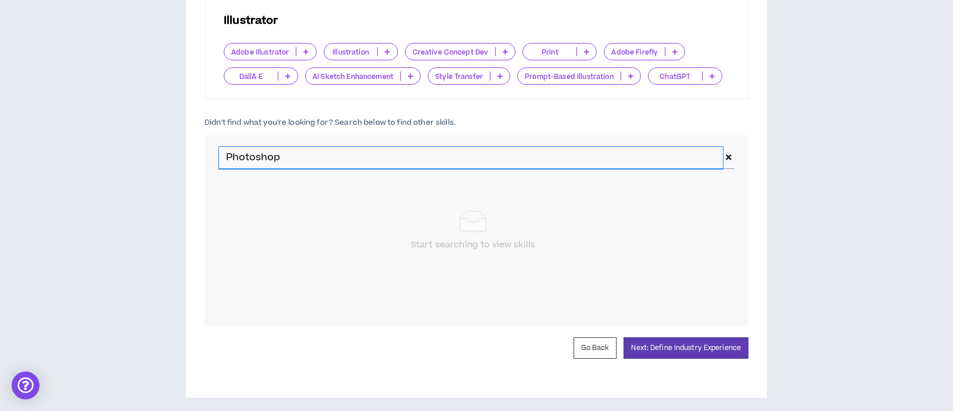
drag, startPoint x: 288, startPoint y: 160, endPoint x: 216, endPoint y: 159, distance: 71.5
click at [216, 159] on div "Photoshop" at bounding box center [477, 157] width 544 height 45
type input "packaging design"
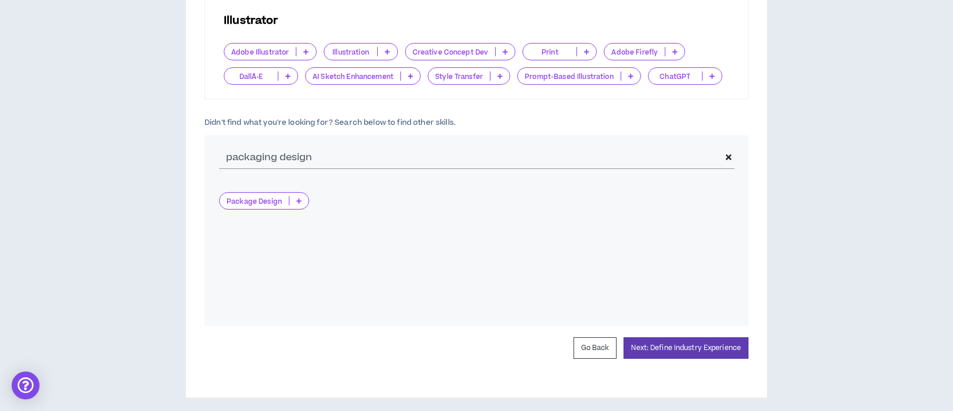
click at [298, 204] on icon at bounding box center [298, 201] width 5 height 6
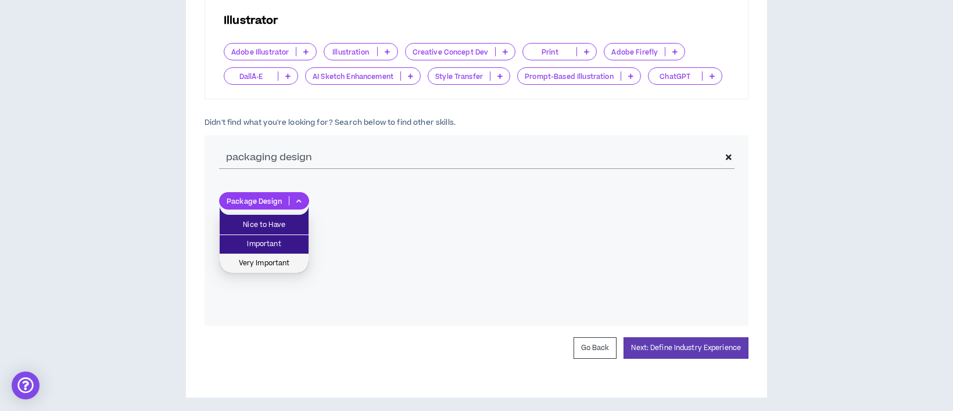
click at [288, 262] on span "Very Important" at bounding box center [264, 263] width 75 height 13
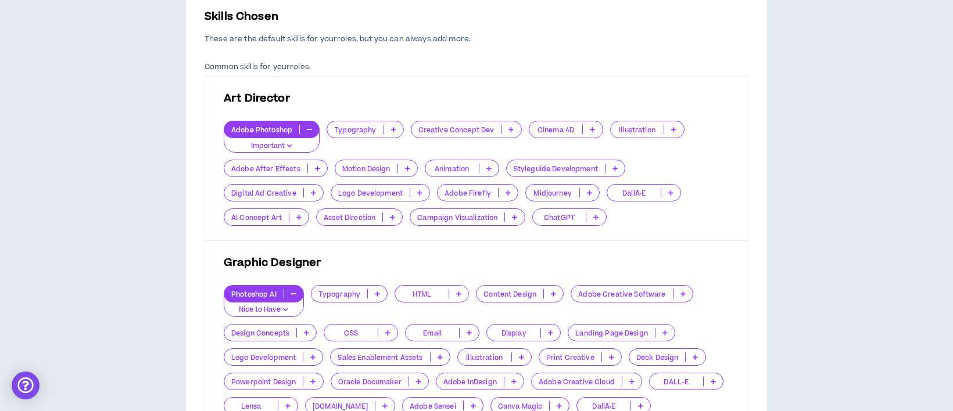
scroll to position [353, 0]
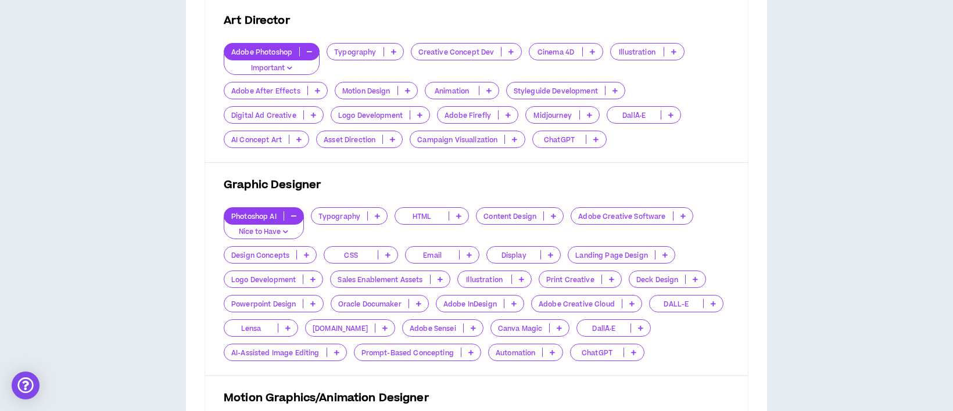
click at [676, 52] on p at bounding box center [673, 51] width 19 height 9
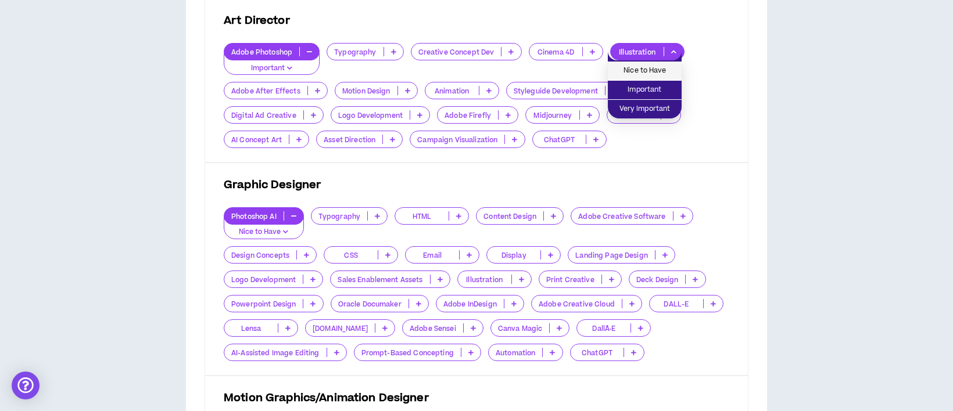
click at [668, 65] on span "Nice to Have" at bounding box center [645, 71] width 60 height 13
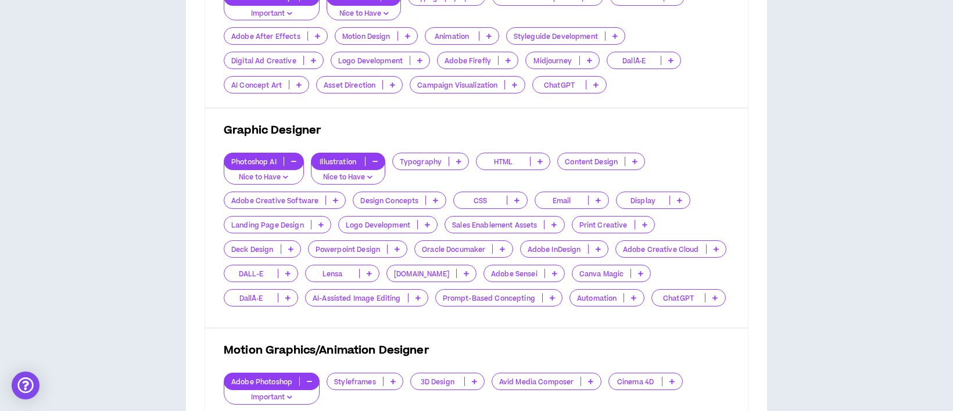
scroll to position [430, 0]
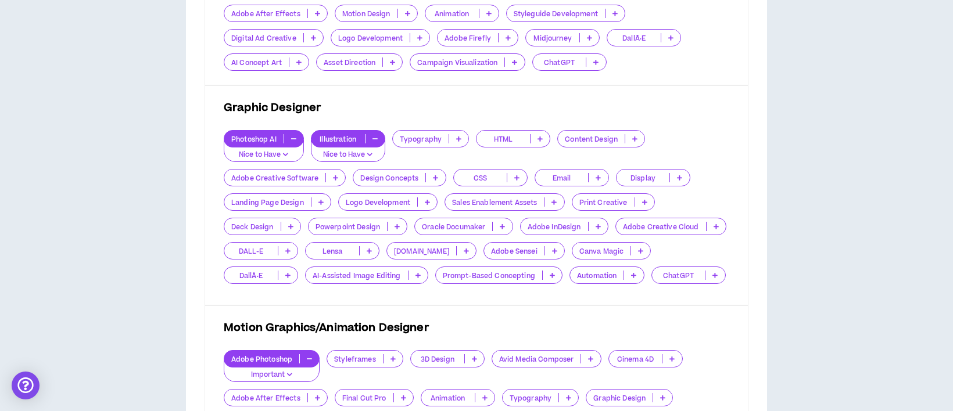
click at [337, 178] on p at bounding box center [335, 177] width 19 height 9
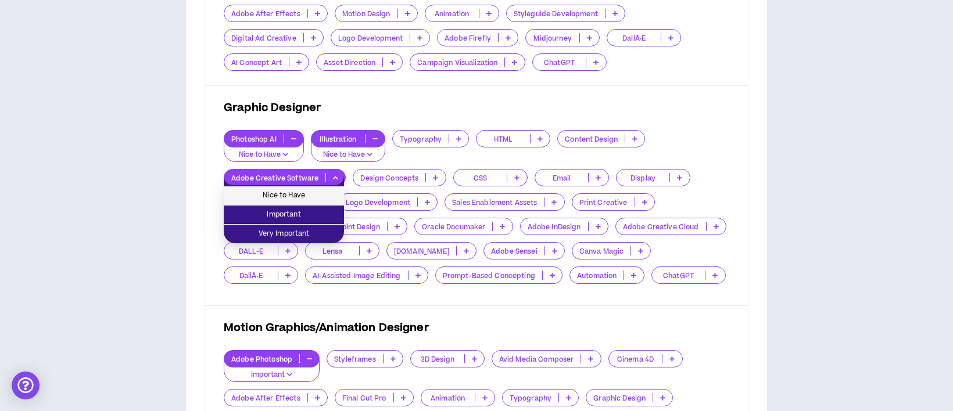
click at [314, 196] on span "Nice to Have" at bounding box center [284, 195] width 106 height 13
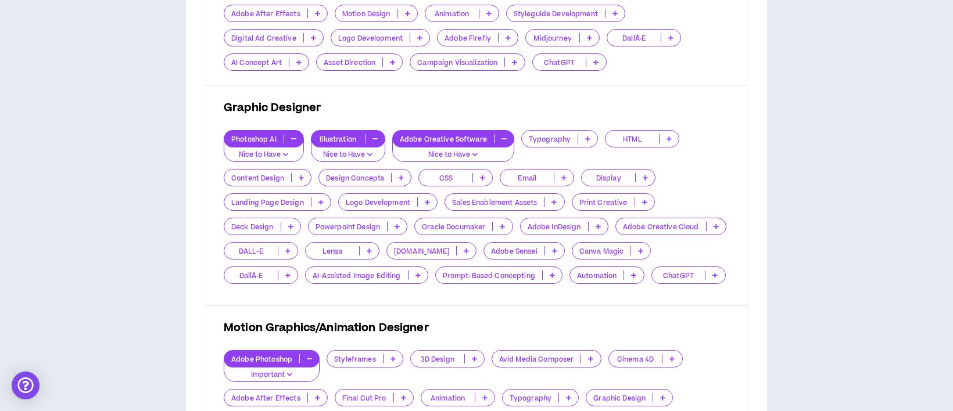
click at [400, 181] on p at bounding box center [401, 177] width 19 height 9
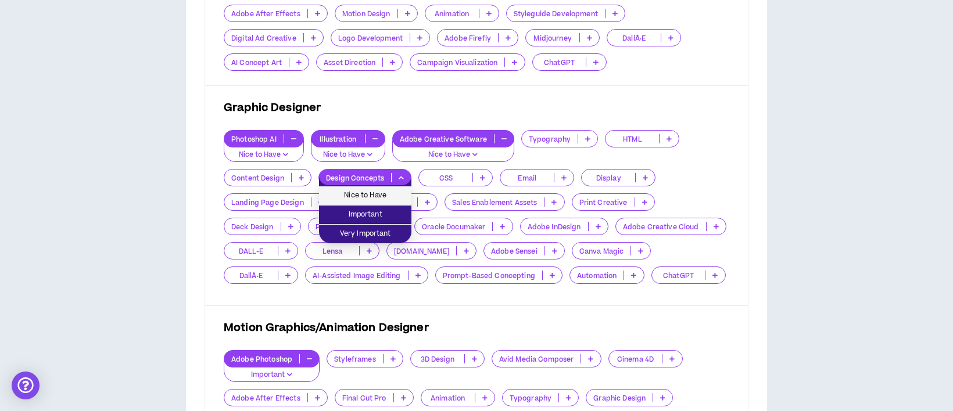
click at [391, 191] on span "Nice to Have" at bounding box center [365, 195] width 78 height 13
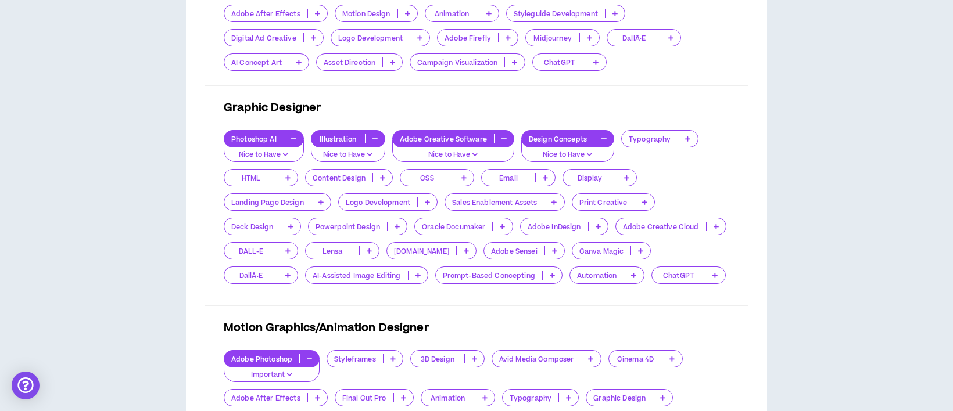
click at [594, 228] on p at bounding box center [598, 226] width 19 height 9
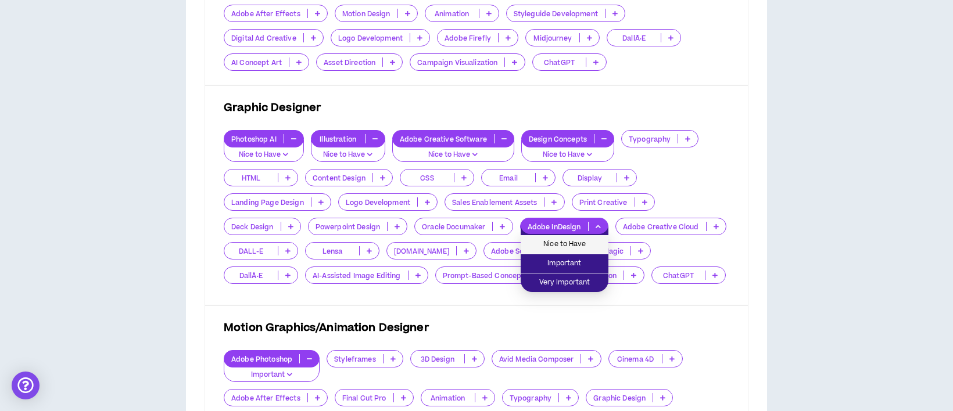
click at [577, 242] on span "Nice to Have" at bounding box center [565, 244] width 74 height 13
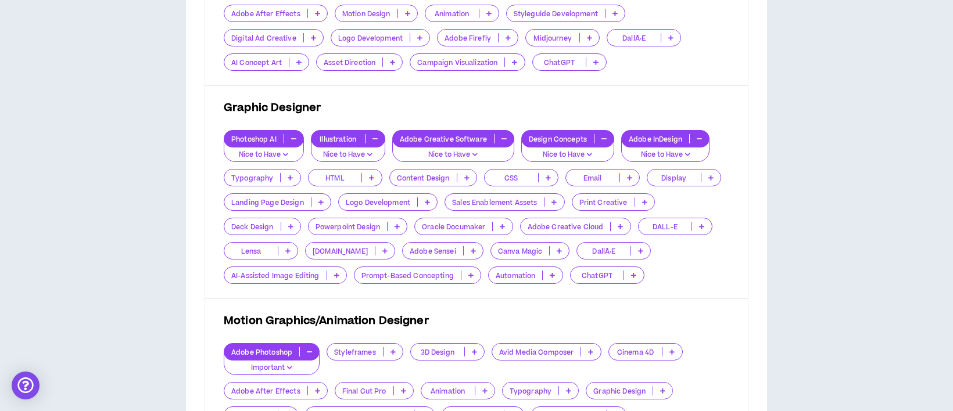
click at [616, 225] on p at bounding box center [620, 226] width 19 height 9
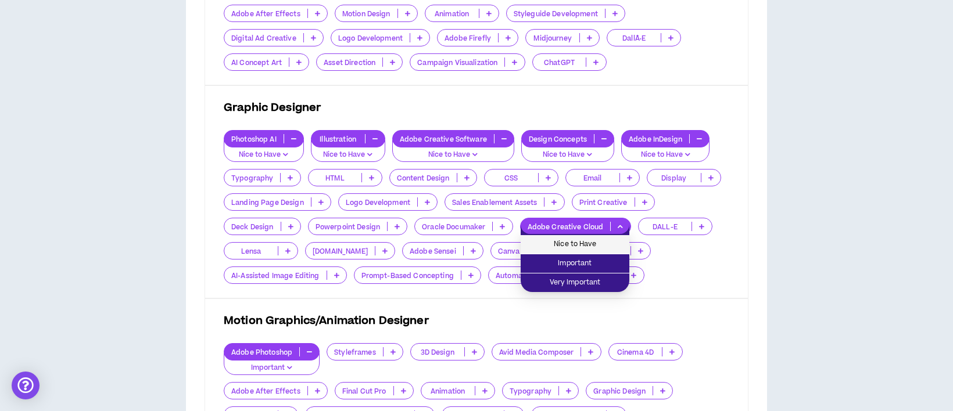
click at [597, 241] on span "Nice to Have" at bounding box center [575, 244] width 95 height 13
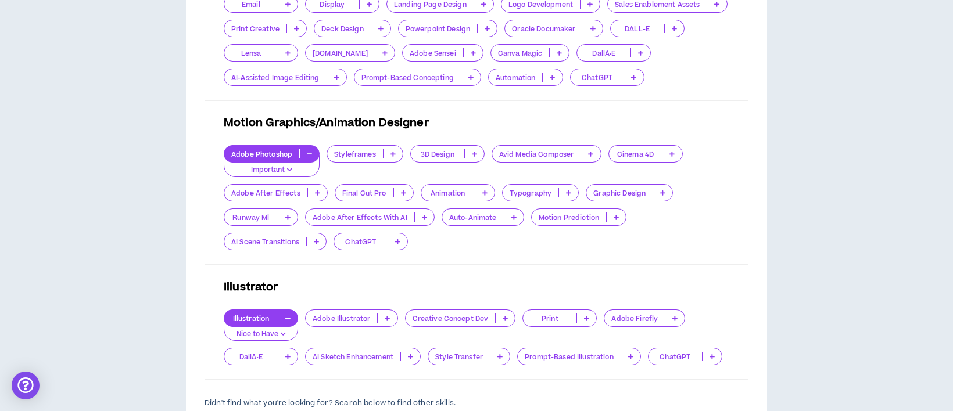
scroll to position [663, 0]
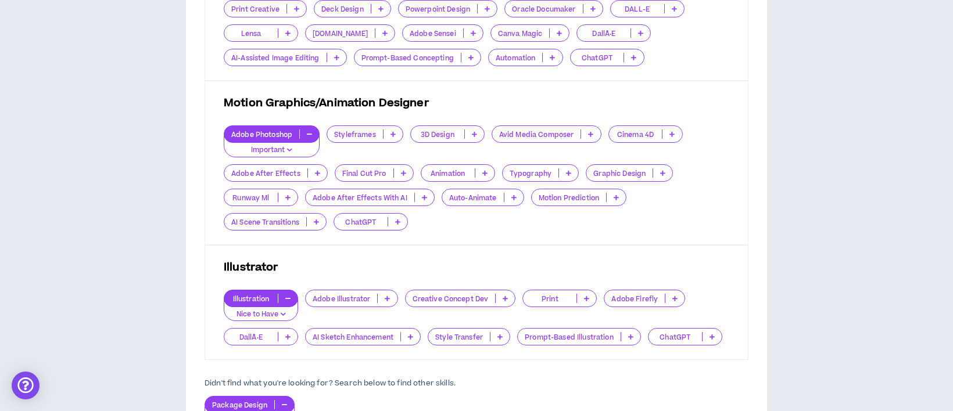
click at [657, 170] on p at bounding box center [662, 173] width 19 height 9
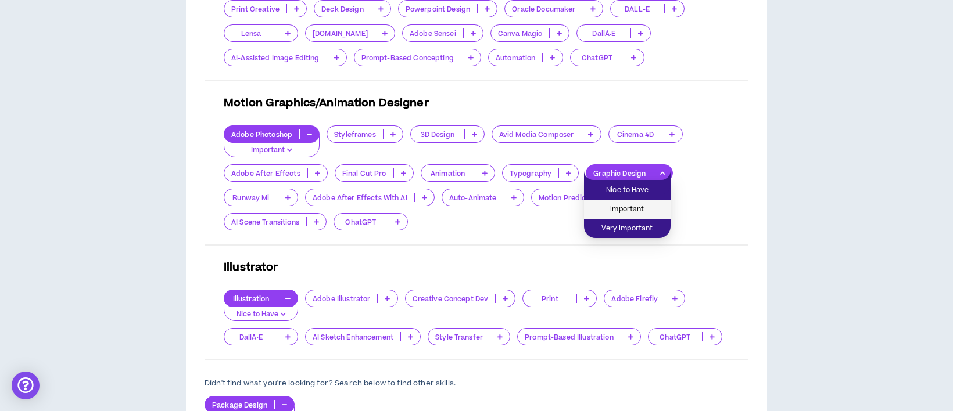
click at [637, 205] on span "Important" at bounding box center [627, 209] width 73 height 13
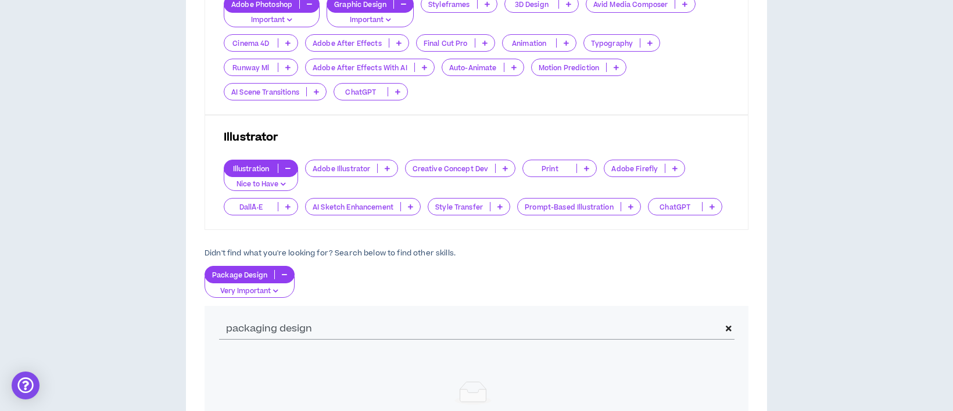
scroll to position [818, 0]
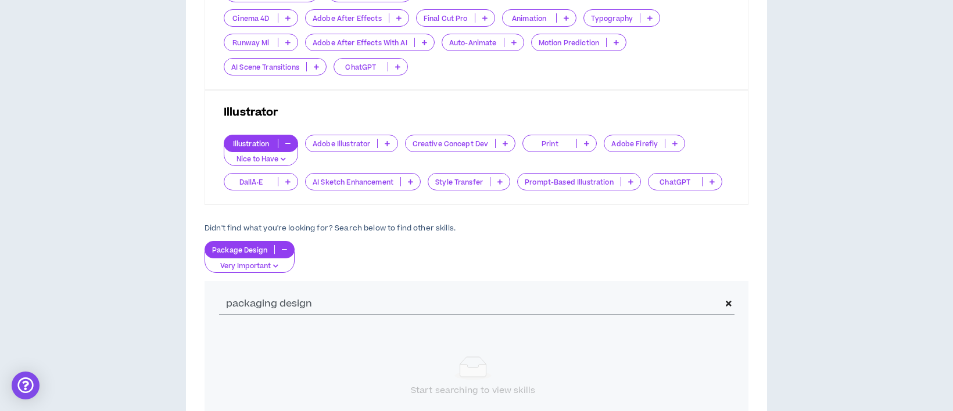
click at [386, 141] on icon at bounding box center [387, 144] width 5 height 6
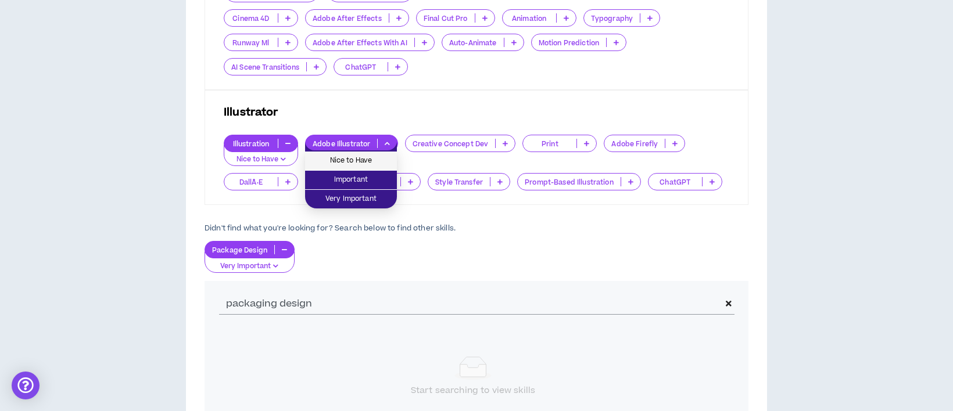
click at [374, 163] on span "Nice to Have" at bounding box center [351, 161] width 78 height 13
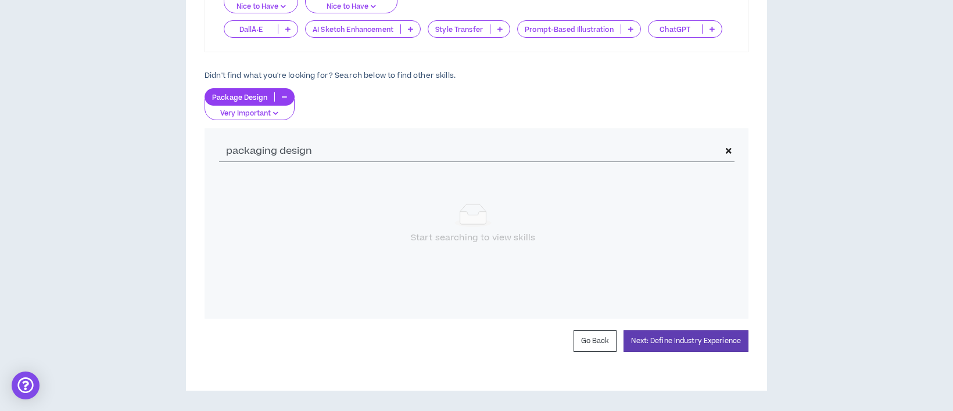
scroll to position [976, 0]
click at [689, 342] on button "Next: Define Industry Experience" at bounding box center [686, 342] width 125 height 22
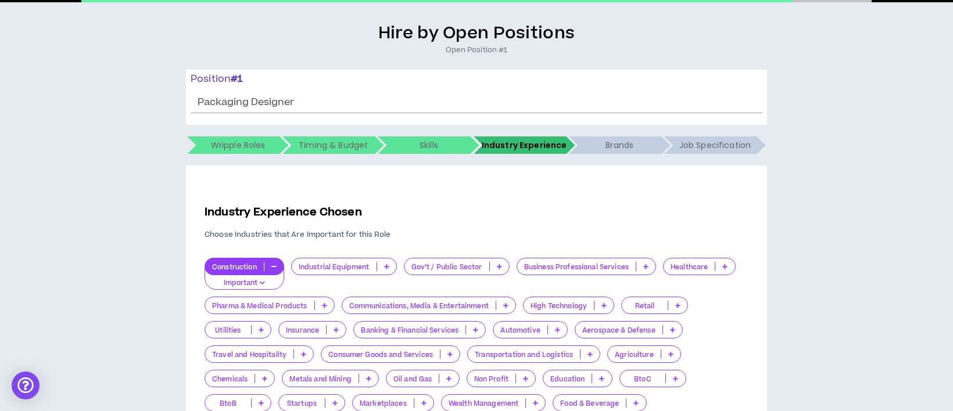
scroll to position [196, 0]
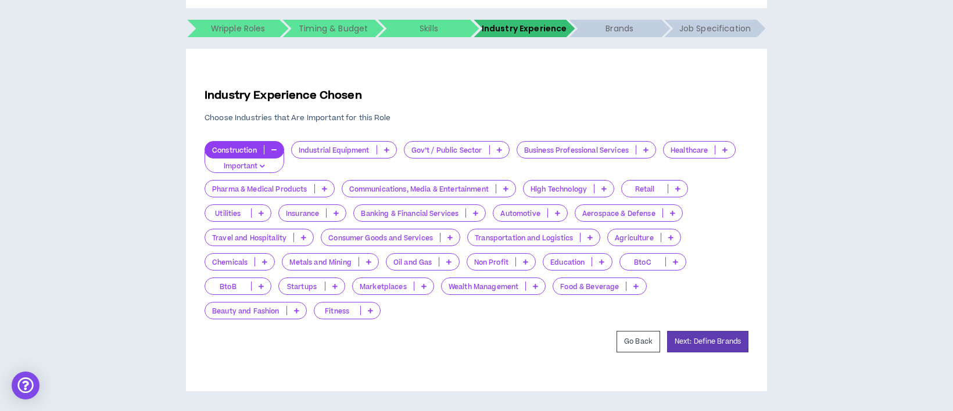
click at [681, 187] on icon at bounding box center [677, 189] width 5 height 6
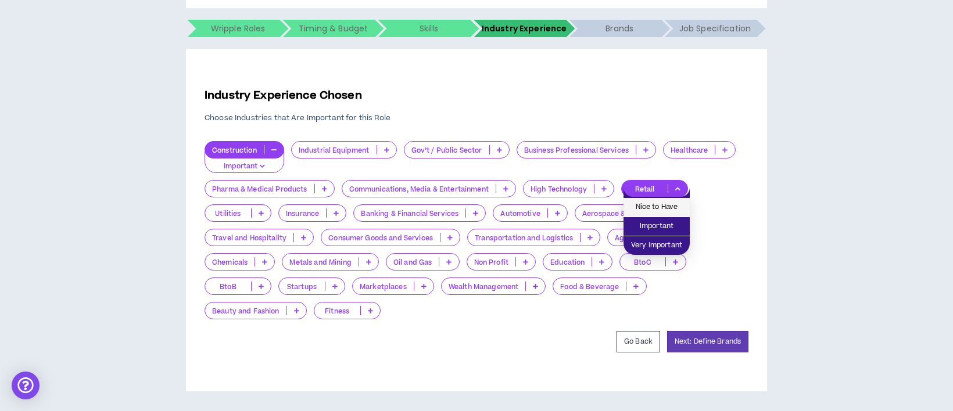
click at [670, 205] on span "Nice to Have" at bounding box center [657, 207] width 52 height 13
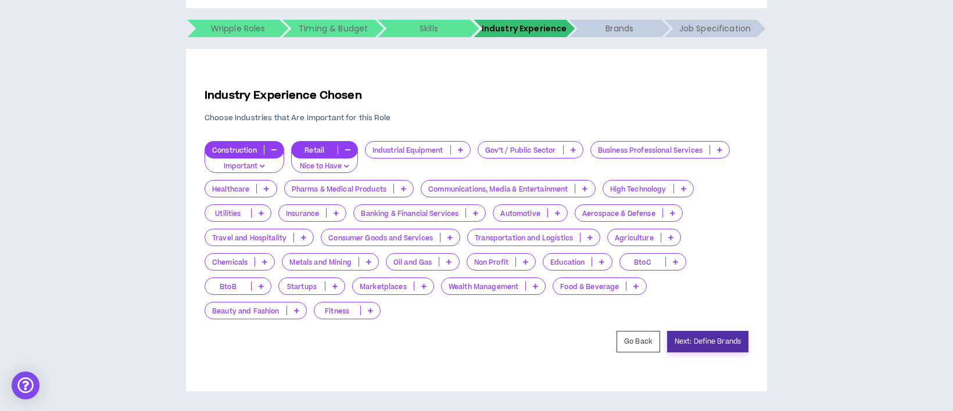
click at [695, 335] on button "Next: Define Brands" at bounding box center [707, 342] width 81 height 22
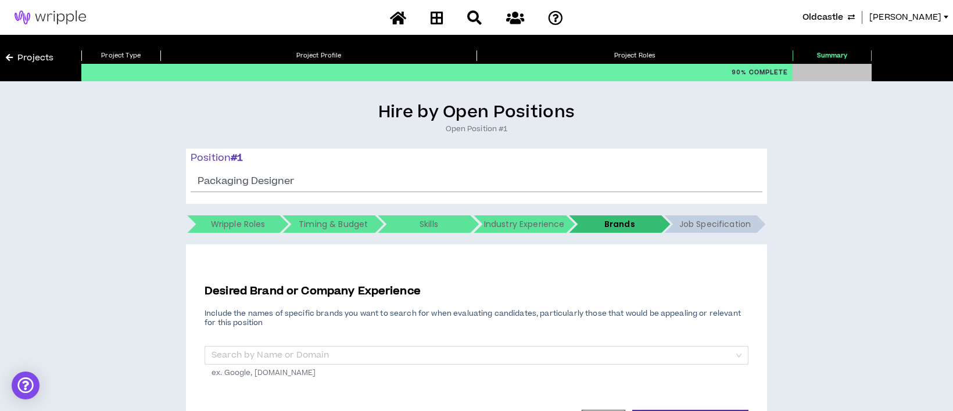
scroll to position [80, 0]
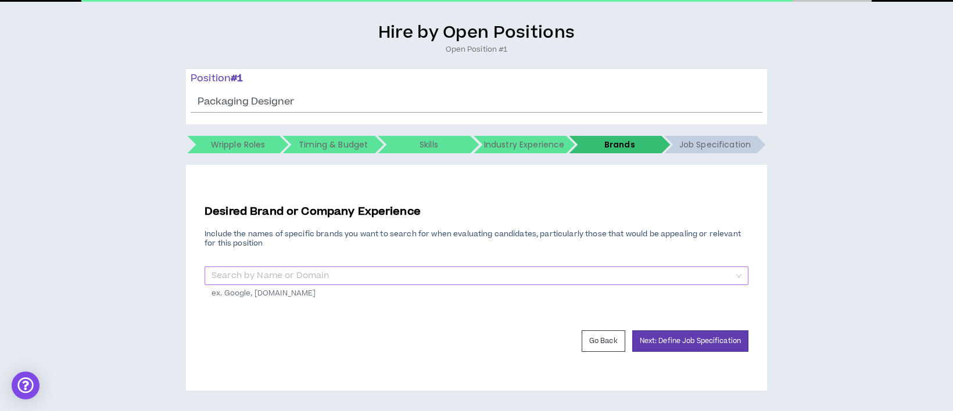
click at [408, 276] on input "search" at bounding box center [473, 275] width 522 height 17
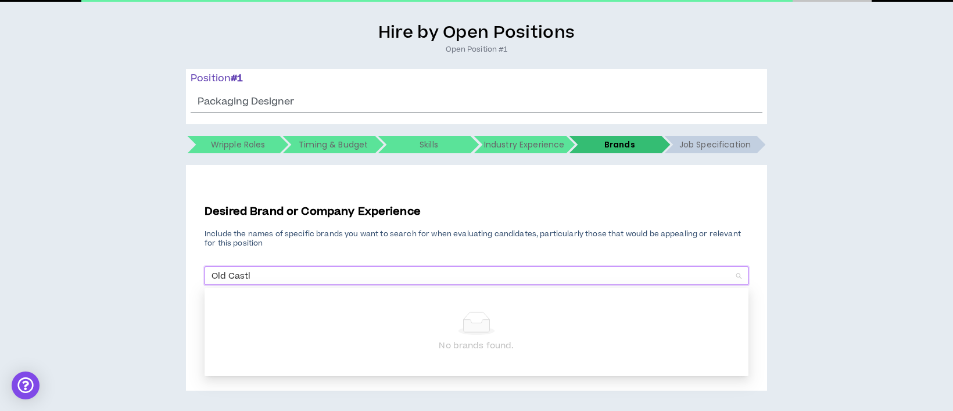
type input "[GEOGRAPHIC_DATA]"
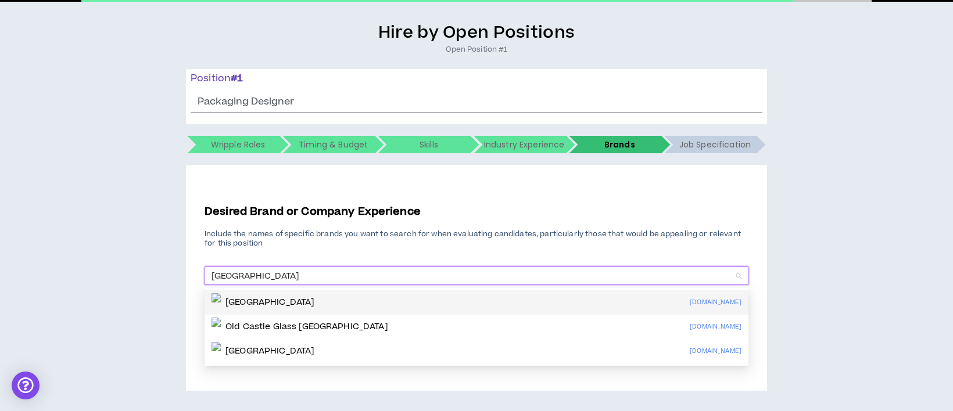
click at [275, 274] on input "[GEOGRAPHIC_DATA]" at bounding box center [473, 275] width 522 height 17
click at [865, 250] on div "Hire by Open Positions Open Position #1 Position # 1 Packaging Designer The pos…" at bounding box center [477, 206] width 942 height 369
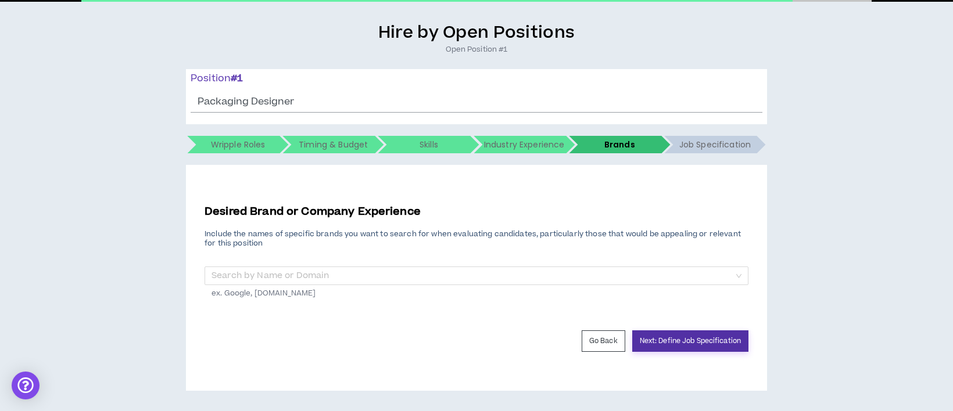
click at [731, 344] on button "Next: Define Job Specification" at bounding box center [690, 342] width 116 height 22
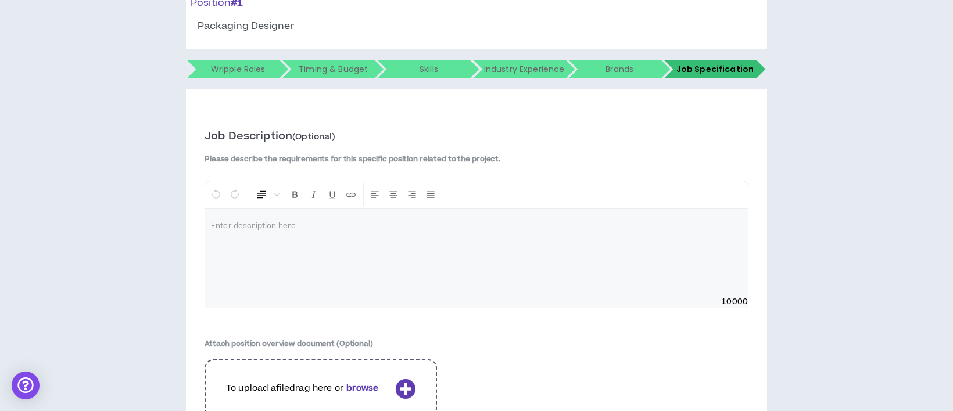
scroll to position [155, 0]
click at [258, 230] on p at bounding box center [476, 227] width 531 height 12
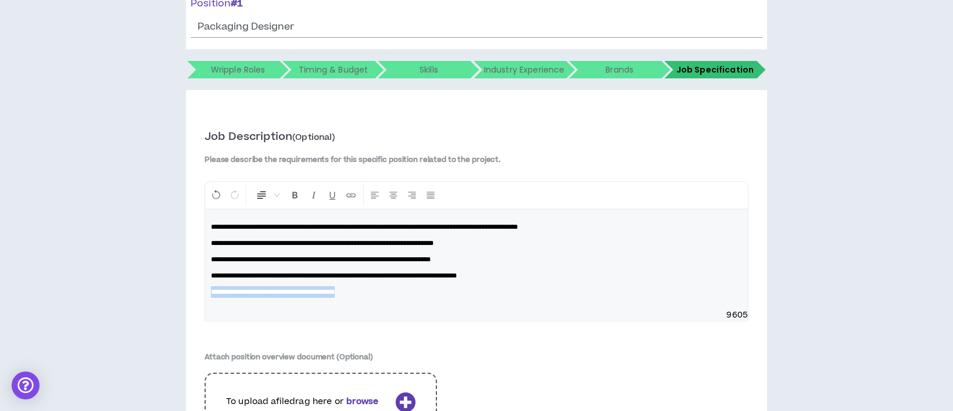
drag, startPoint x: 372, startPoint y: 296, endPoint x: 205, endPoint y: 298, distance: 166.8
click at [205, 298] on div "**********" at bounding box center [476, 260] width 543 height 100
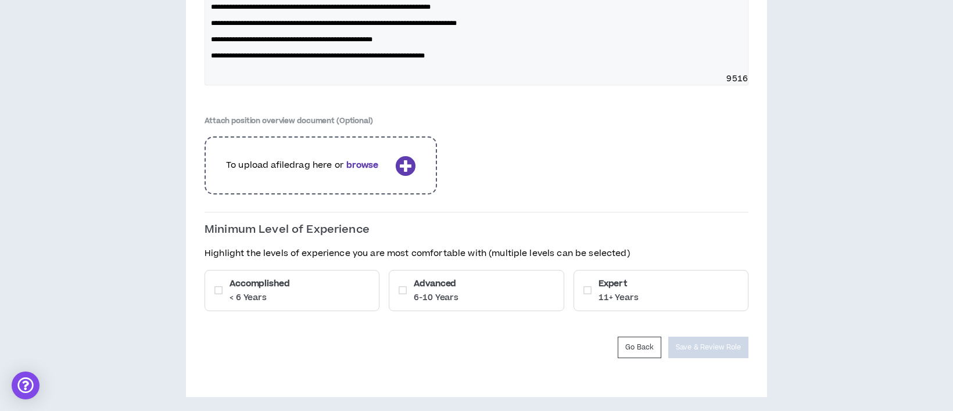
scroll to position [413, 0]
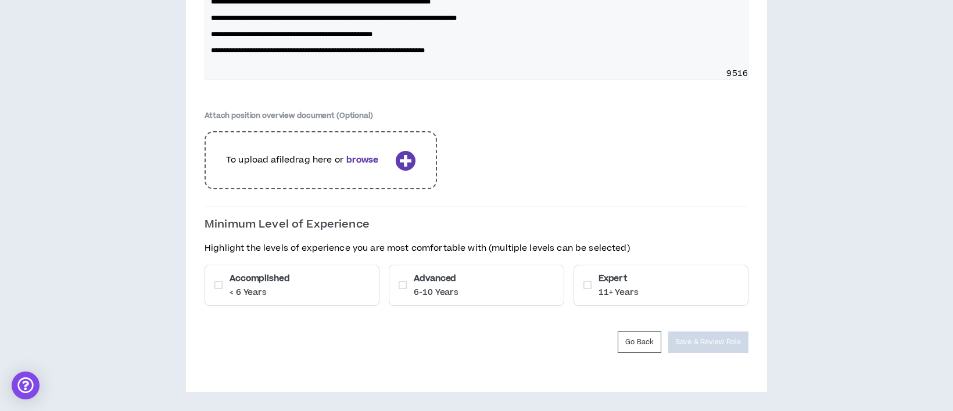
click at [222, 285] on icon at bounding box center [218, 285] width 8 height 9
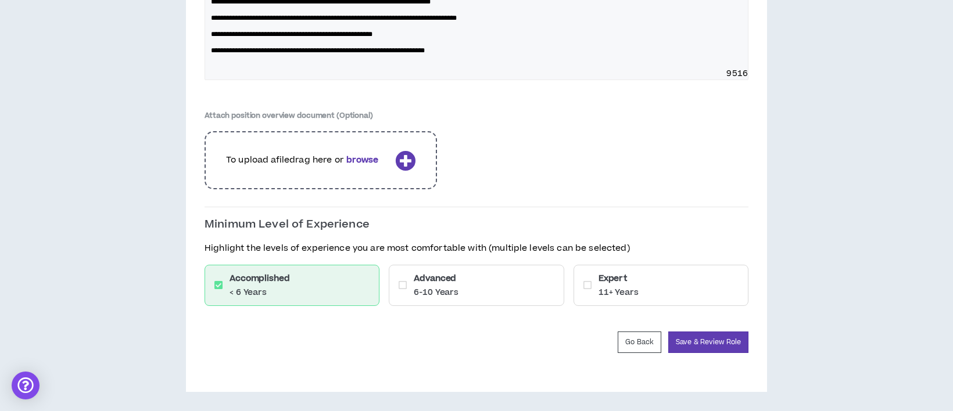
click at [402, 288] on icon at bounding box center [403, 285] width 8 height 9
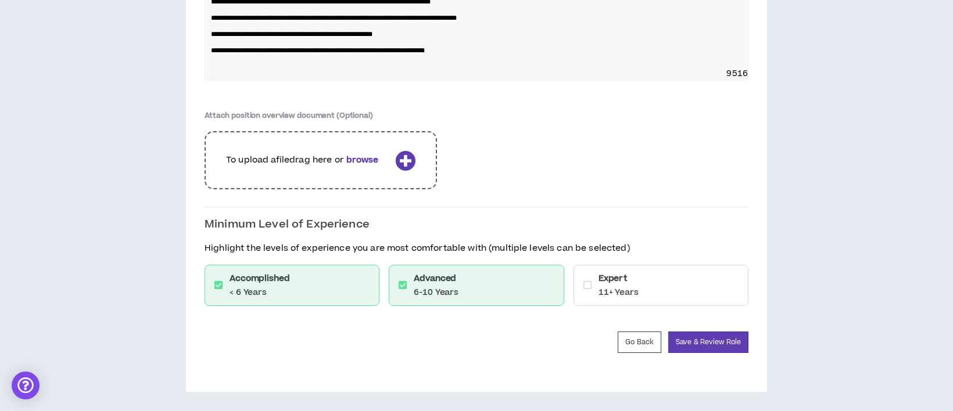
click at [589, 285] on icon at bounding box center [588, 285] width 8 height 9
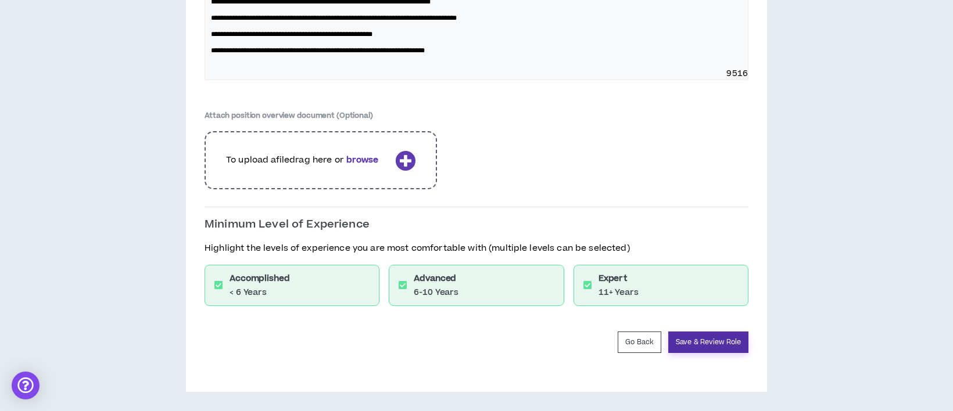
click at [709, 343] on button "Save & Review Role" at bounding box center [708, 343] width 80 height 22
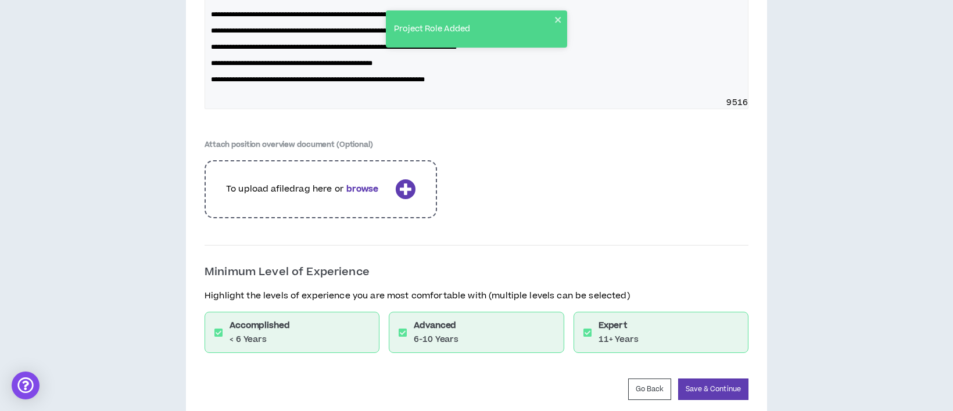
scroll to position [1703, 0]
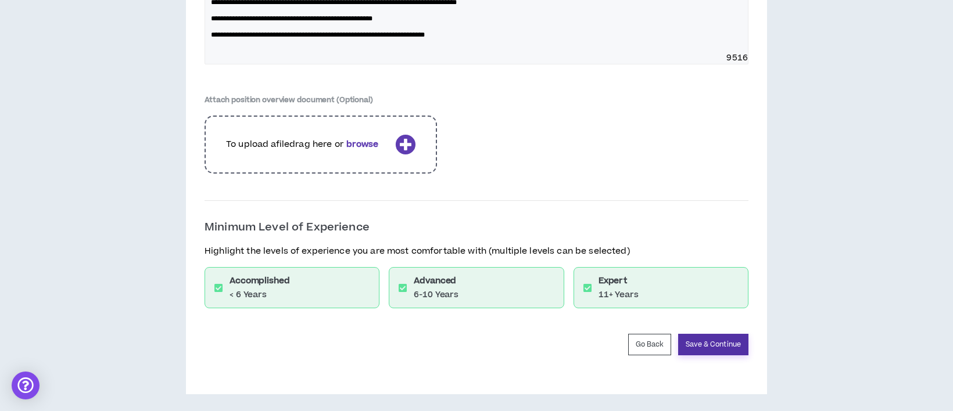
click at [709, 346] on button "Save & Continue" at bounding box center [713, 345] width 70 height 22
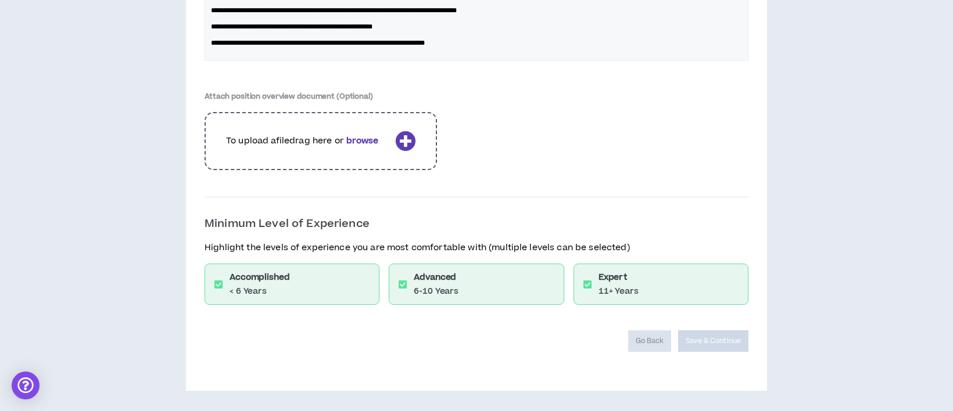
scroll to position [1665, 0]
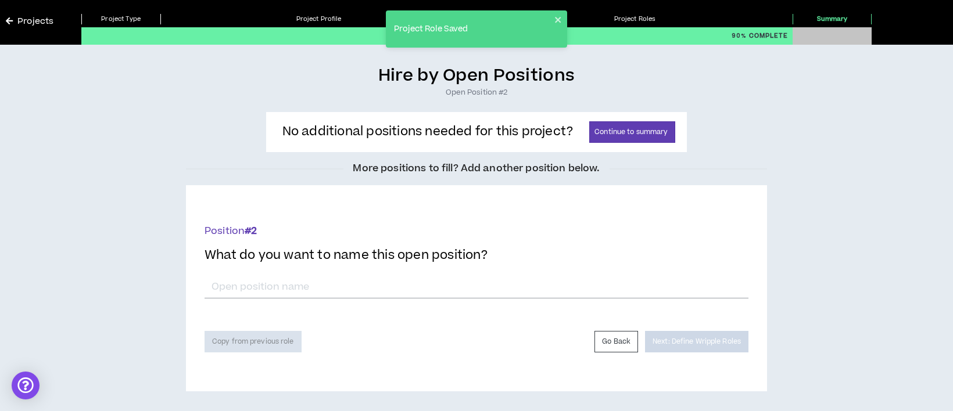
scroll to position [37, 0]
click at [649, 133] on button "Continue to summary" at bounding box center [632, 132] width 86 height 22
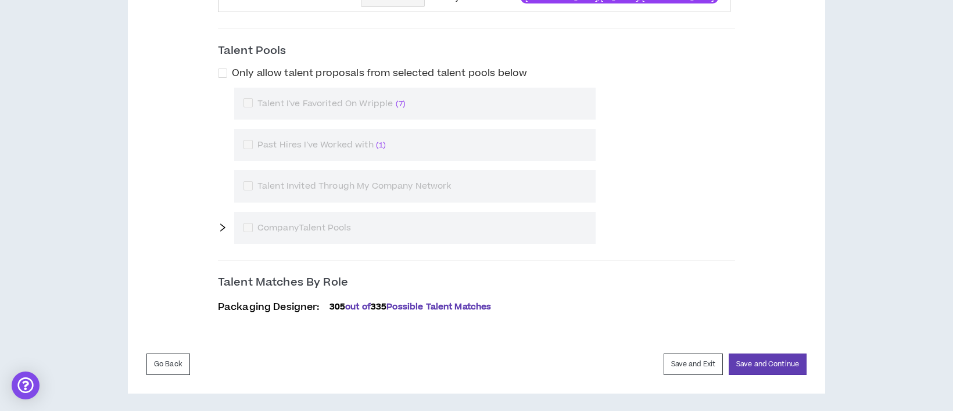
scroll to position [502, 0]
click at [784, 360] on button "Save and Continue" at bounding box center [768, 365] width 78 height 22
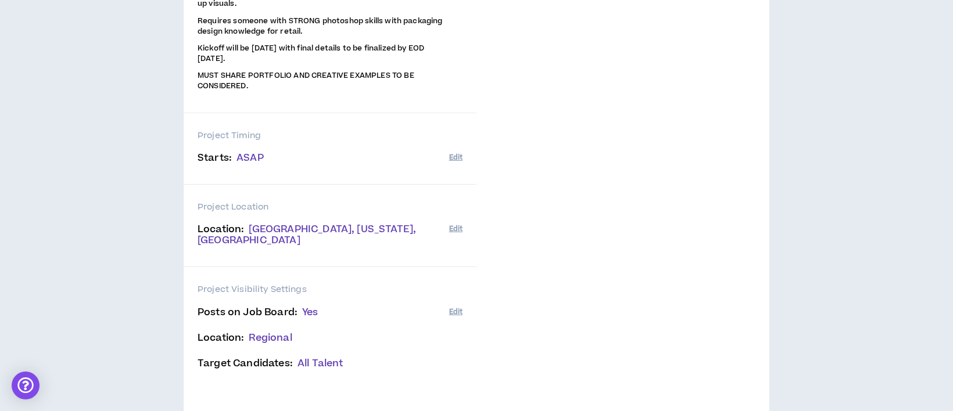
scroll to position [343, 0]
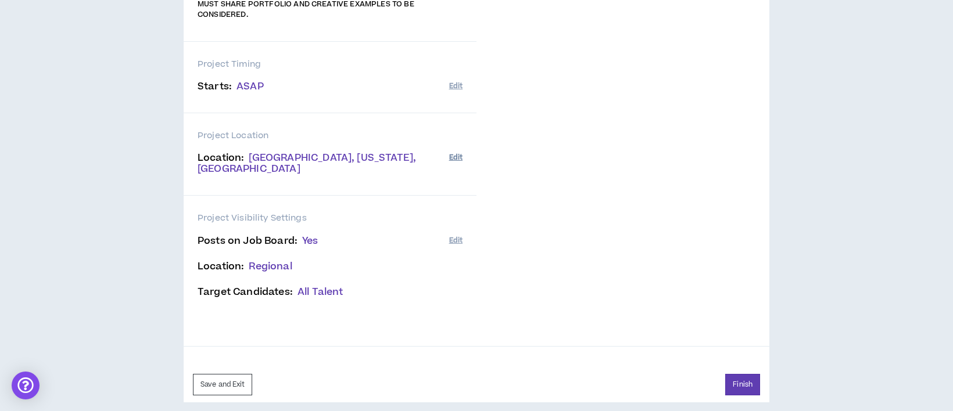
click at [456, 156] on button "Edit" at bounding box center [455, 157] width 13 height 19
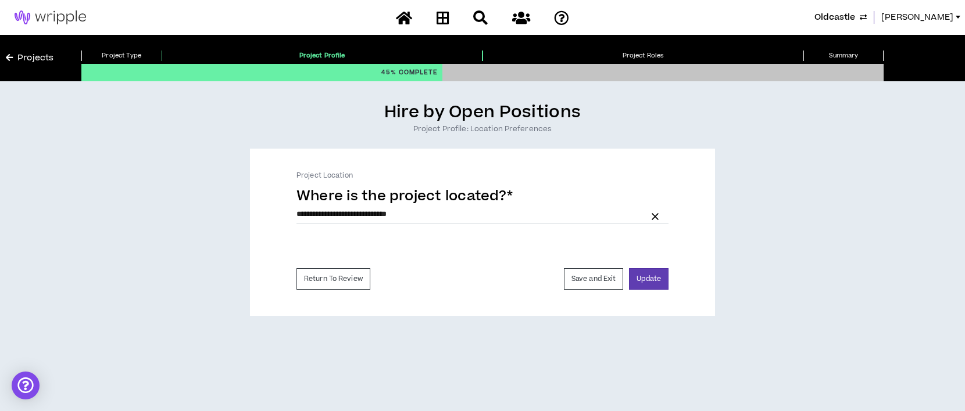
click at [413, 213] on input "**********" at bounding box center [482, 214] width 372 height 17
click at [658, 213] on icon "button" at bounding box center [655, 216] width 7 height 7
click at [481, 220] on input "text" at bounding box center [482, 218] width 372 height 24
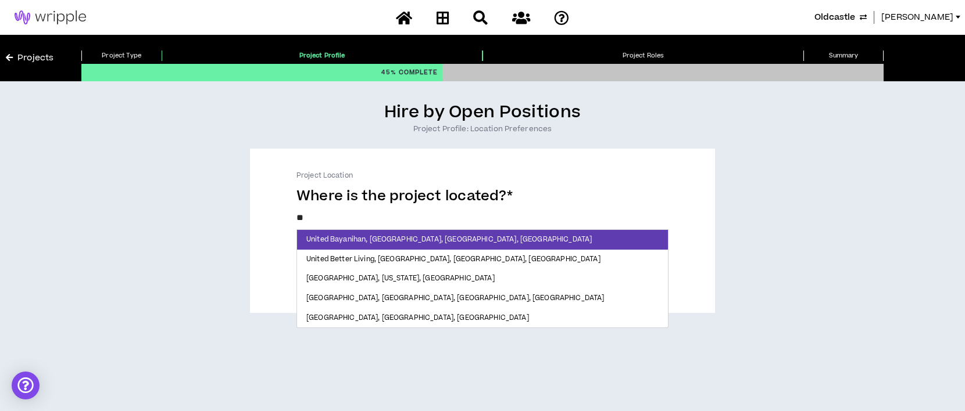
type input "*"
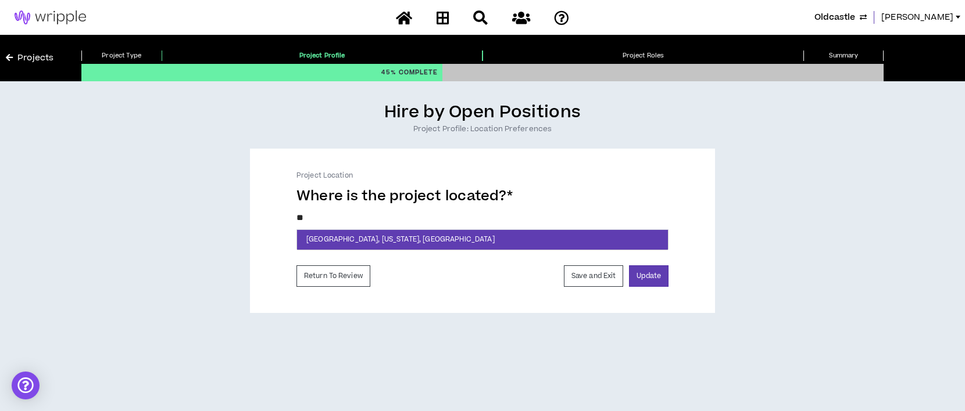
type input "*"
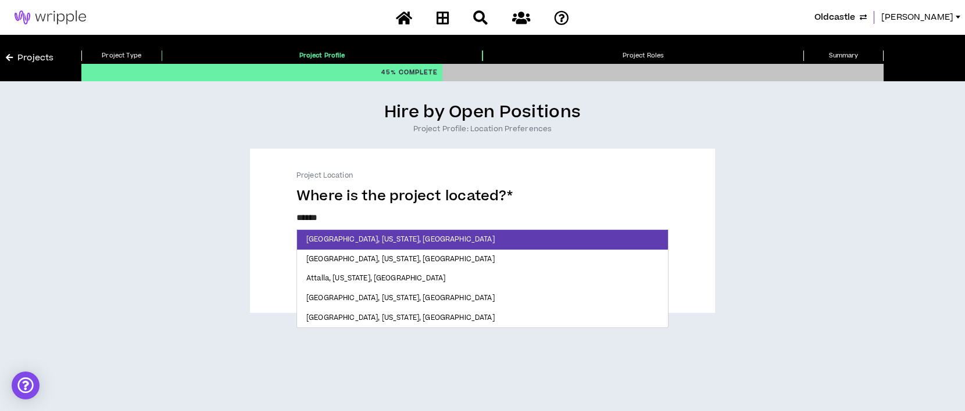
type input "*******"
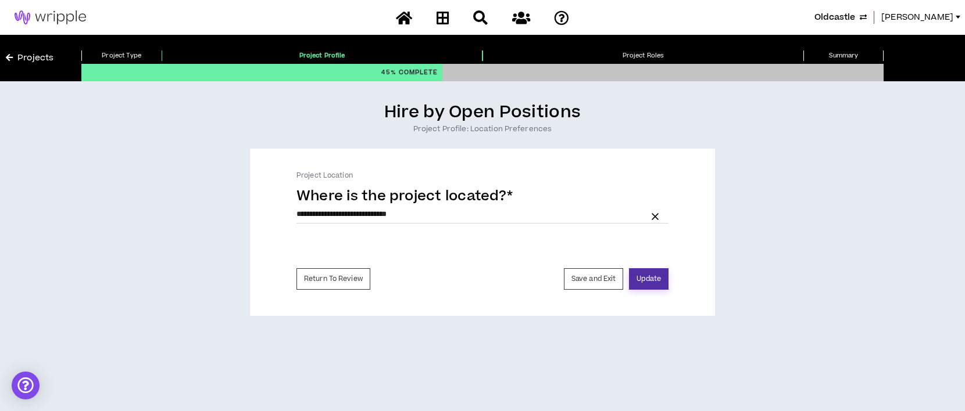
click at [649, 281] on button "Update" at bounding box center [649, 280] width 40 height 22
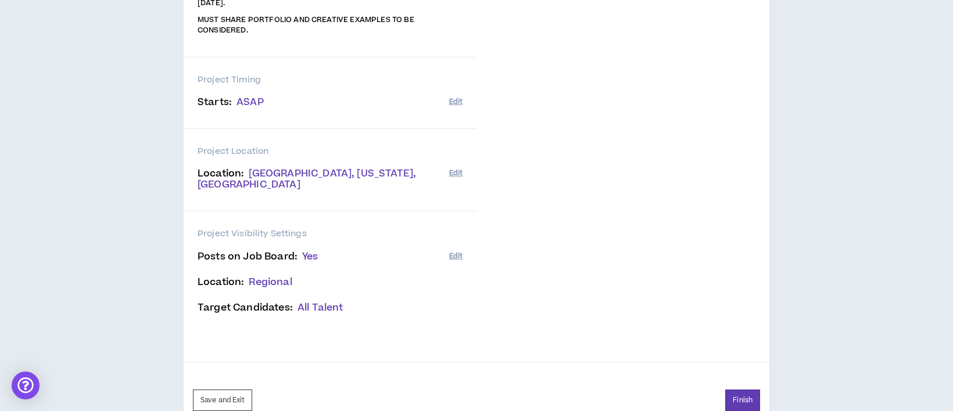
scroll to position [343, 0]
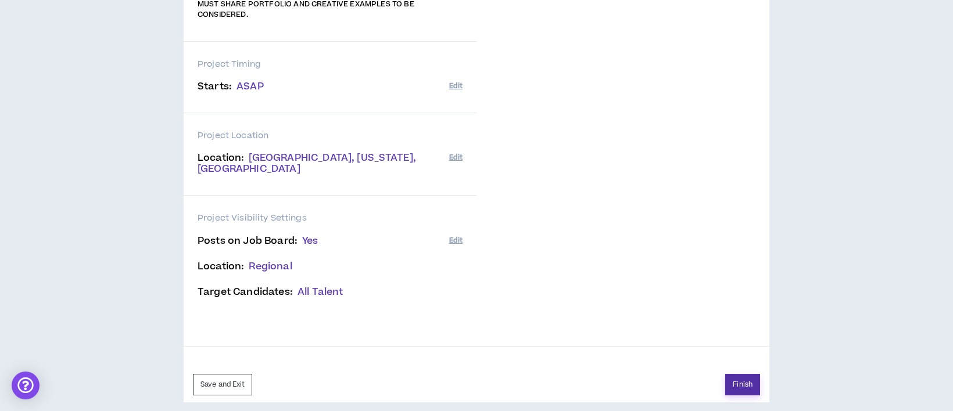
click at [740, 374] on button "Finish" at bounding box center [742, 385] width 35 height 22
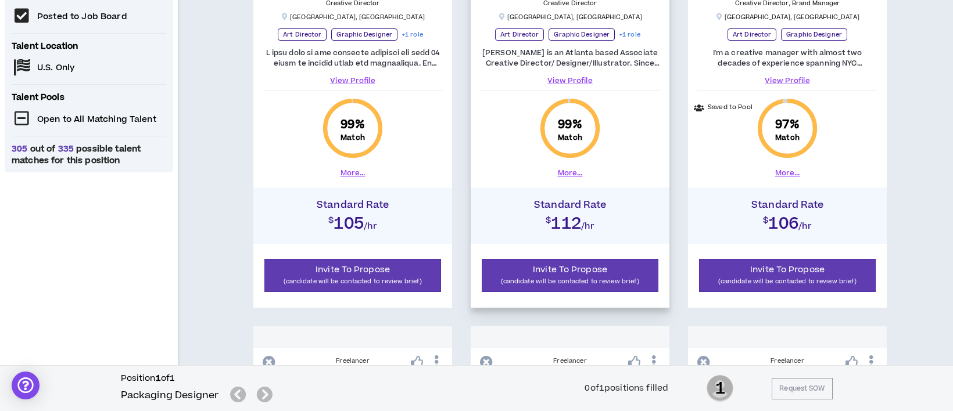
scroll to position [465, 0]
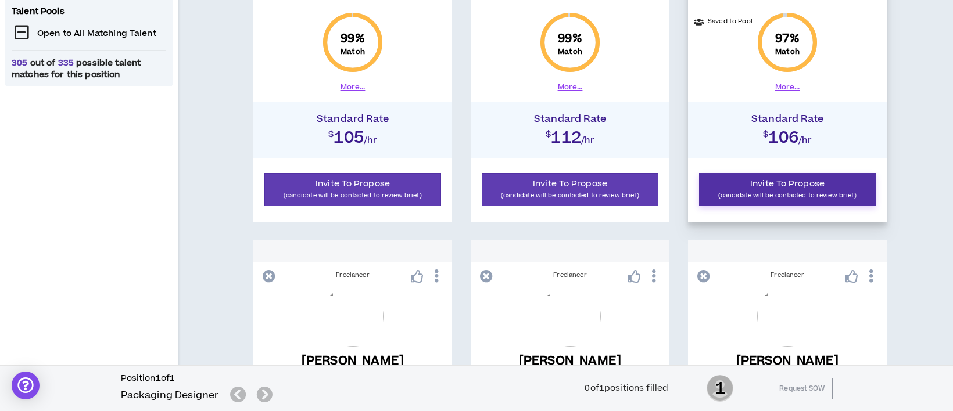
click at [757, 192] on p "(candidate will be contacted to review brief)" at bounding box center [788, 195] width 162 height 11
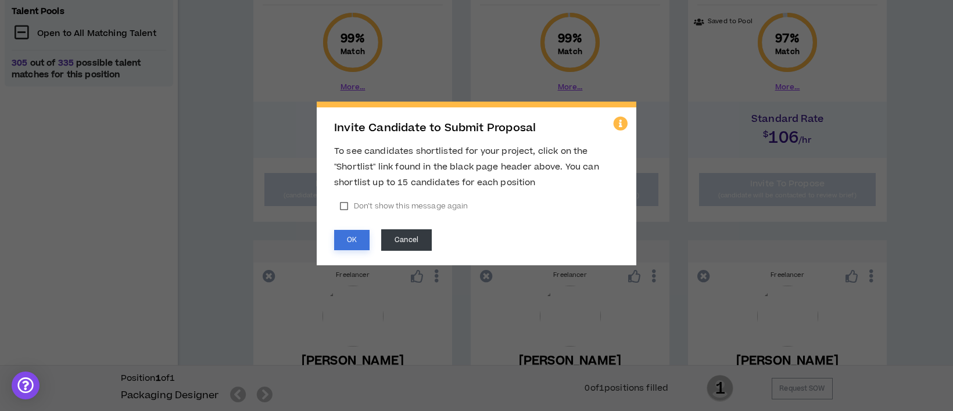
click at [350, 242] on button "OK" at bounding box center [351, 240] width 35 height 20
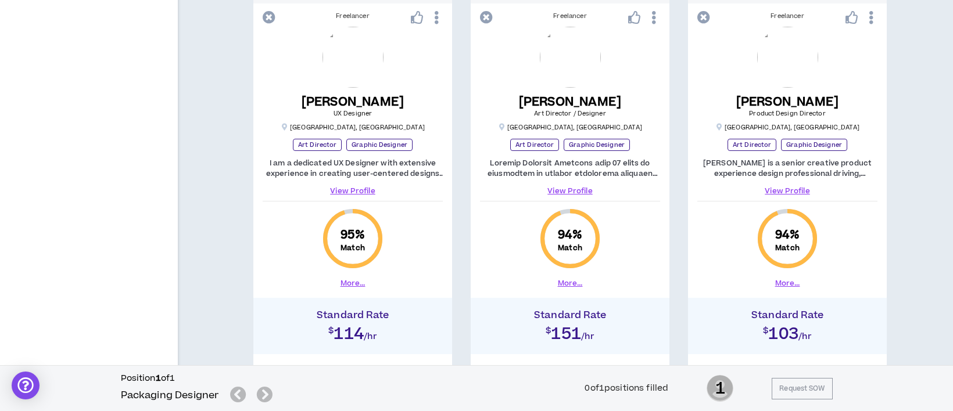
scroll to position [1705, 0]
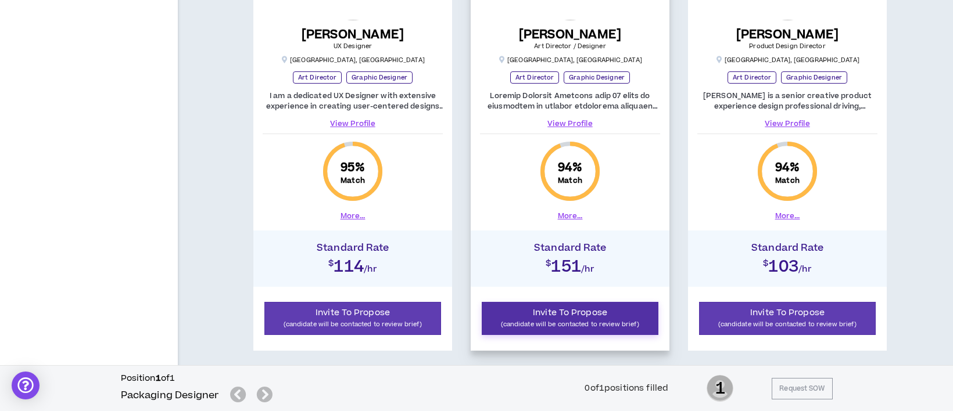
click at [576, 320] on p "(candidate will be contacted to review brief)" at bounding box center [570, 324] width 162 height 11
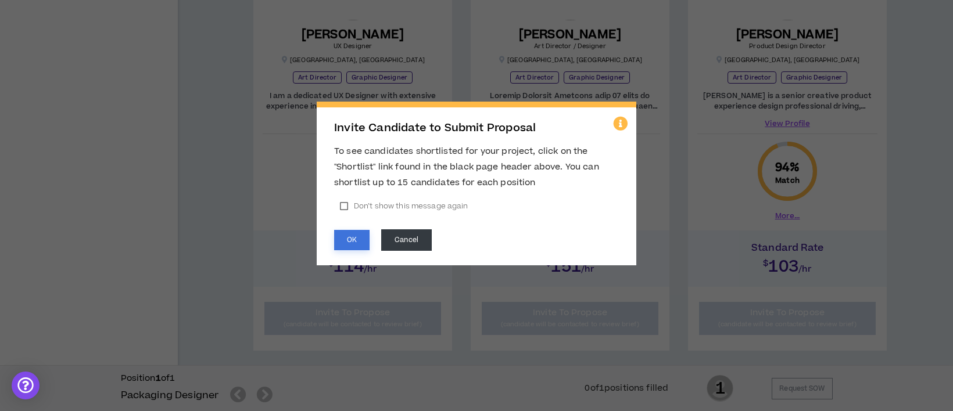
click at [349, 242] on button "OK" at bounding box center [351, 240] width 35 height 20
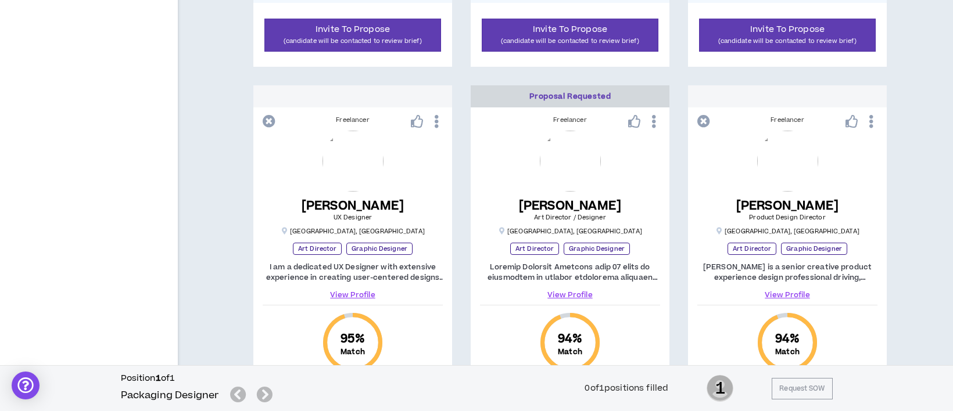
scroll to position [1766, 0]
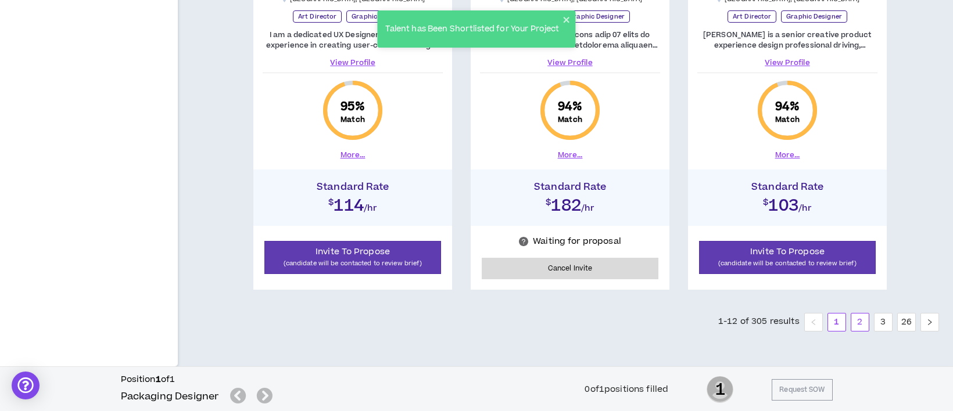
click at [858, 321] on link "2" at bounding box center [859, 322] width 17 height 17
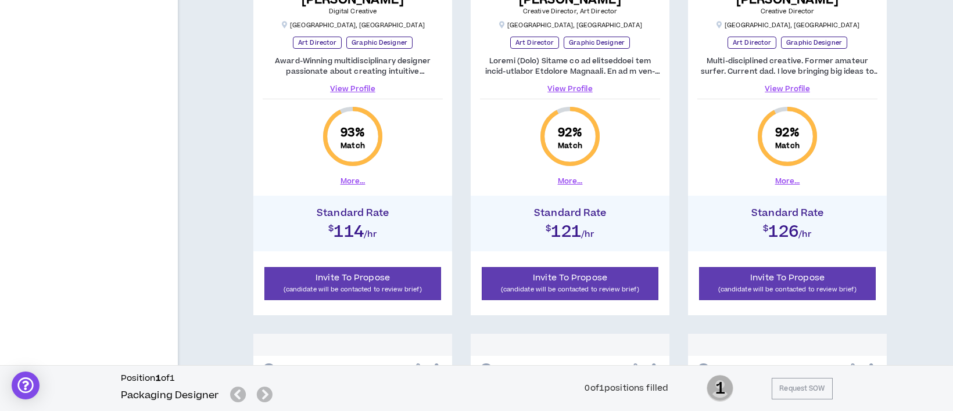
scroll to position [852, 0]
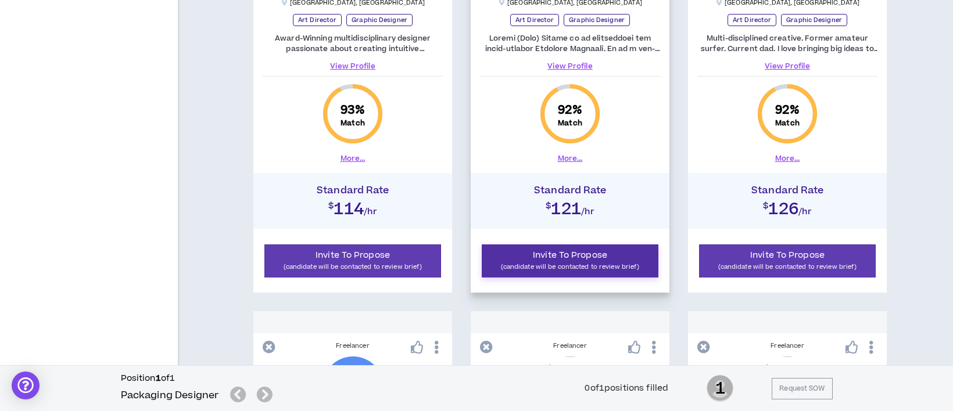
click at [607, 264] on p "(candidate will be contacted to review brief)" at bounding box center [570, 267] width 162 height 11
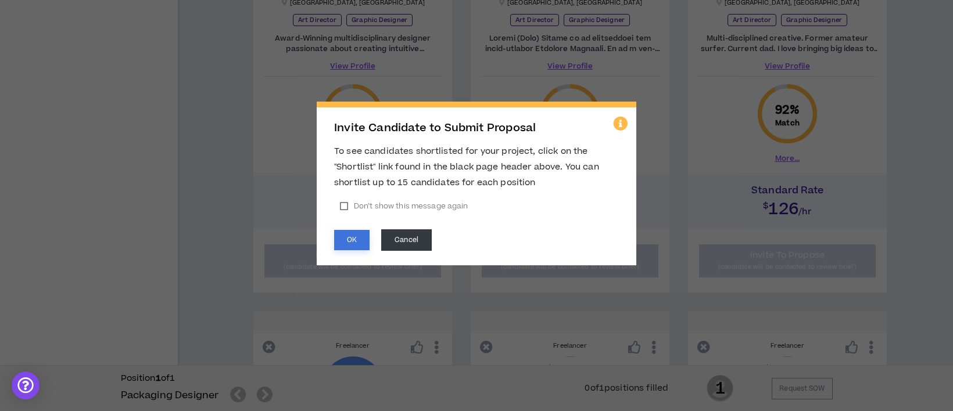
click at [352, 242] on button "OK" at bounding box center [351, 240] width 35 height 20
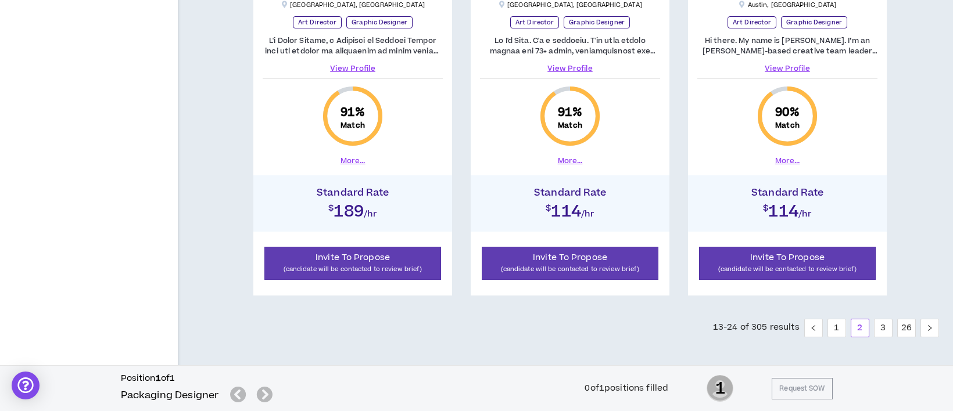
scroll to position [1766, 0]
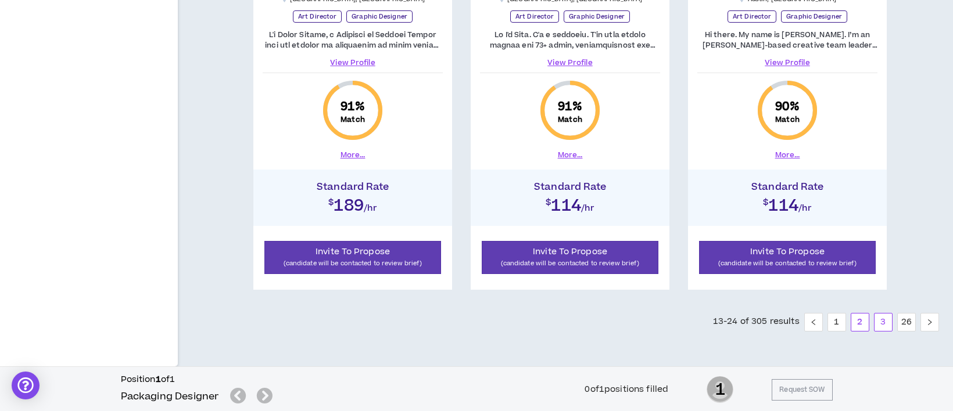
click at [885, 317] on link "3" at bounding box center [883, 322] width 17 height 17
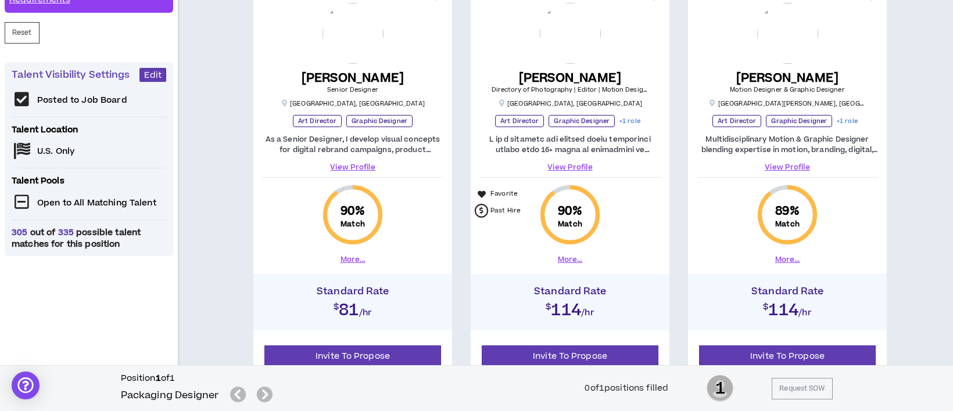
scroll to position [371, 0]
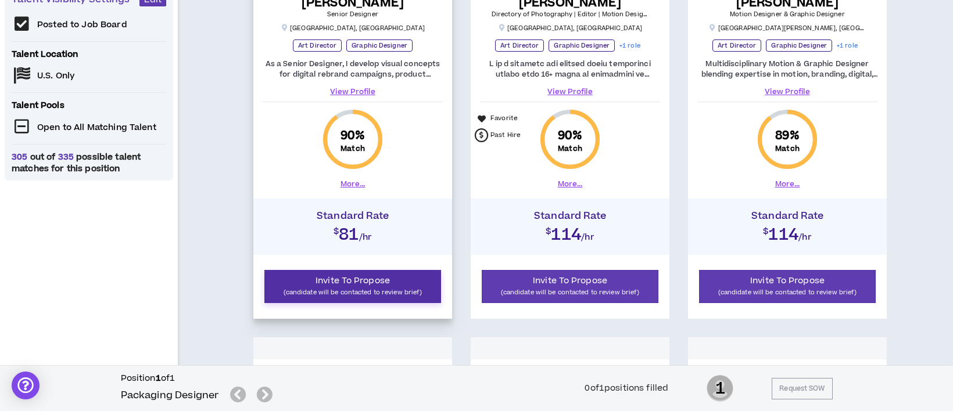
click at [365, 284] on span "Invite To Propose" at bounding box center [353, 281] width 74 height 12
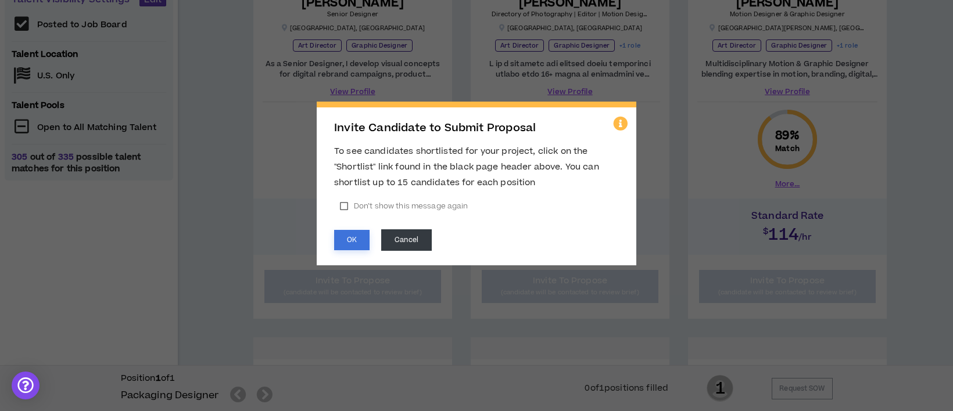
click at [356, 242] on button "OK" at bounding box center [351, 240] width 35 height 20
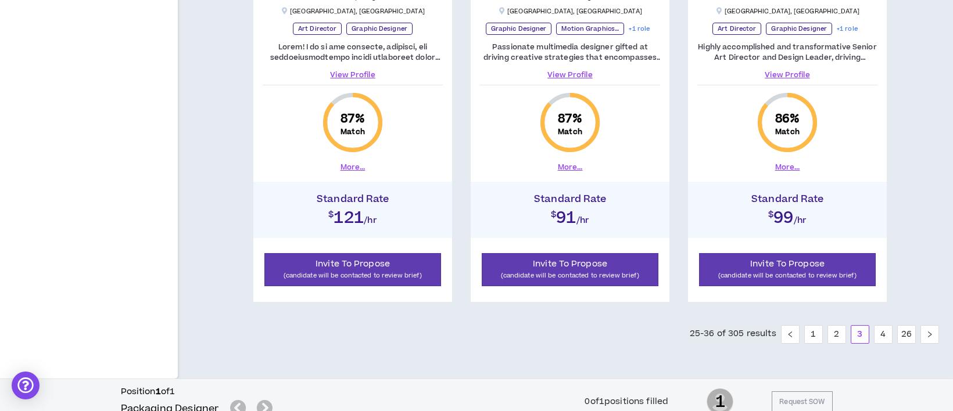
scroll to position [1766, 0]
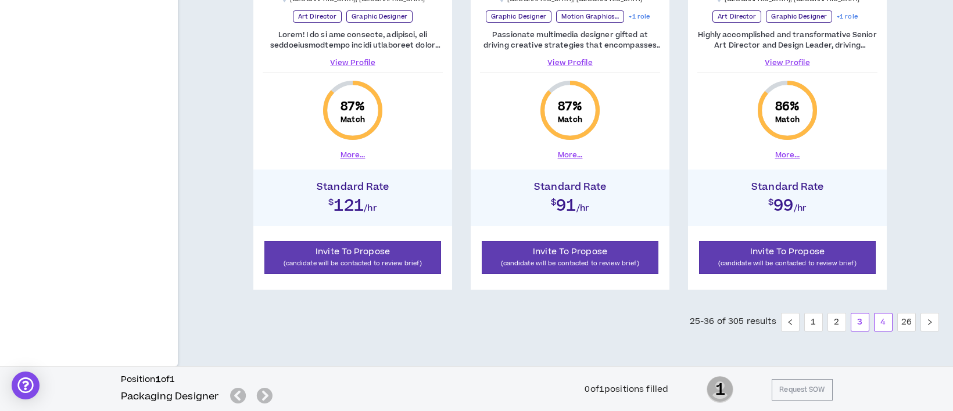
click at [883, 320] on link "4" at bounding box center [883, 322] width 17 height 17
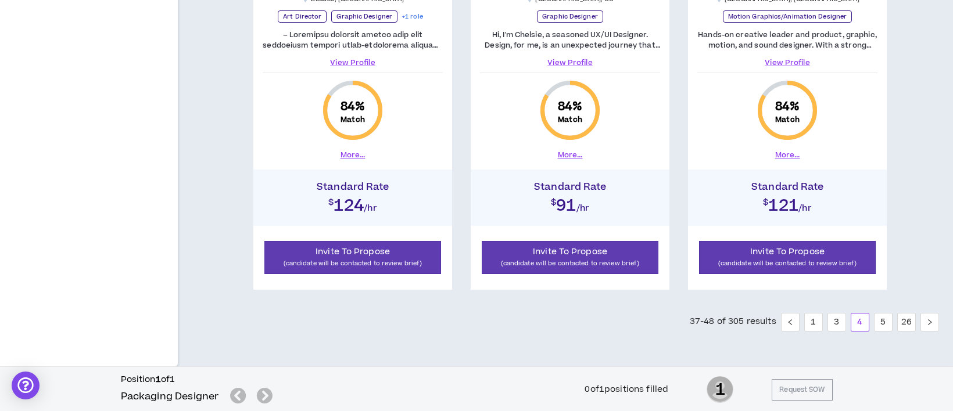
scroll to position [1688, 0]
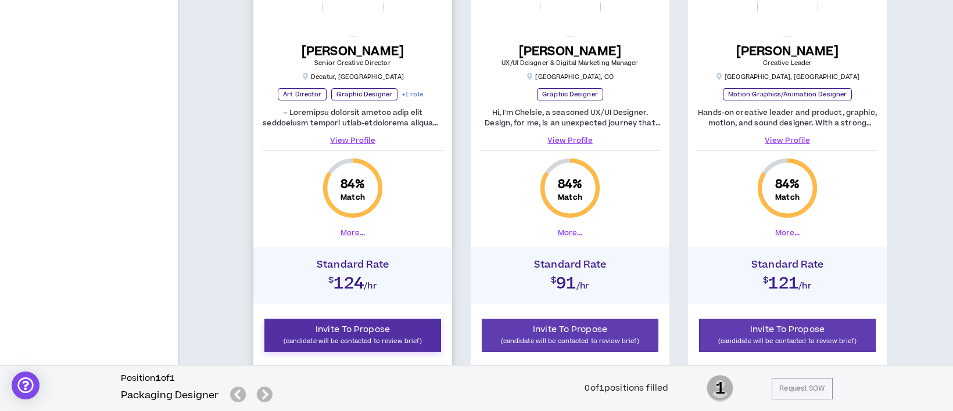
click at [383, 338] on p "(candidate will be contacted to review brief)" at bounding box center [353, 341] width 162 height 11
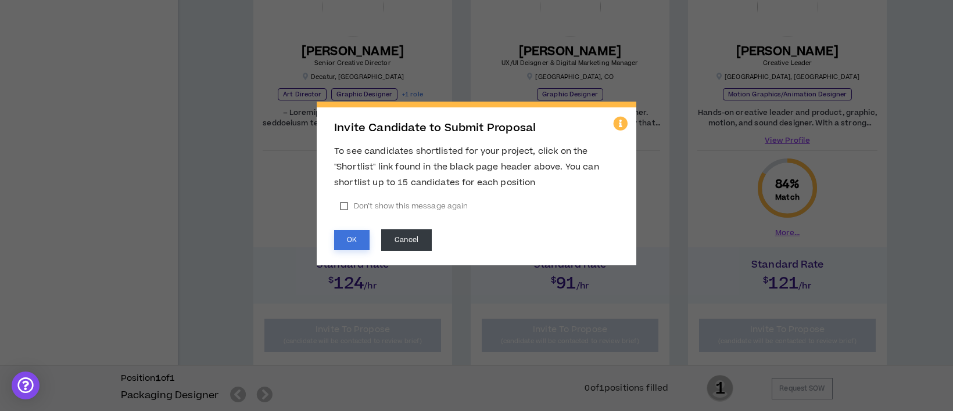
click at [360, 239] on button "OK" at bounding box center [351, 240] width 35 height 20
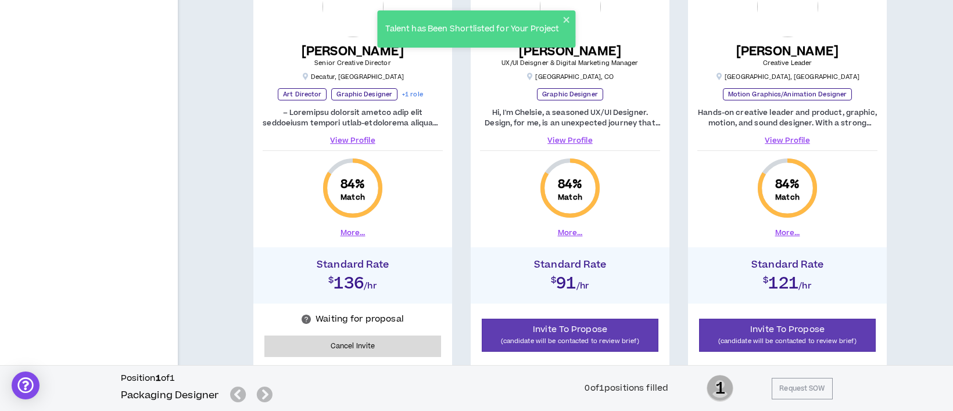
scroll to position [1766, 0]
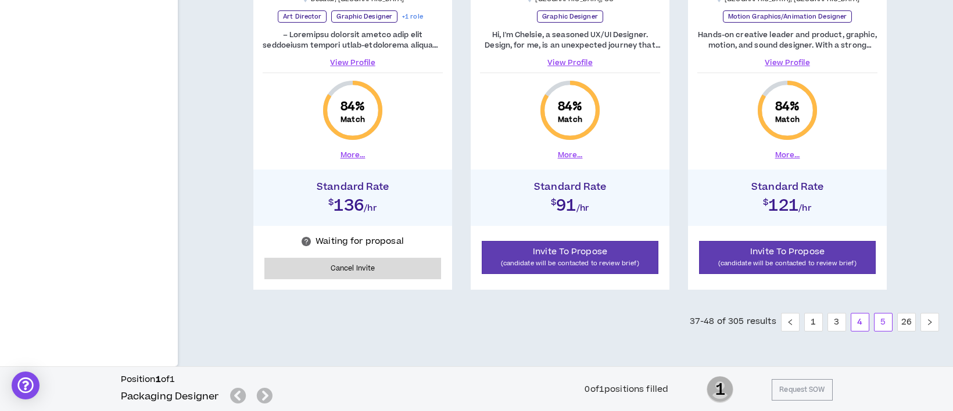
click at [878, 321] on link "5" at bounding box center [883, 322] width 17 height 17
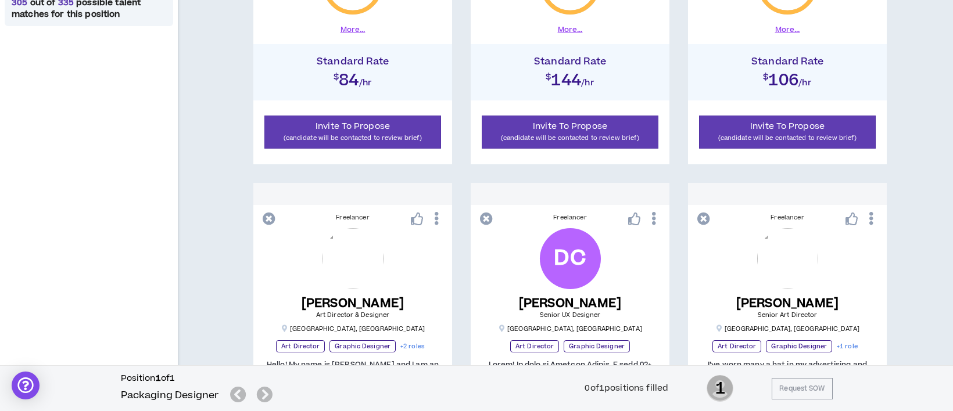
scroll to position [525, 0]
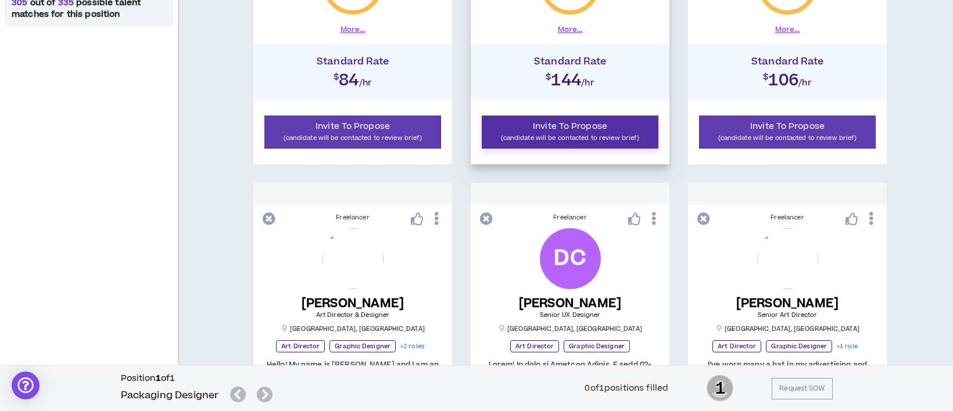
click at [599, 123] on span "Invite To Propose" at bounding box center [570, 126] width 74 height 12
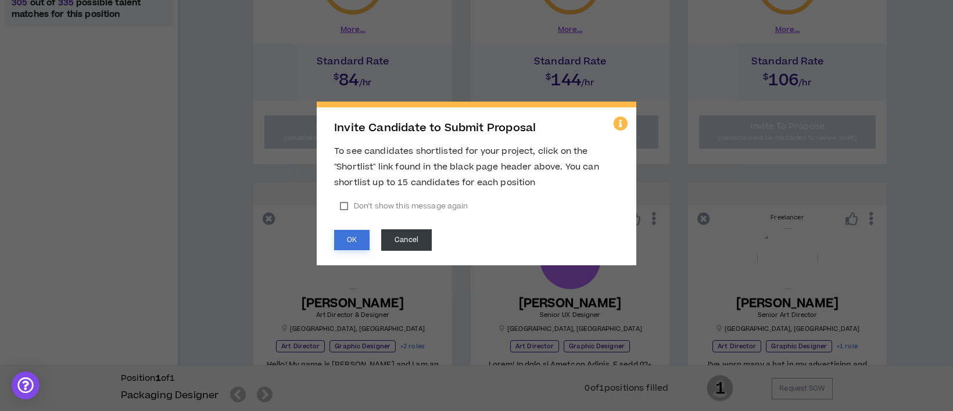
click at [349, 239] on button "OK" at bounding box center [351, 240] width 35 height 20
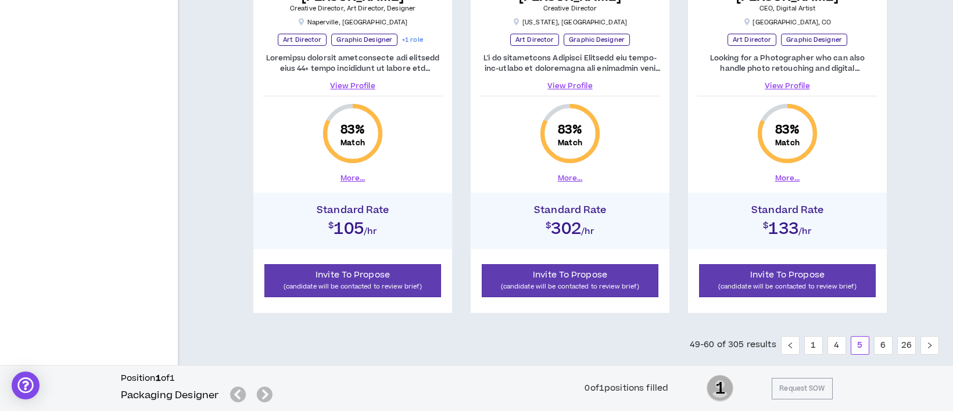
scroll to position [1766, 0]
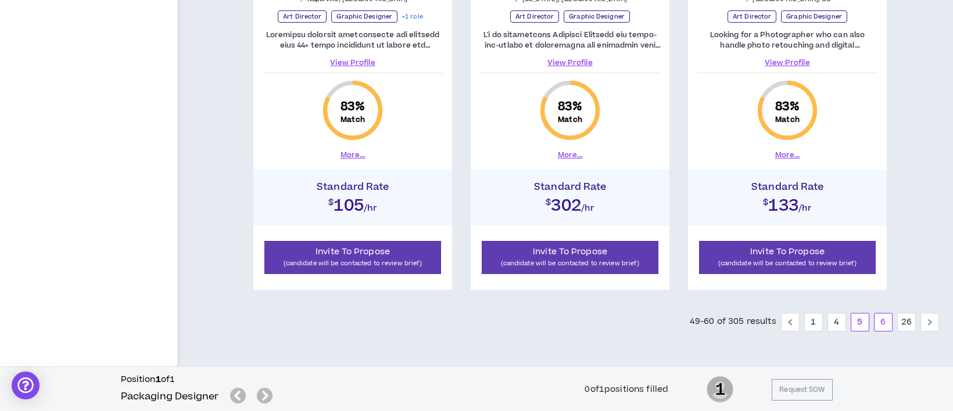
click at [886, 318] on link "6" at bounding box center [883, 322] width 17 height 17
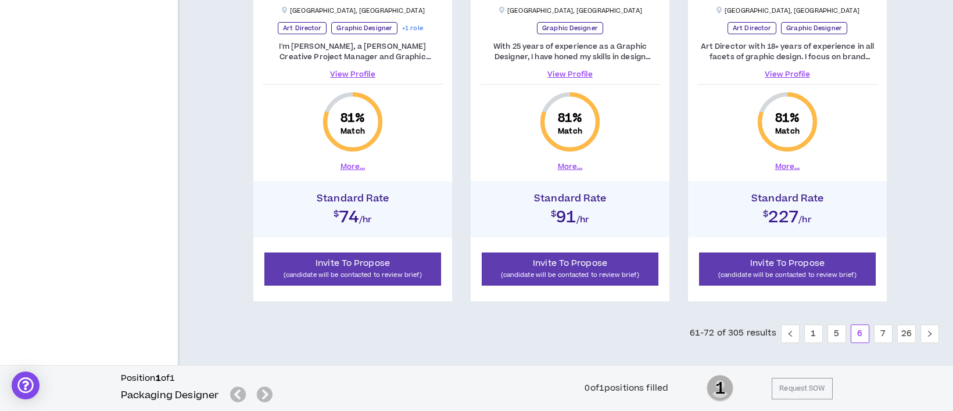
scroll to position [1766, 0]
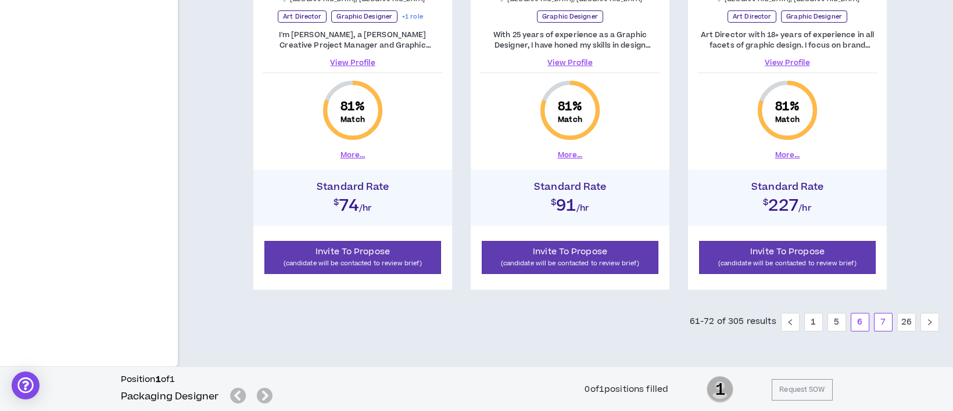
click at [887, 316] on link "7" at bounding box center [883, 322] width 17 height 17
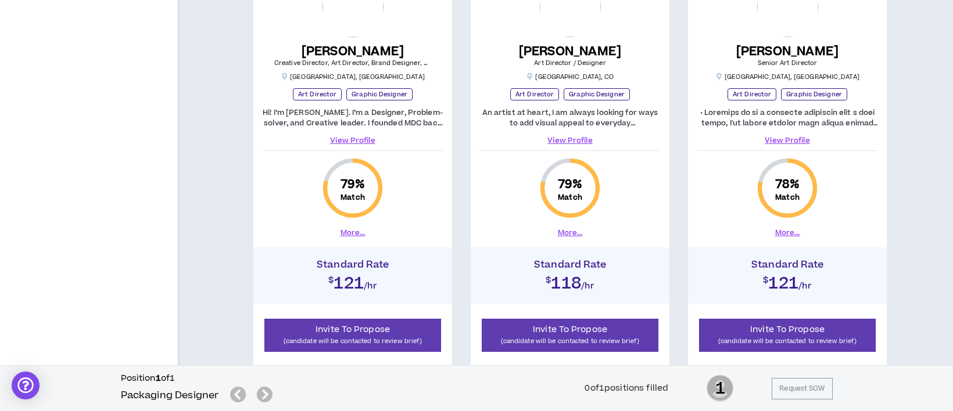
scroll to position [1688, 0]
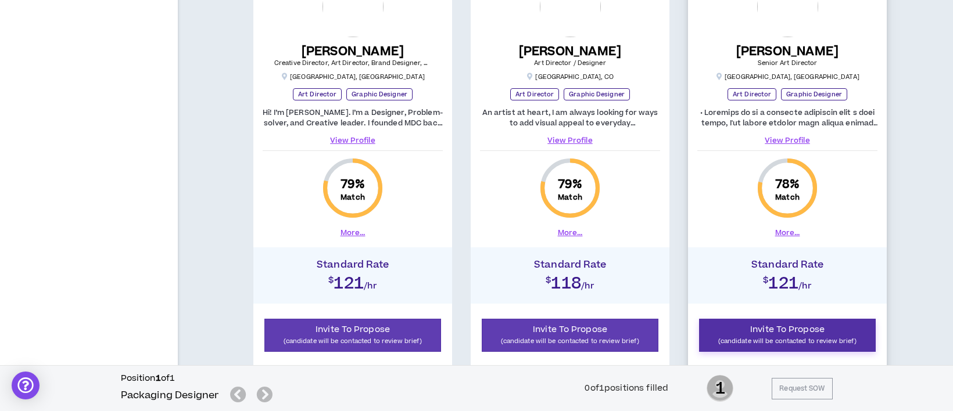
click at [809, 331] on span "Invite To Propose" at bounding box center [787, 330] width 74 height 12
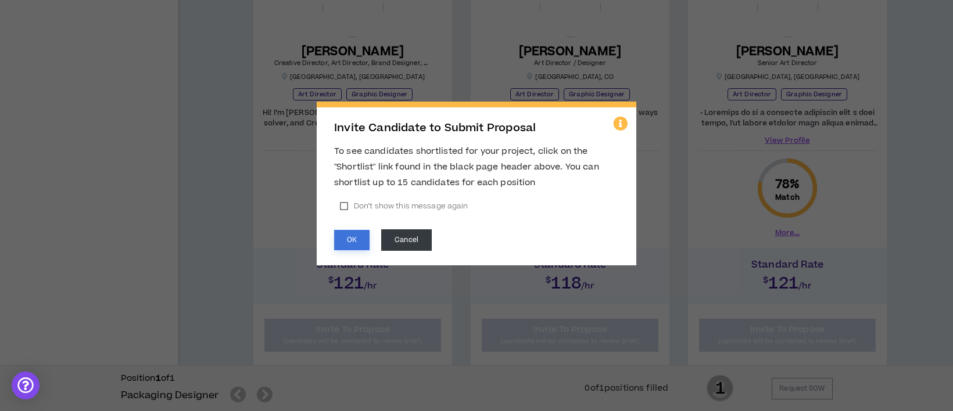
click at [358, 244] on button "OK" at bounding box center [351, 240] width 35 height 20
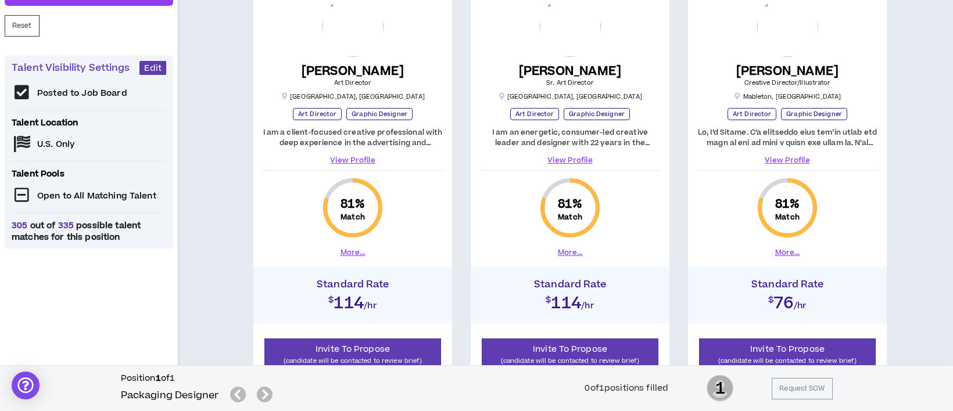
scroll to position [310, 0]
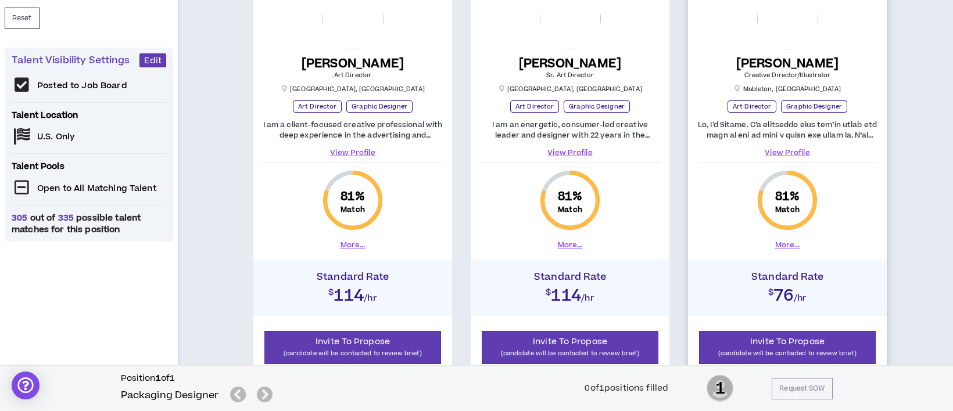
click at [796, 148] on link "View Profile" at bounding box center [787, 153] width 180 height 10
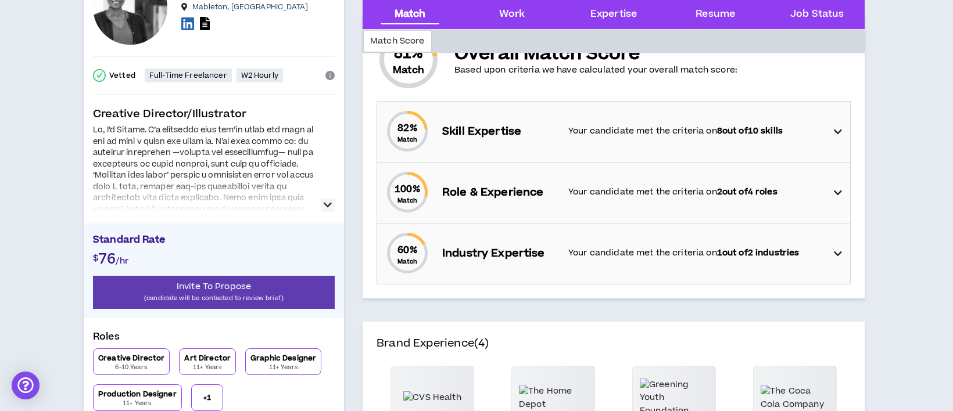
scroll to position [155, 0]
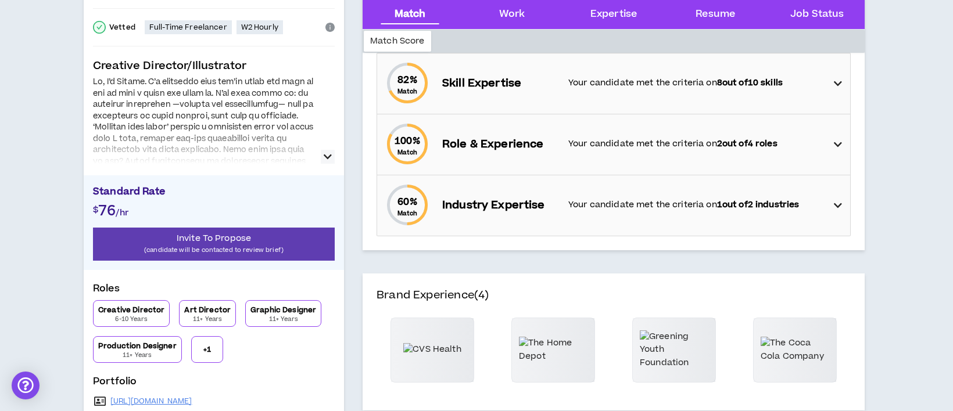
click at [838, 81] on icon at bounding box center [838, 84] width 8 height 14
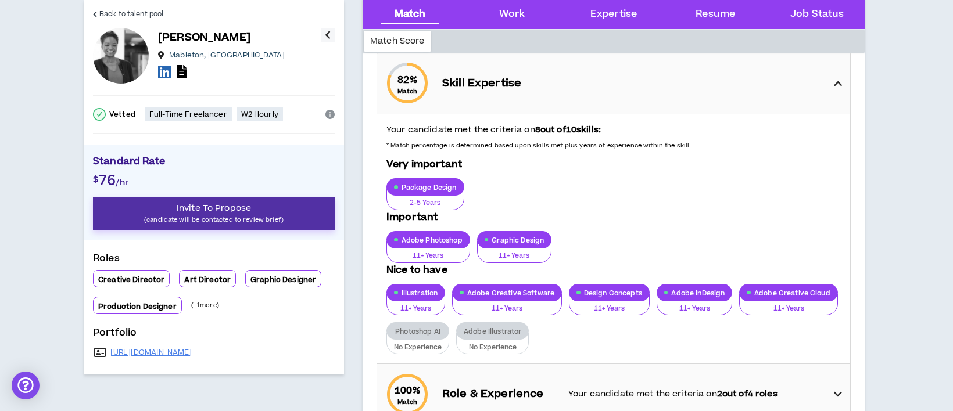
click at [259, 216] on p "(candidate will be contacted to review brief)" at bounding box center [214, 219] width 242 height 11
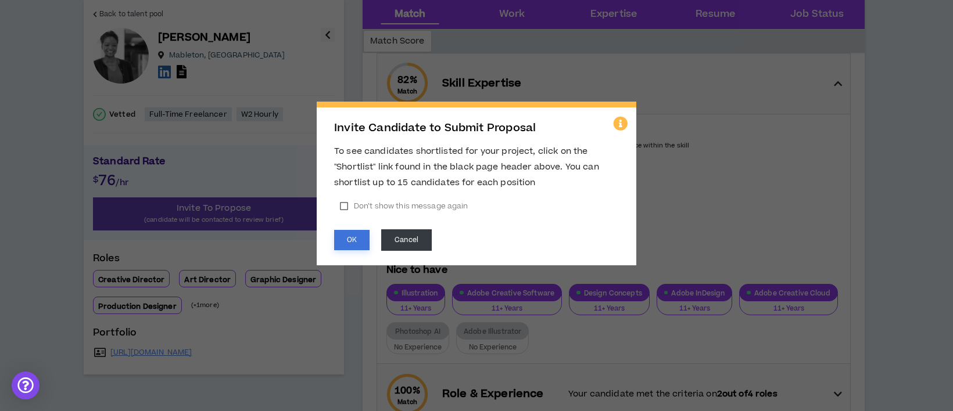
click at [350, 238] on button "OK" at bounding box center [351, 240] width 35 height 20
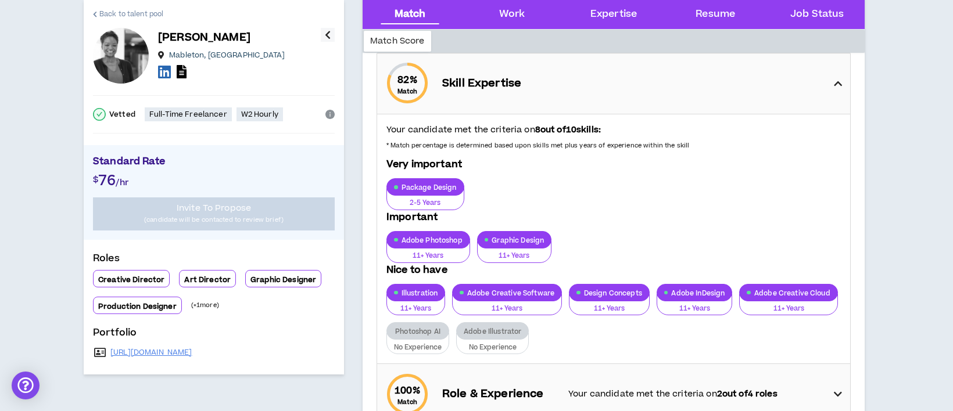
click at [139, 14] on span "Back to talent pool" at bounding box center [131, 14] width 64 height 11
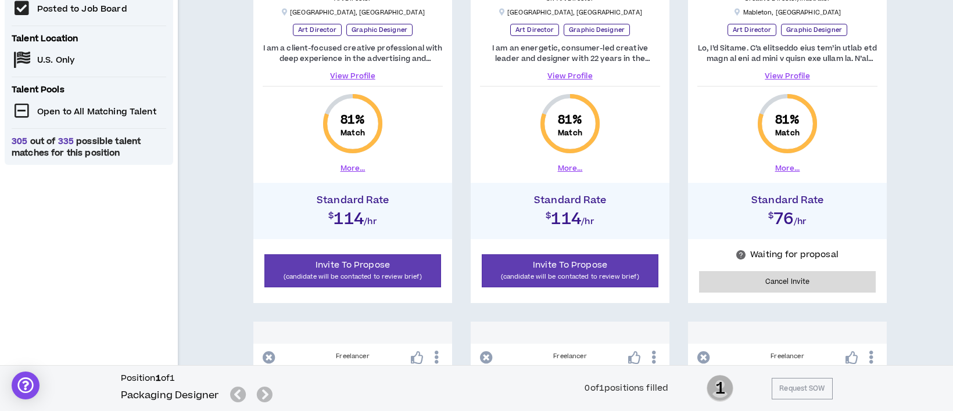
scroll to position [387, 0]
click at [779, 72] on link "View Profile" at bounding box center [787, 75] width 180 height 10
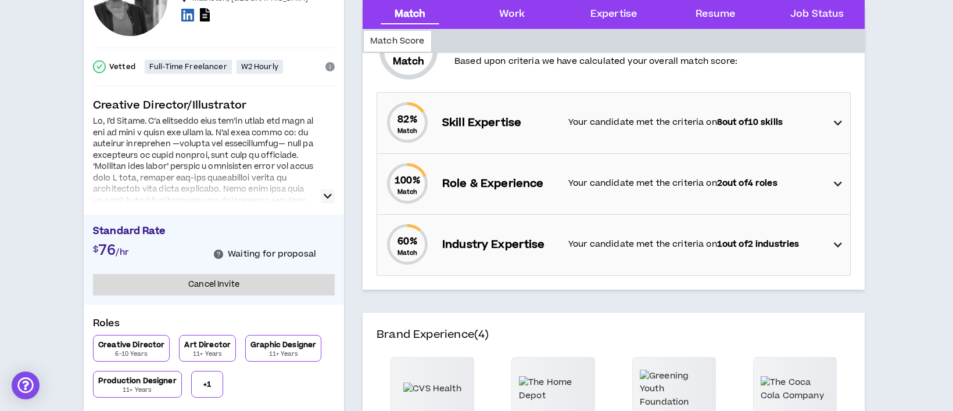
scroll to position [155, 0]
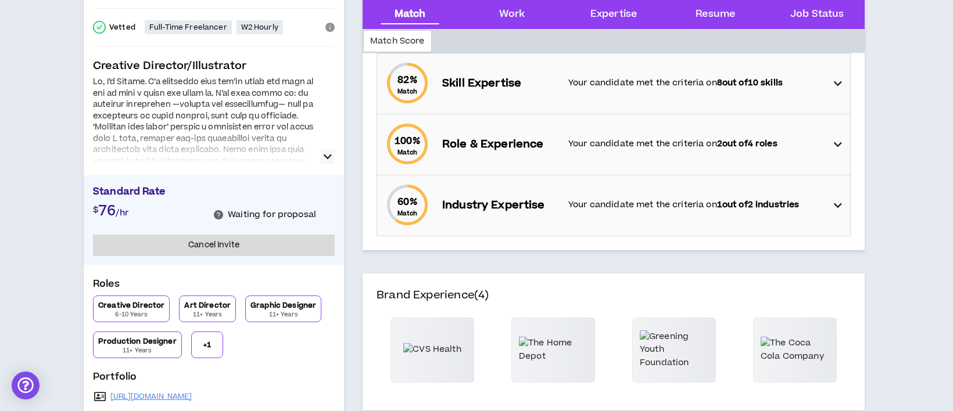
click at [836, 81] on icon at bounding box center [838, 84] width 8 height 14
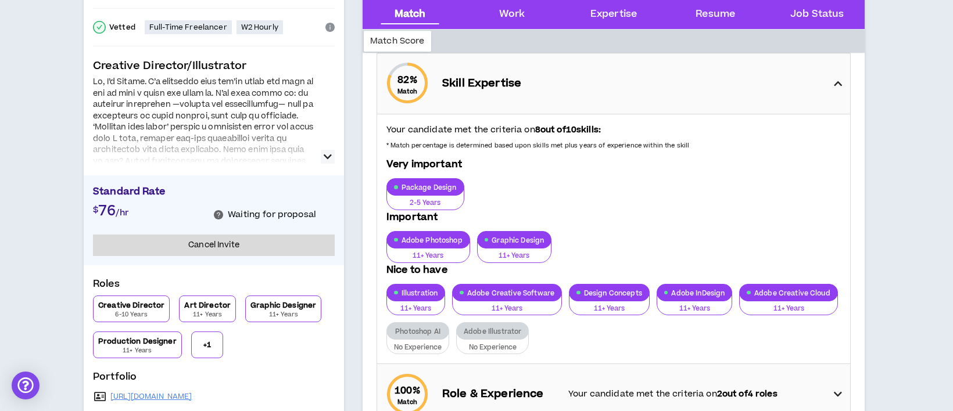
click at [836, 84] on icon at bounding box center [838, 84] width 8 height 14
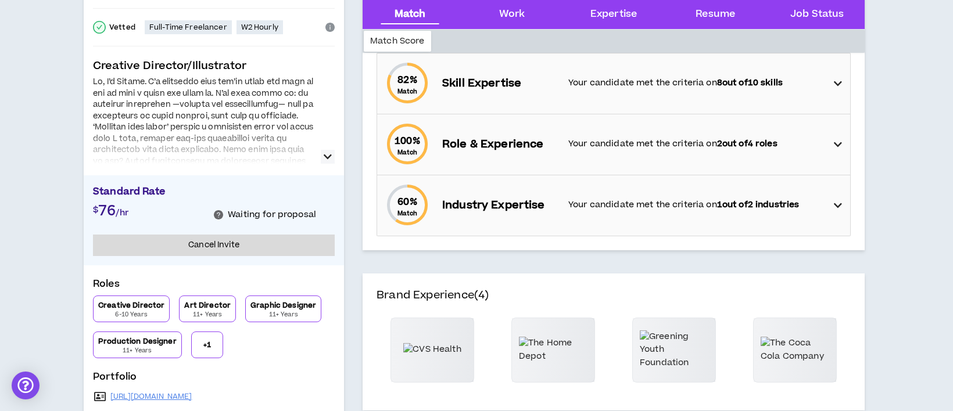
scroll to position [0, 0]
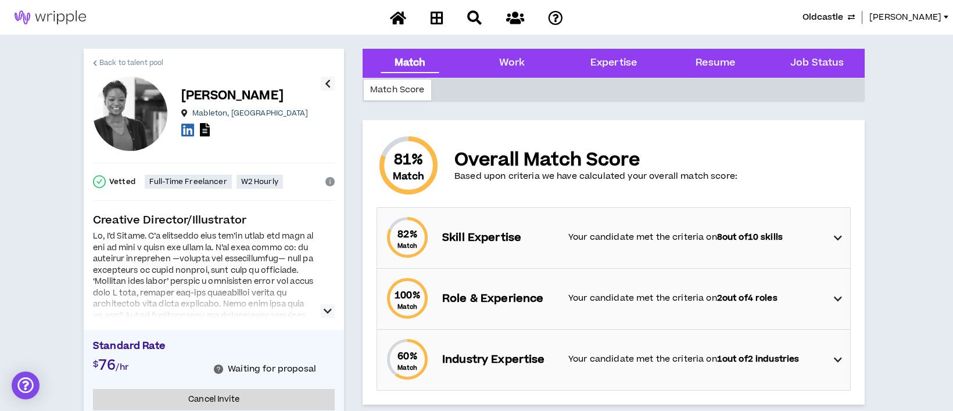
click at [144, 63] on span "Back to talent pool" at bounding box center [131, 63] width 64 height 11
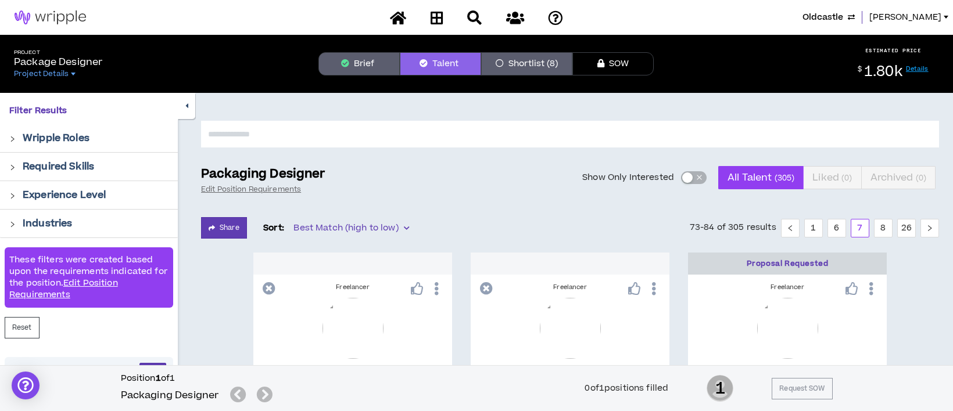
click at [521, 63] on button "Shortlist (8)" at bounding box center [526, 63] width 91 height 23
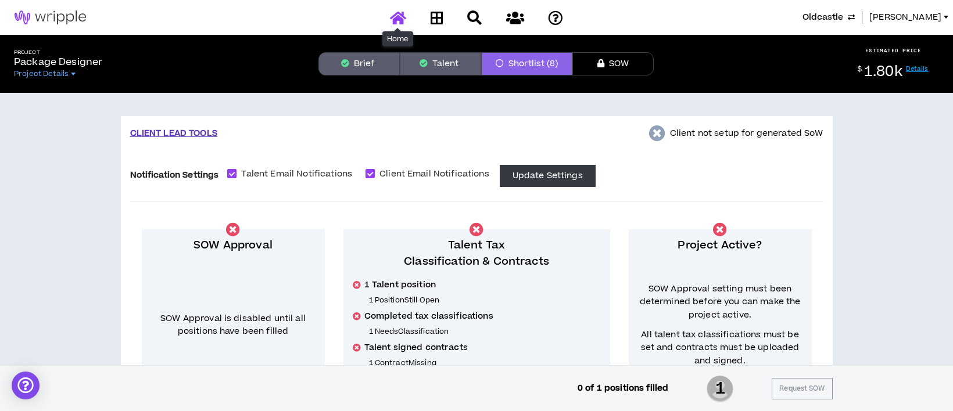
click at [402, 20] on icon at bounding box center [398, 17] width 16 height 15
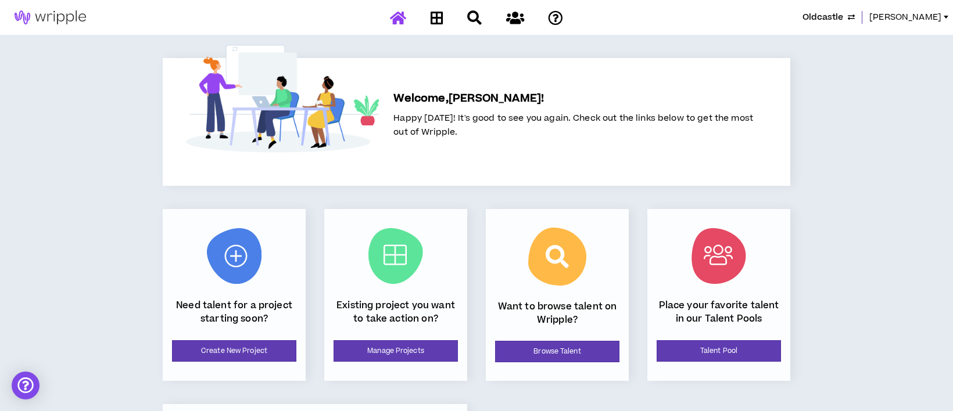
click at [852, 16] on button "Oldcastle" at bounding box center [829, 17] width 52 height 13
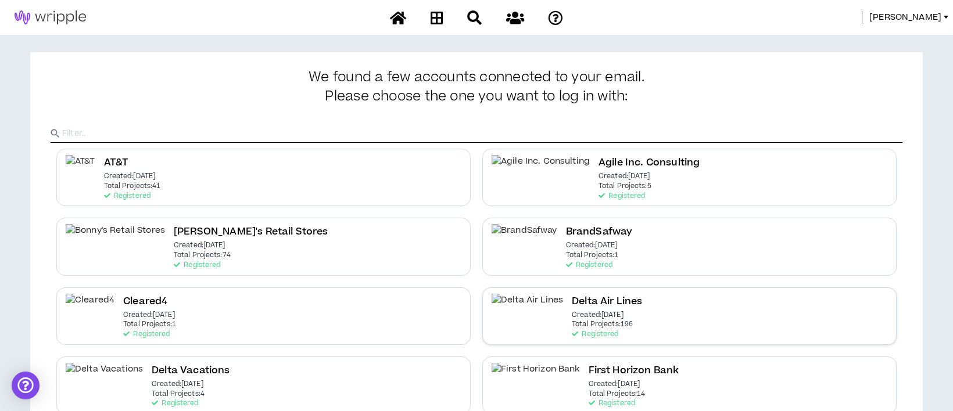
click at [572, 316] on p "Created: [DATE]" at bounding box center [598, 316] width 52 height 8
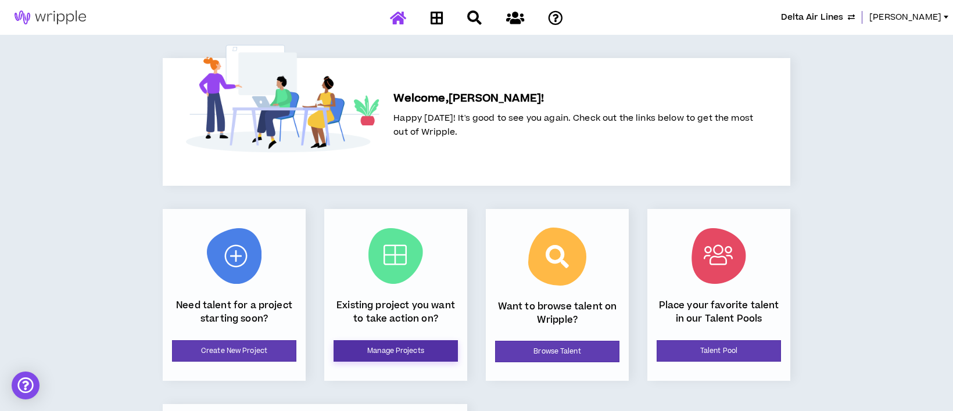
click at [396, 343] on link "Manage Projects" at bounding box center [396, 352] width 124 height 22
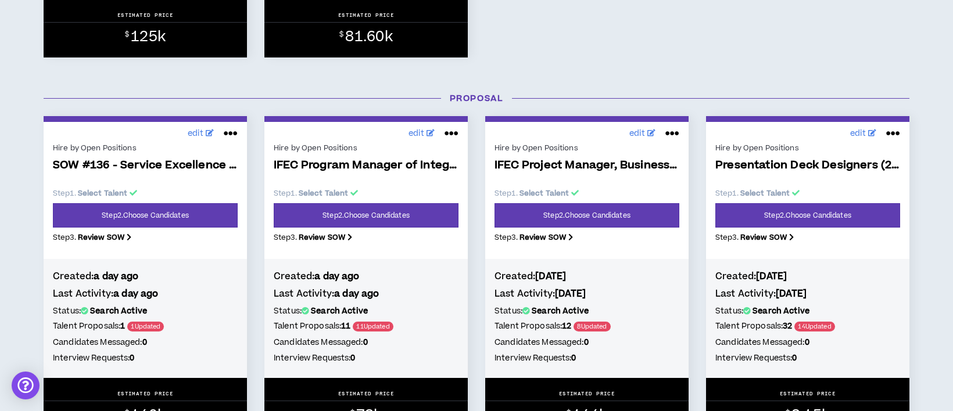
scroll to position [852, 0]
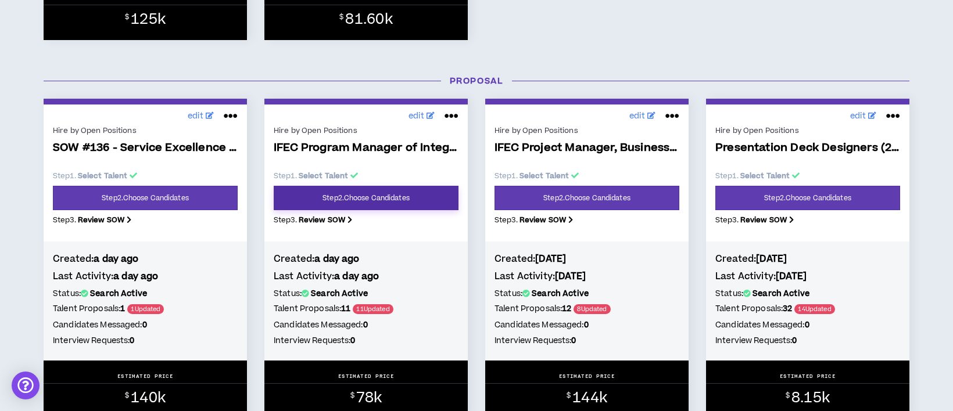
click at [421, 202] on link "Step 2 . Choose Candidates" at bounding box center [366, 198] width 185 height 24
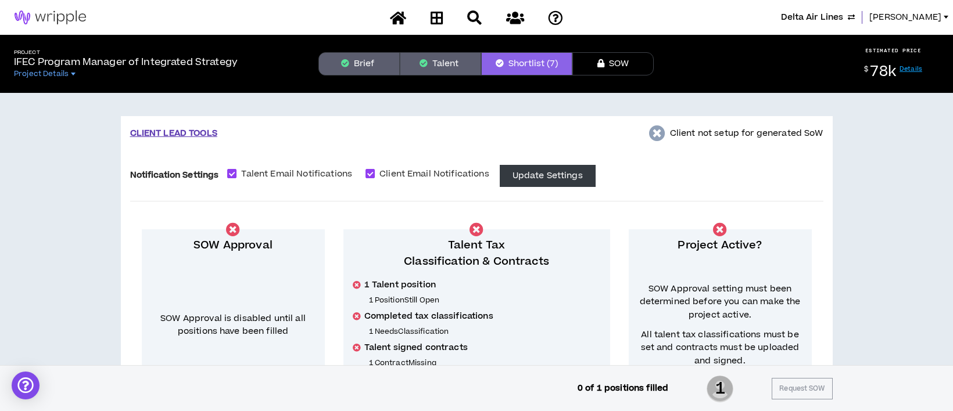
click at [448, 66] on button "Talent" at bounding box center [440, 63] width 81 height 23
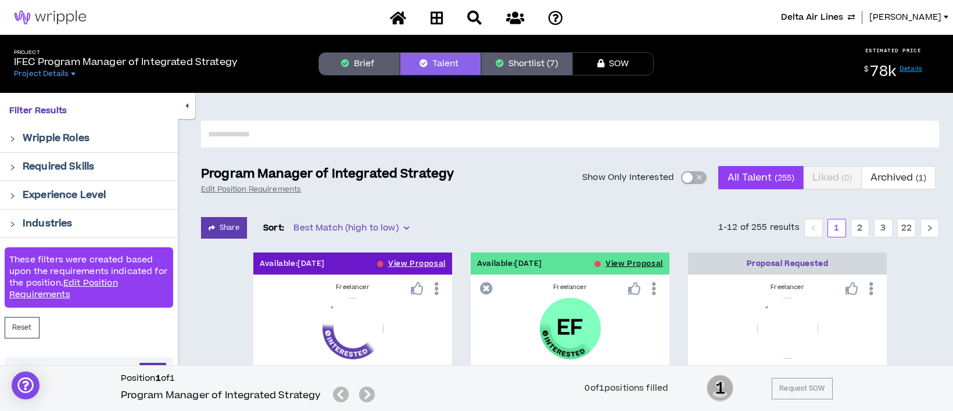
click at [306, 133] on input "text" at bounding box center [570, 134] width 738 height 27
type input "****"
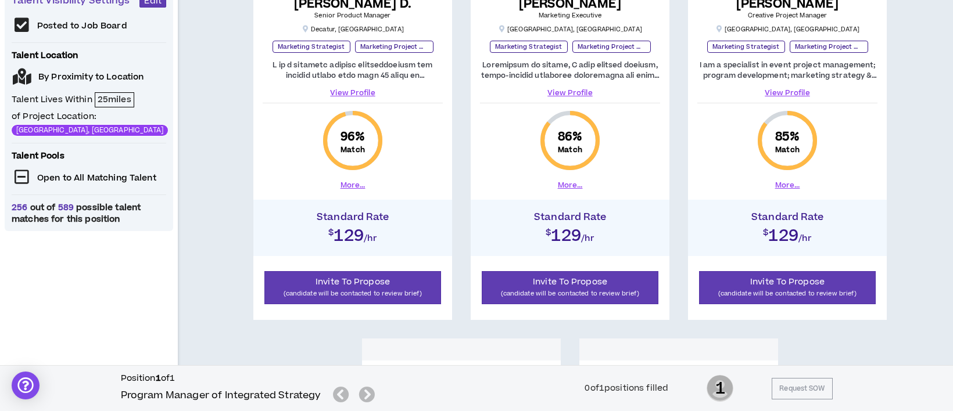
scroll to position [387, 0]
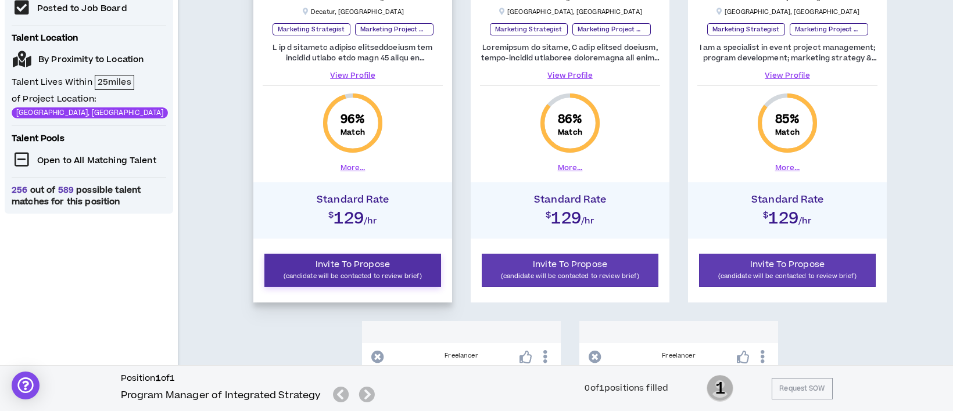
click at [384, 269] on span "Invite To Propose" at bounding box center [353, 265] width 74 height 12
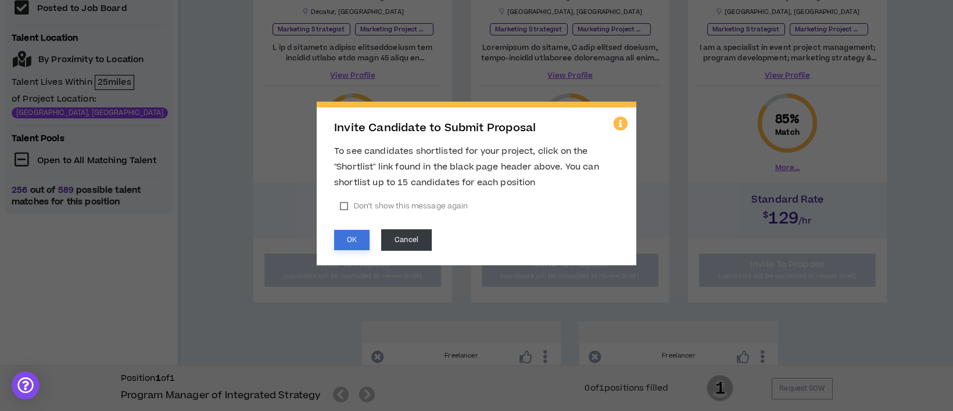
click at [352, 232] on button "OK" at bounding box center [351, 240] width 35 height 20
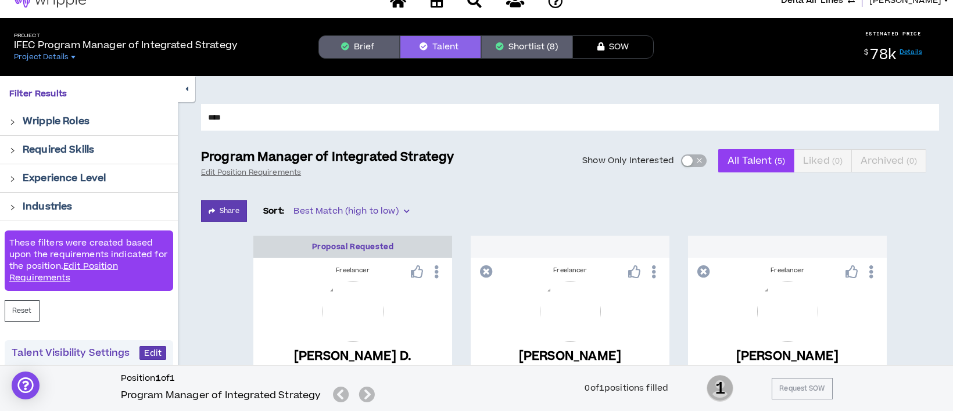
scroll to position [0, 0]
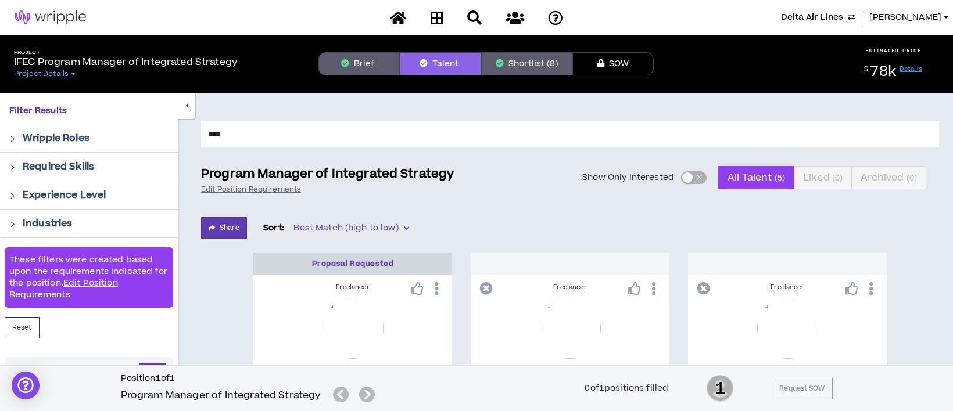
click at [222, 127] on input "****" at bounding box center [570, 134] width 738 height 27
drag, startPoint x: 231, startPoint y: 129, endPoint x: 185, endPoint y: 129, distance: 45.9
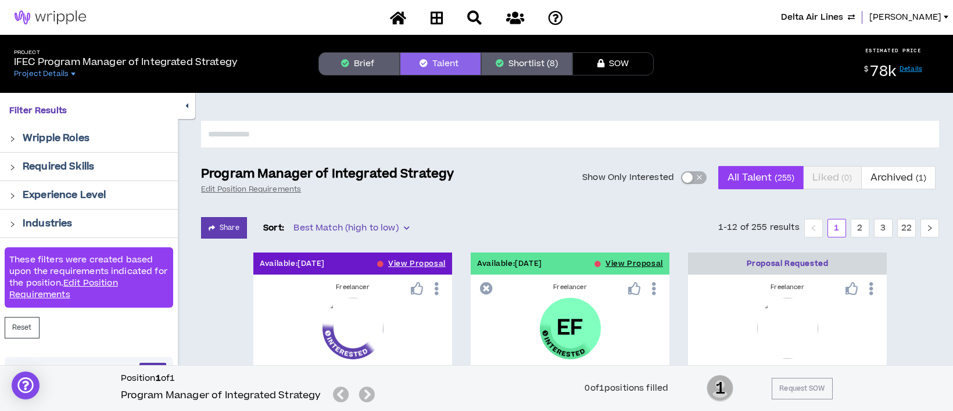
click at [351, 69] on button "Brief" at bounding box center [358, 63] width 81 height 23
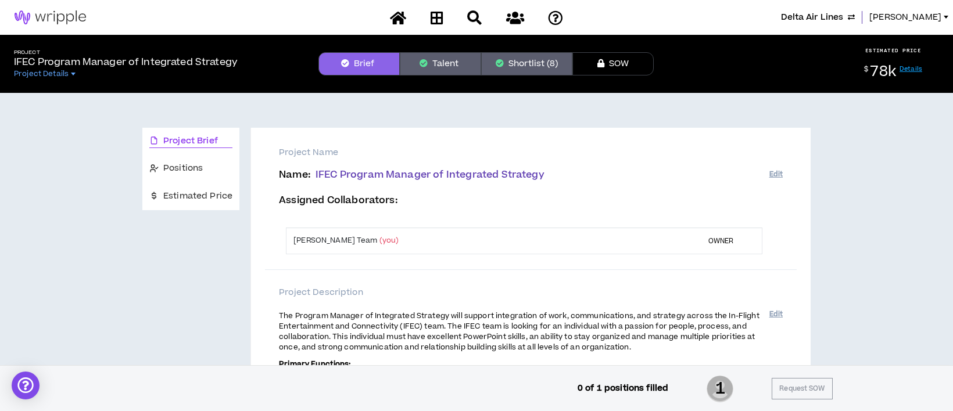
click at [855, 16] on icon "button" at bounding box center [851, 17] width 7 height 9
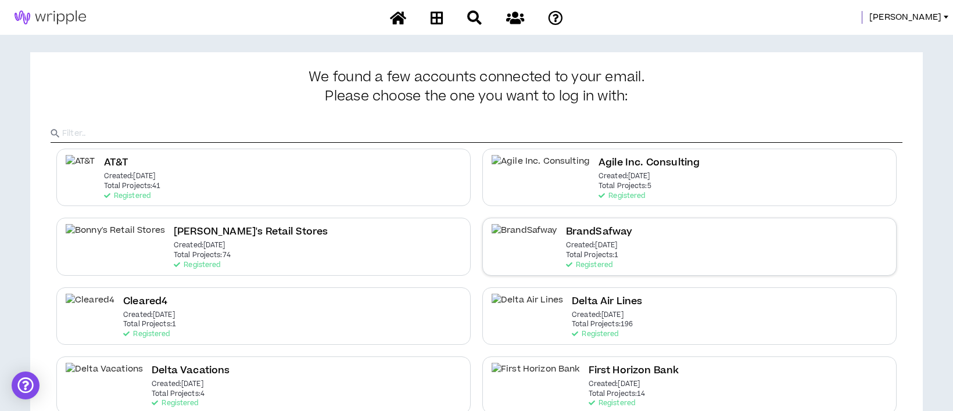
click at [566, 246] on p "Created: [DATE]" at bounding box center [592, 246] width 52 height 8
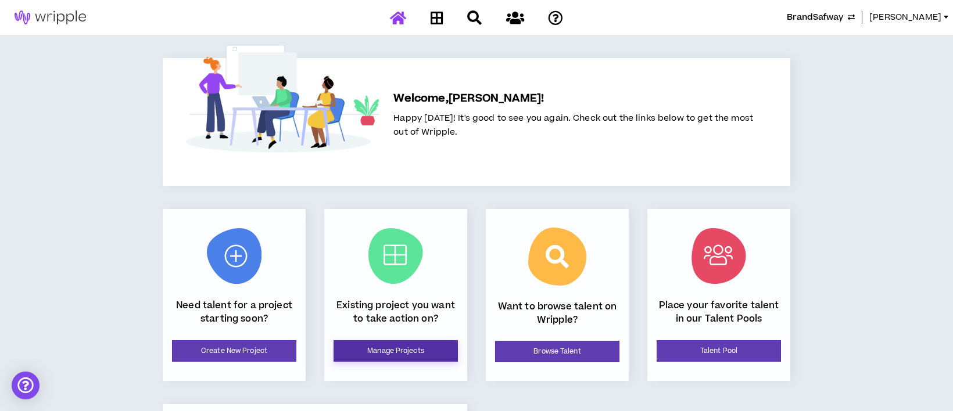
click at [397, 354] on link "Manage Projects" at bounding box center [396, 352] width 124 height 22
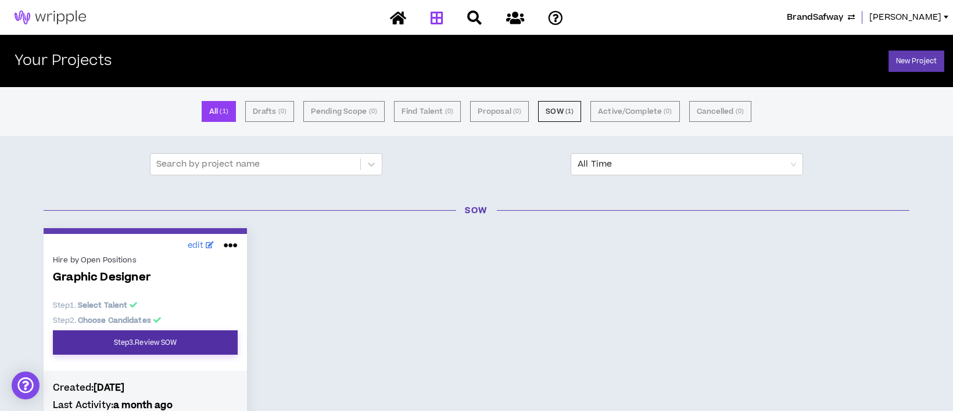
click at [186, 344] on link "Step 3 . Review SOW" at bounding box center [145, 343] width 185 height 24
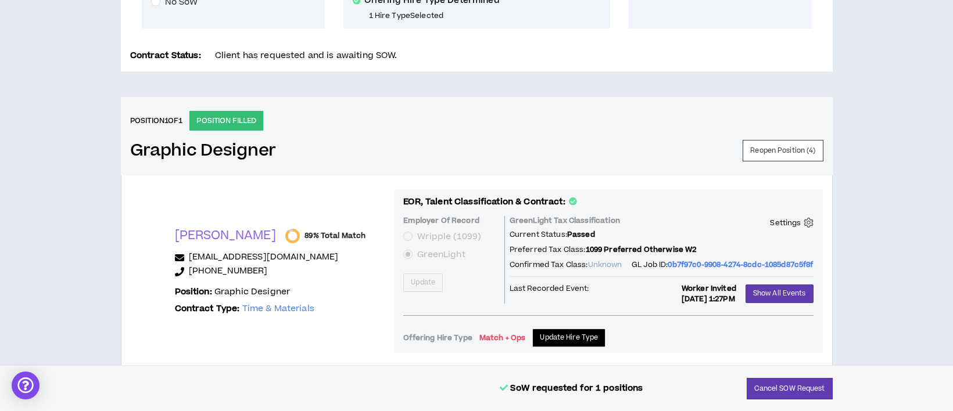
scroll to position [387, 0]
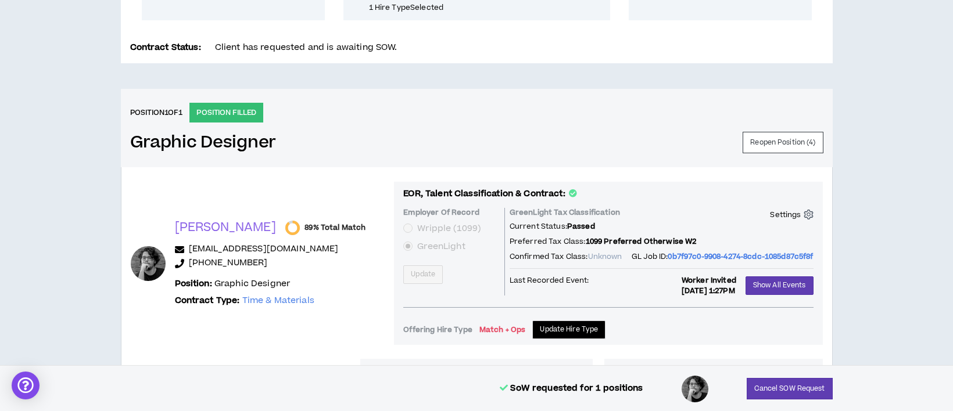
click at [189, 227] on p "[PERSON_NAME]" at bounding box center [226, 228] width 102 height 16
click at [206, 224] on p "[PERSON_NAME]" at bounding box center [226, 228] width 102 height 16
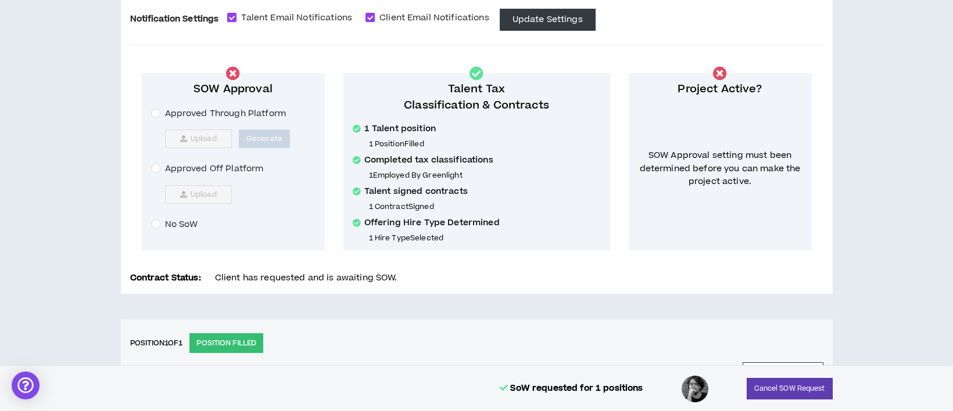
scroll to position [0, 0]
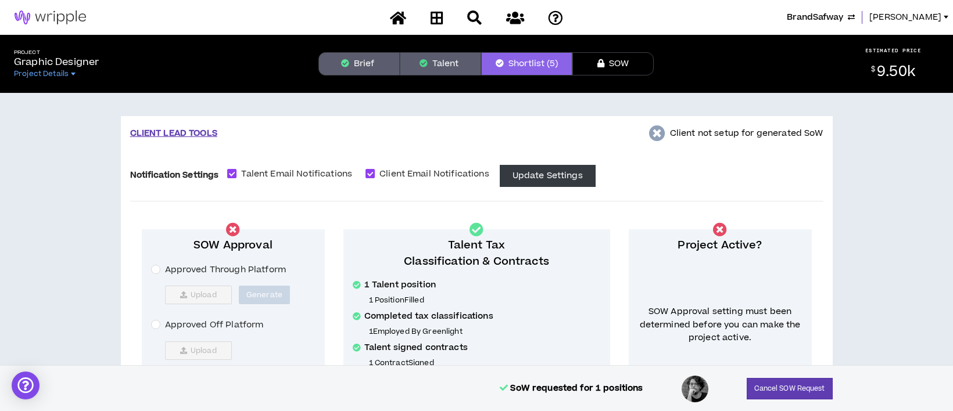
click at [423, 63] on icon "button" at bounding box center [424, 63] width 8 height 8
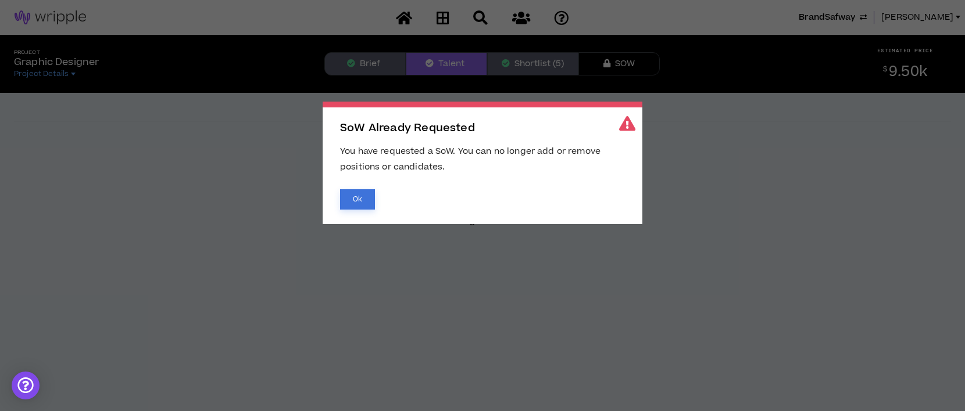
click at [364, 195] on button "Ok" at bounding box center [357, 199] width 35 height 20
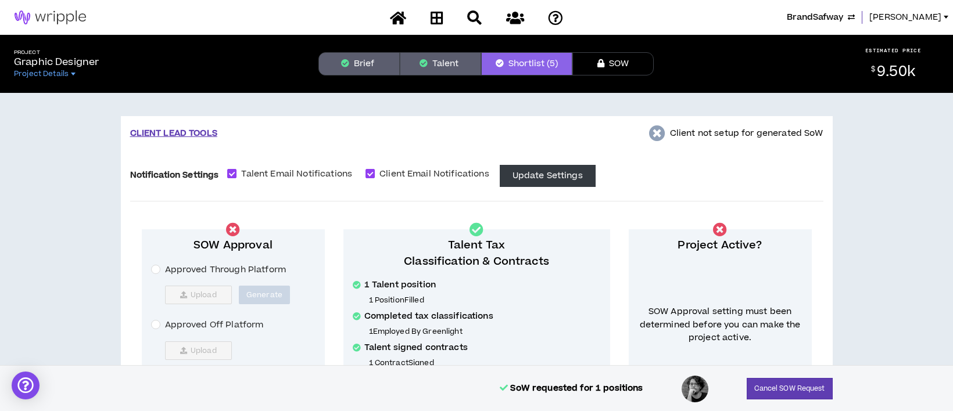
click at [377, 64] on button "Brief" at bounding box center [358, 63] width 81 height 23
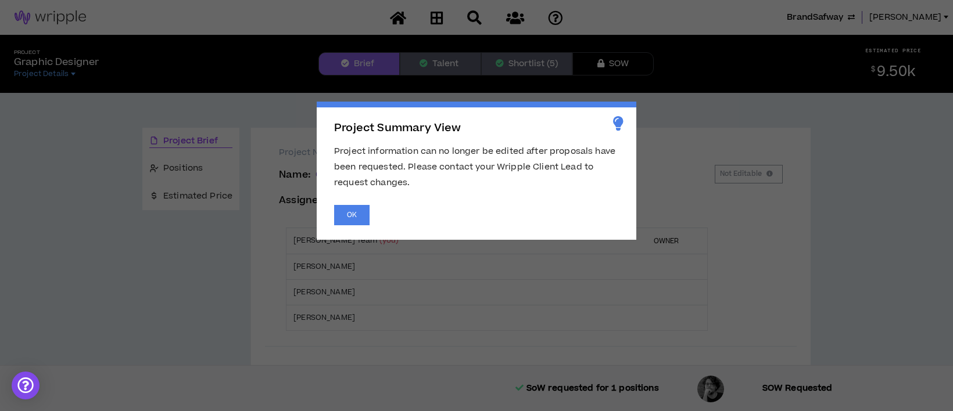
click at [432, 67] on span "Project Summary View Project information can no longer be edited after proposal…" at bounding box center [476, 205] width 953 height 411
click at [346, 211] on button "OK" at bounding box center [351, 215] width 35 height 20
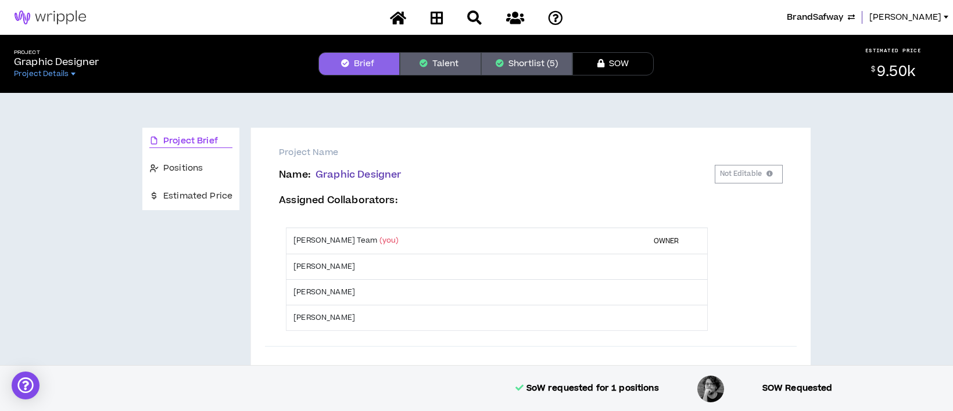
click at [444, 67] on button "Talent" at bounding box center [440, 63] width 81 height 23
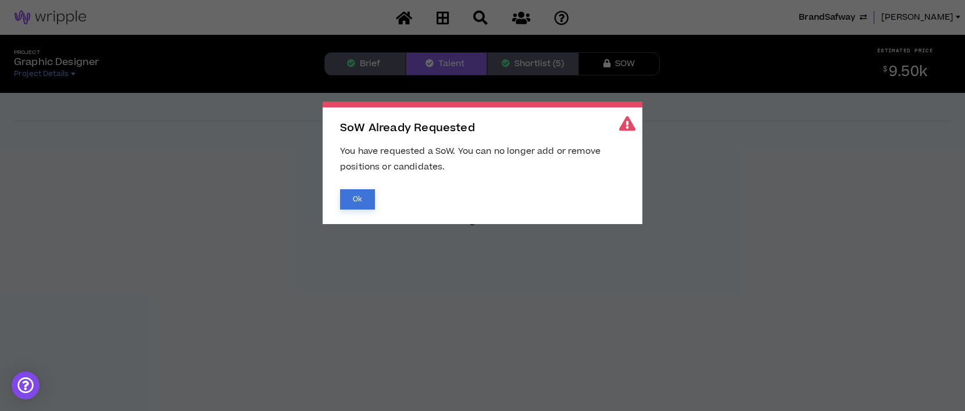
click at [363, 197] on button "Ok" at bounding box center [357, 199] width 35 height 20
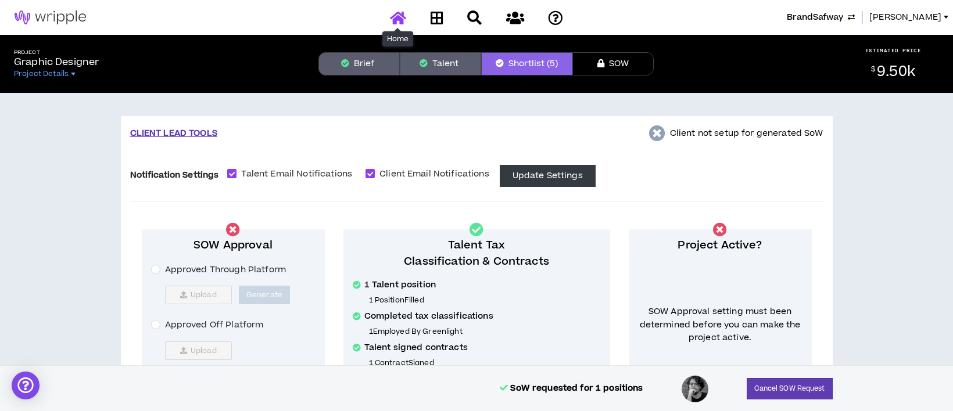
click at [398, 12] on icon at bounding box center [398, 17] width 16 height 15
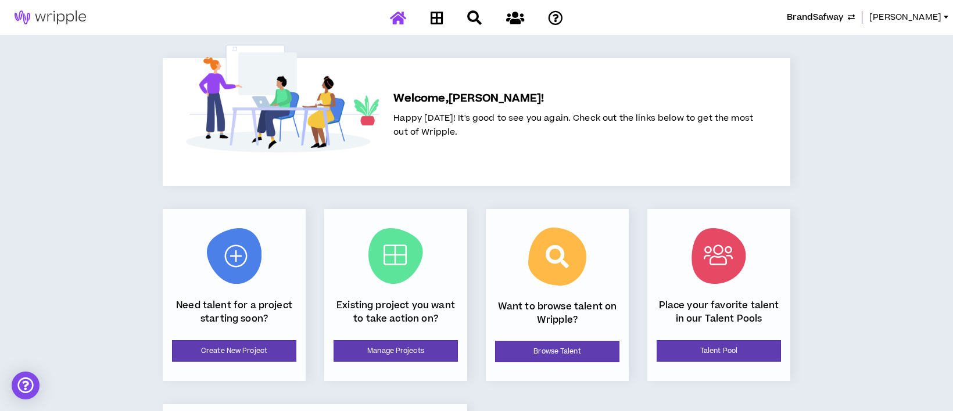
click at [829, 13] on span "BrandSafway" at bounding box center [815, 17] width 56 height 13
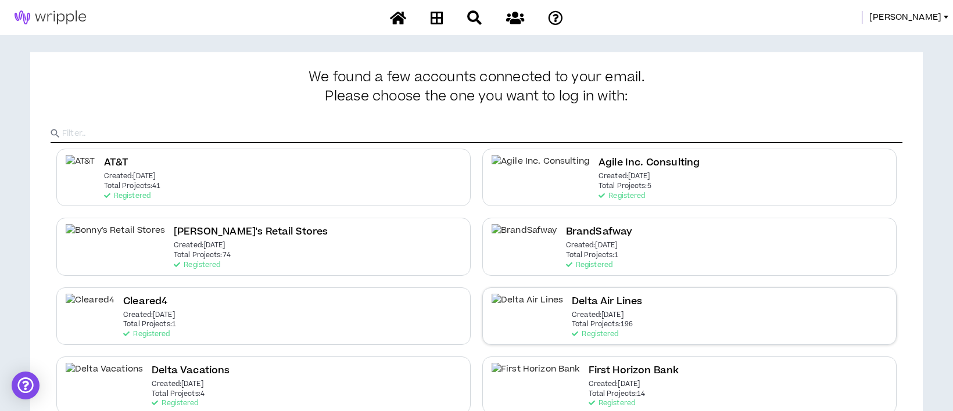
click at [572, 312] on p "Created: [DATE]" at bounding box center [598, 316] width 52 height 8
